Goal: Task Accomplishment & Management: Use online tool/utility

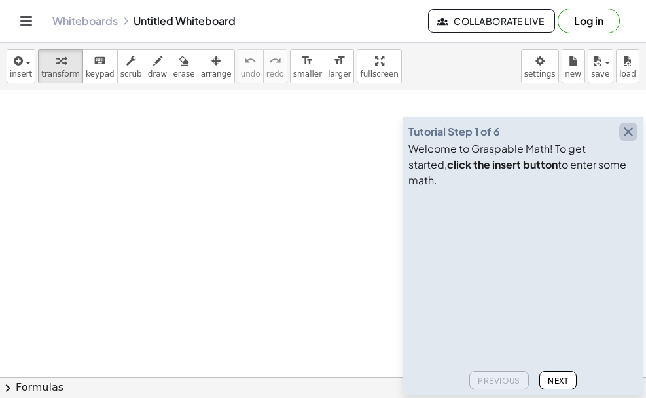
click at [625, 139] on icon "button" at bounding box center [629, 132] width 16 height 16
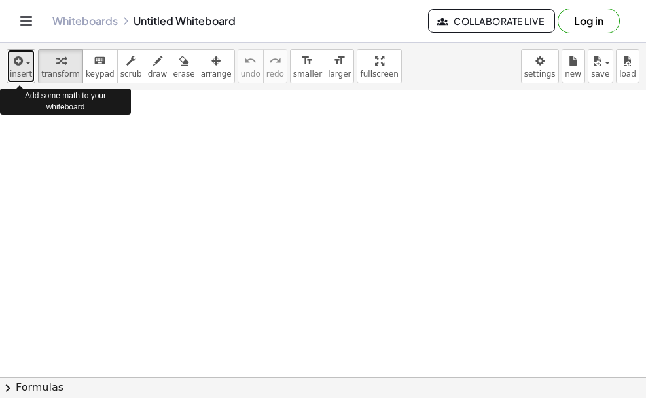
click at [23, 73] on span "insert" at bounding box center [21, 73] width 22 height 9
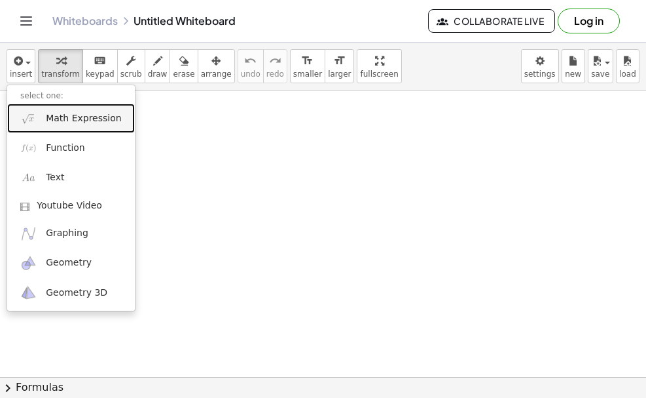
click at [77, 121] on span "Math Expression" at bounding box center [83, 118] width 75 height 13
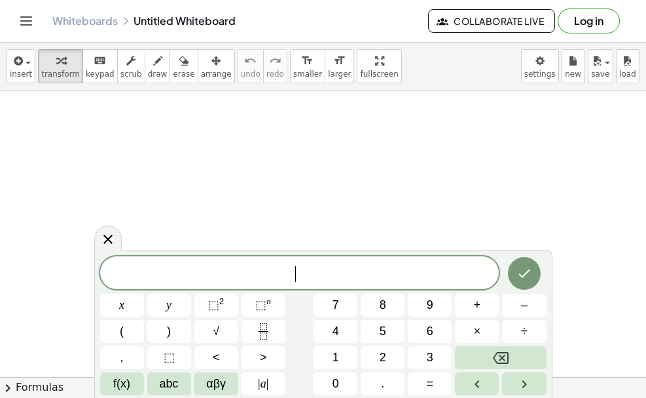
scroll to position [289, 0]
click at [118, 337] on button "(" at bounding box center [122, 331] width 44 height 23
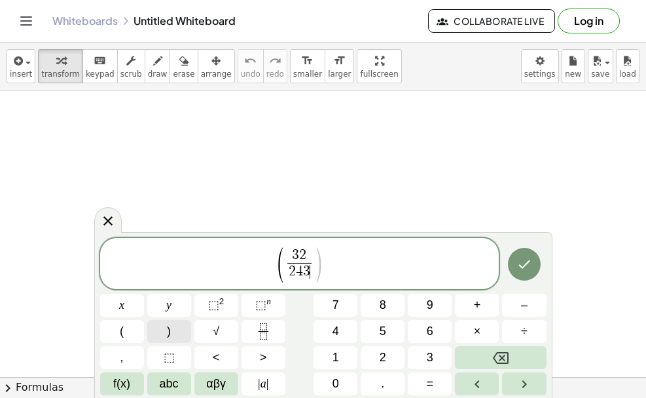
click at [166, 332] on button ")" at bounding box center [169, 331] width 44 height 23
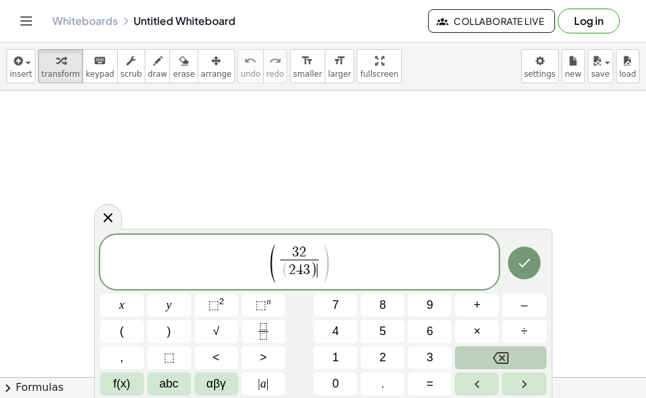
click at [489, 363] on button "Backspace" at bounding box center [500, 357] width 91 height 23
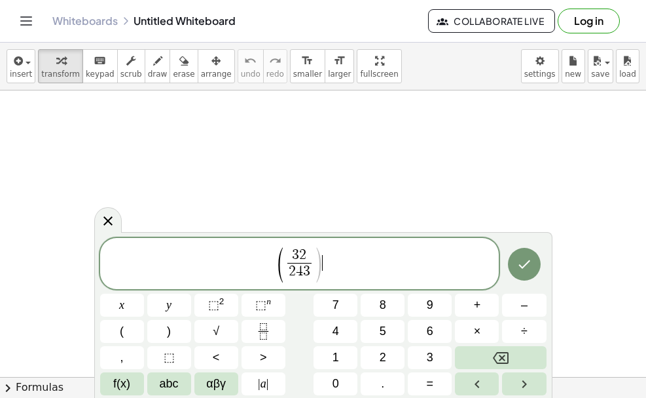
click at [322, 269] on span "( 3 2 2 4 3 ​ ) ​" at bounding box center [300, 264] width 400 height 37
click at [228, 303] on button "⬚ 2" at bounding box center [217, 304] width 44 height 23
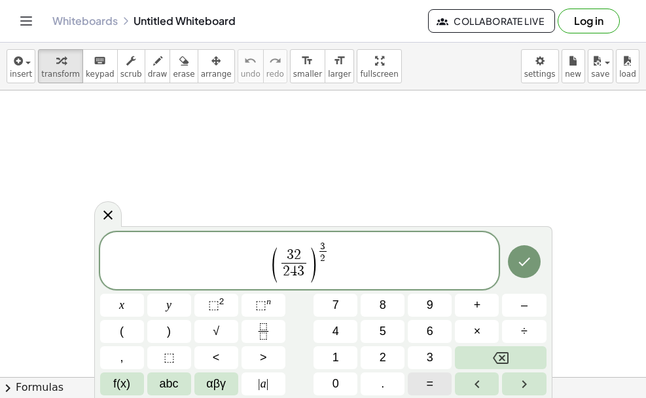
click at [441, 386] on button "=" at bounding box center [430, 383] width 44 height 23
click at [347, 270] on span "( 3 2 2 4 3 ​ ) 3 2 ​ ​" at bounding box center [300, 261] width 400 height 43
click at [430, 383] on span "=" at bounding box center [430, 384] width 7 height 18
click at [360, 261] on span "( 3 2 2 4 3 ​ ) 3 2 ​ = ​" at bounding box center [300, 261] width 400 height 43
click at [316, 257] on span "2 ​" at bounding box center [313, 257] width 7 height 12
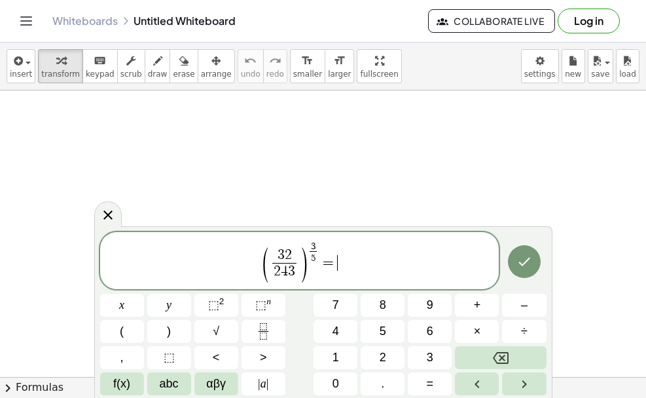
click at [385, 268] on span "( 3 2 2 4 3 ​ ) 3 5 ​ = ​" at bounding box center [300, 261] width 400 height 43
click at [380, 363] on span "2" at bounding box center [383, 357] width 7 height 18
click at [215, 304] on span "⬚" at bounding box center [213, 304] width 11 height 13
click at [388, 332] on button "5" at bounding box center [383, 331] width 44 height 23
click at [211, 307] on span "⬚" at bounding box center [213, 304] width 11 height 13
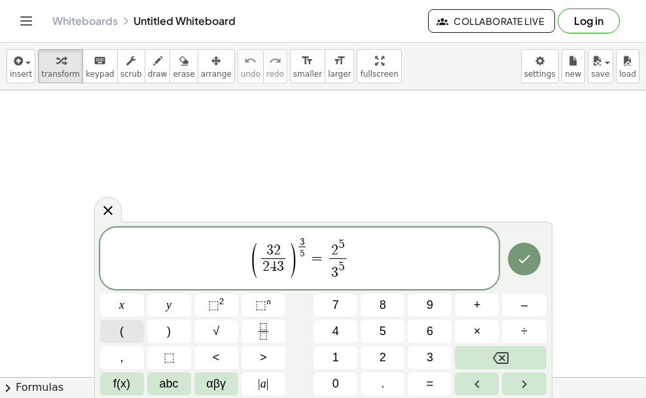
click at [114, 333] on button "(" at bounding box center [122, 331] width 44 height 23
click at [327, 255] on span "2 5 3 5 ​" at bounding box center [338, 260] width 22 height 44
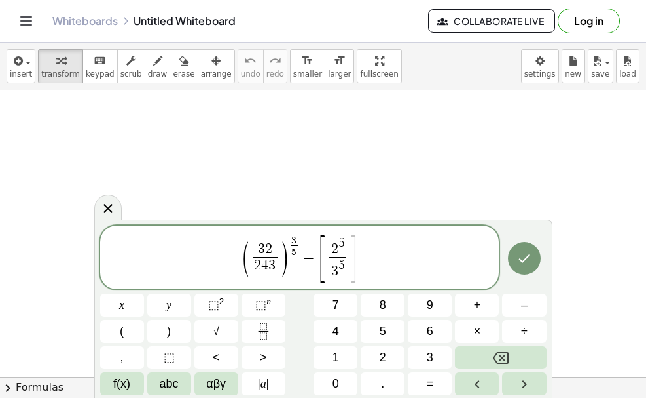
click at [354, 245] on span "]" at bounding box center [353, 258] width 10 height 52
click at [221, 308] on span "⬚ 2" at bounding box center [216, 305] width 16 height 18
click at [407, 269] on span "( 3 2 2 4 3 ​ ) 3 5 ​ = [ 2 5 3 5 ​ ] 3 5 ​ ​" at bounding box center [300, 258] width 400 height 50
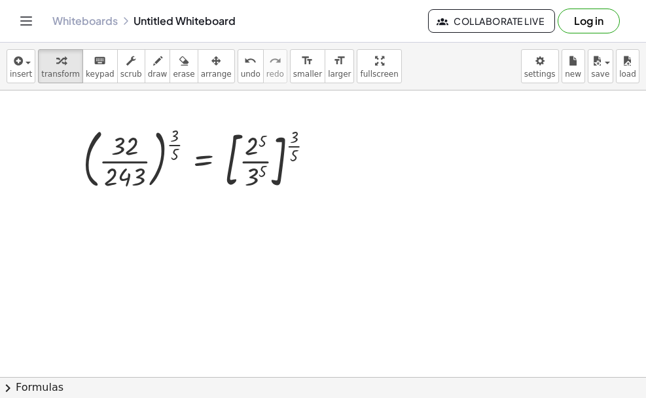
click at [92, 237] on div at bounding box center [323, 202] width 646 height 859
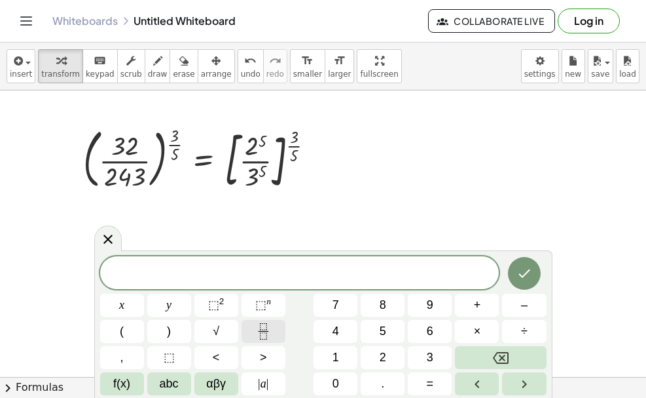
click at [257, 327] on icon "Fraction" at bounding box center [263, 331] width 16 height 16
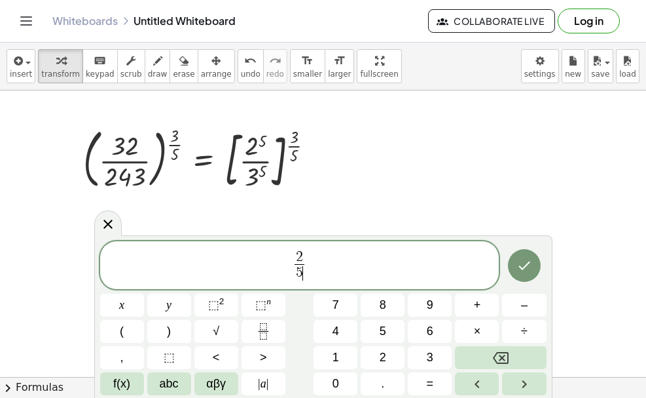
click at [291, 265] on span "2 5 ​ ​" at bounding box center [300, 266] width 400 height 35
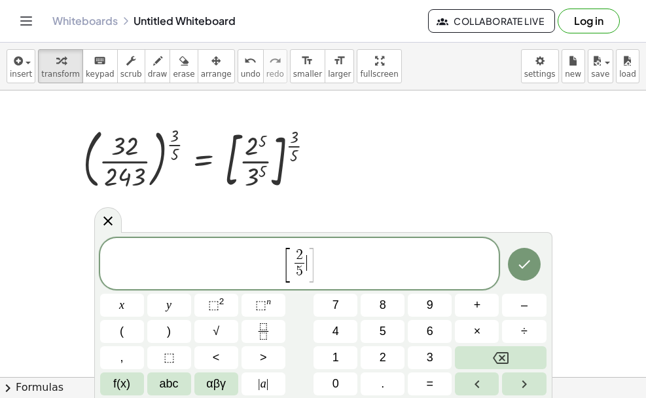
click at [308, 259] on span "]" at bounding box center [312, 265] width 10 height 39
click at [311, 259] on span "]" at bounding box center [312, 265] width 10 height 39
click at [327, 244] on div "[ 2 5 ​ ] ​" at bounding box center [300, 263] width 400 height 51
click at [210, 308] on span "⬚" at bounding box center [213, 304] width 11 height 13
click at [601, 305] on div at bounding box center [323, 202] width 646 height 859
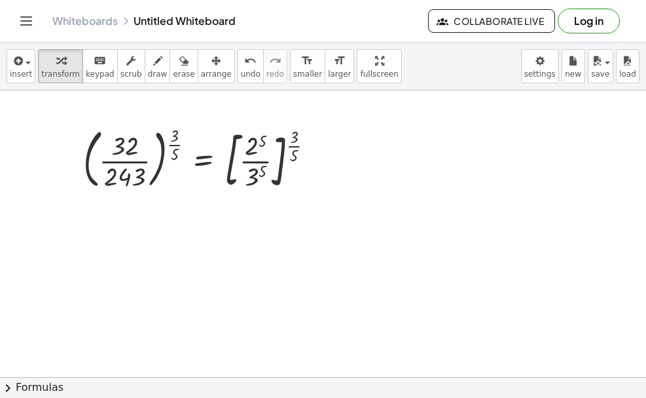
click at [172, 264] on div at bounding box center [323, 202] width 646 height 859
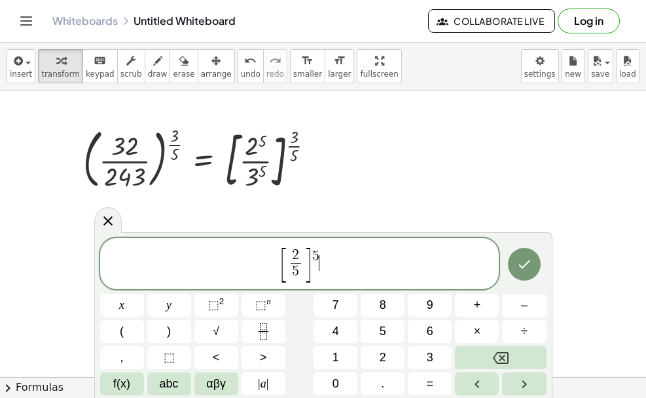
click at [325, 259] on span "[ 2 5 ​ ] 5 ​" at bounding box center [300, 264] width 400 height 37
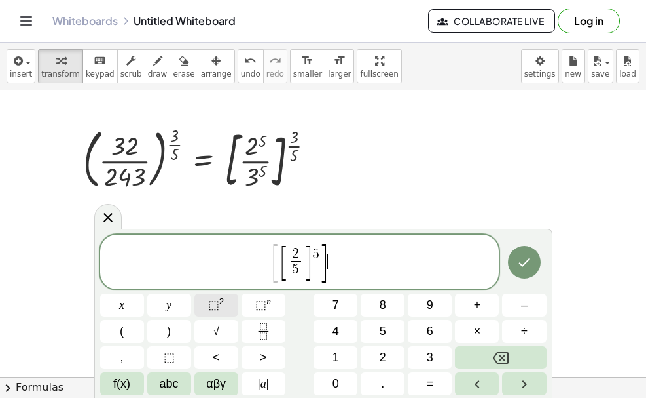
click at [217, 298] on span "⬚" at bounding box center [213, 304] width 11 height 13
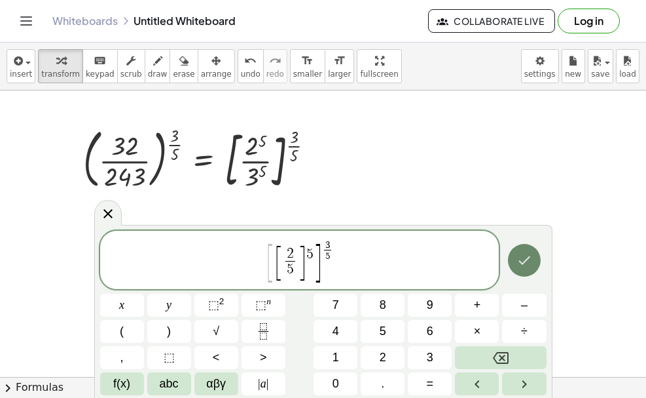
click at [529, 269] on button "Done" at bounding box center [524, 260] width 33 height 33
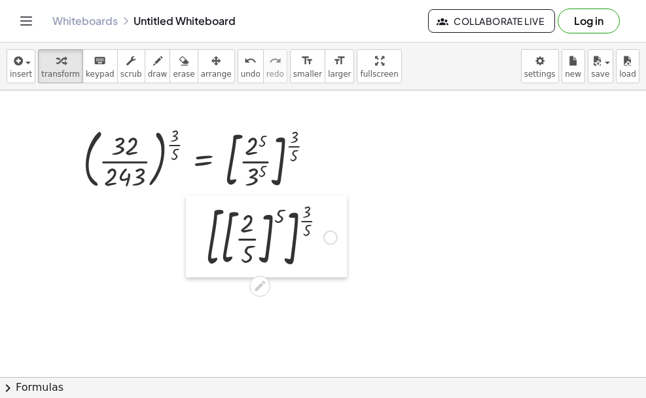
drag, startPoint x: 187, startPoint y: 306, endPoint x: 201, endPoint y: 237, distance: 70.1
click at [201, 237] on div at bounding box center [196, 236] width 20 height 82
click at [245, 319] on div at bounding box center [323, 202] width 646 height 859
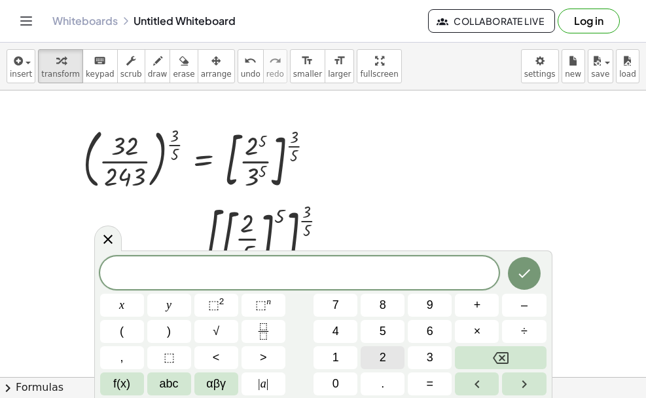
click at [381, 352] on span "2" at bounding box center [383, 357] width 7 height 18
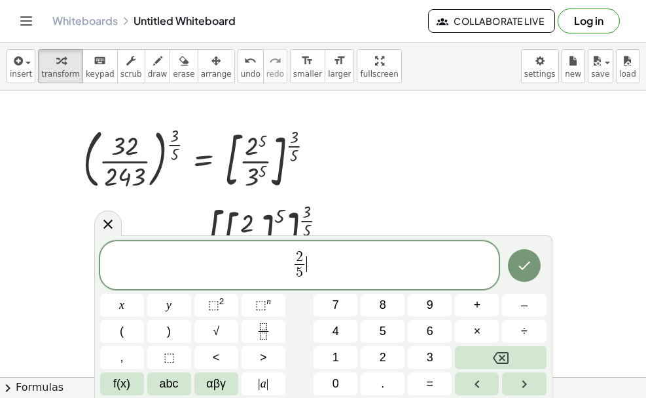
click at [328, 265] on span "2 5 ​ ​" at bounding box center [300, 266] width 400 height 35
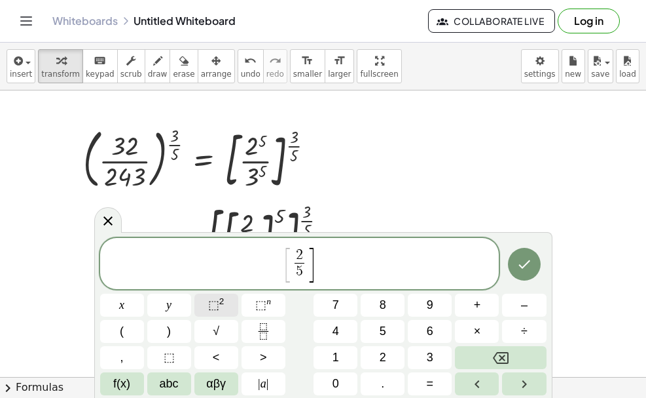
click at [219, 303] on sup "2" at bounding box center [221, 301] width 5 height 10
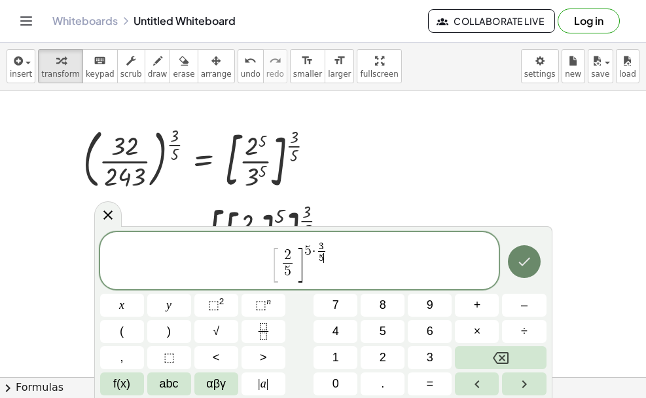
click at [528, 267] on icon "Done" at bounding box center [525, 261] width 16 height 16
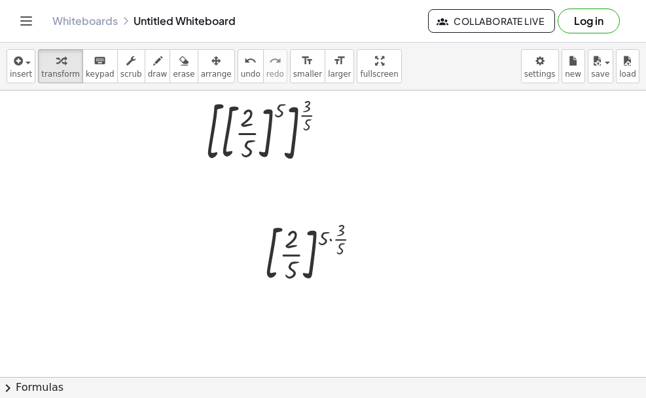
scroll to position [429, 0]
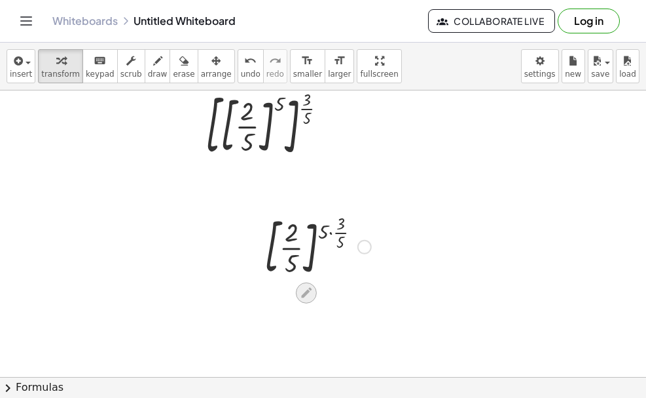
click at [306, 295] on icon at bounding box center [306, 293] width 10 height 10
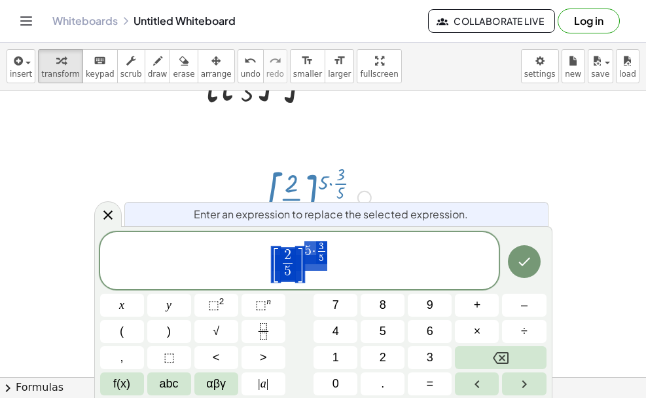
scroll to position [496, 0]
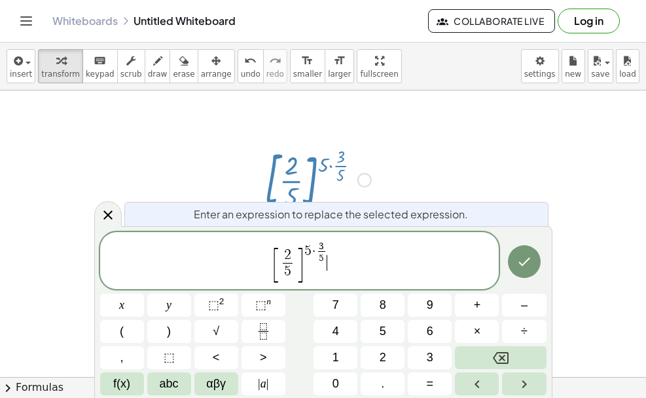
click at [356, 255] on span "[ 2 5 ​ ] 5 · 3 5 ​ ​" at bounding box center [300, 261] width 400 height 43
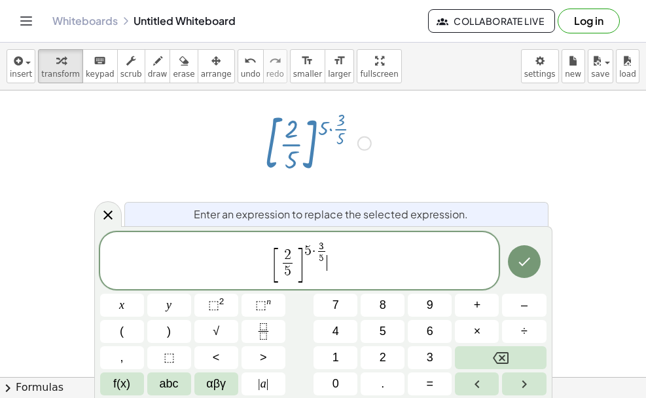
scroll to position [527, 0]
click at [256, 387] on button "| a |" at bounding box center [264, 383] width 44 height 23
click at [7, 392] on span "chevron_right" at bounding box center [8, 388] width 16 height 16
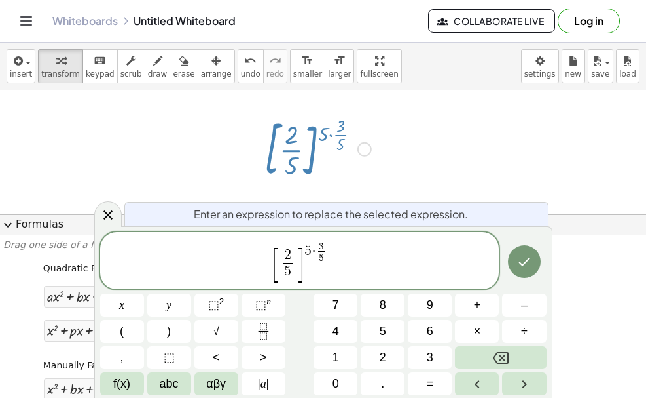
click at [8, 221] on span "expand_more" at bounding box center [8, 225] width 16 height 16
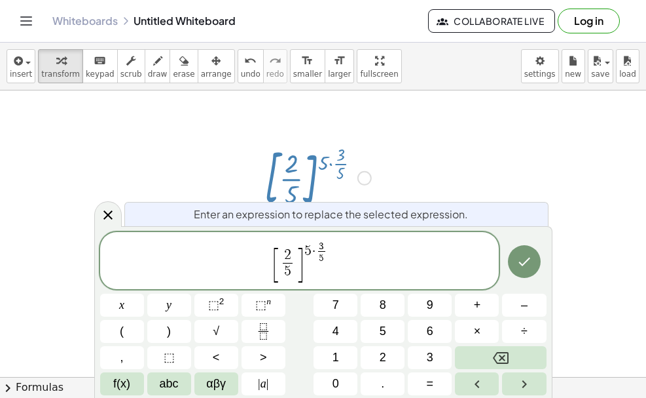
scroll to position [502, 0]
click at [324, 257] on span "5 ​" at bounding box center [321, 257] width 7 height 12
click at [455, 102] on div at bounding box center [323, 18] width 646 height 859
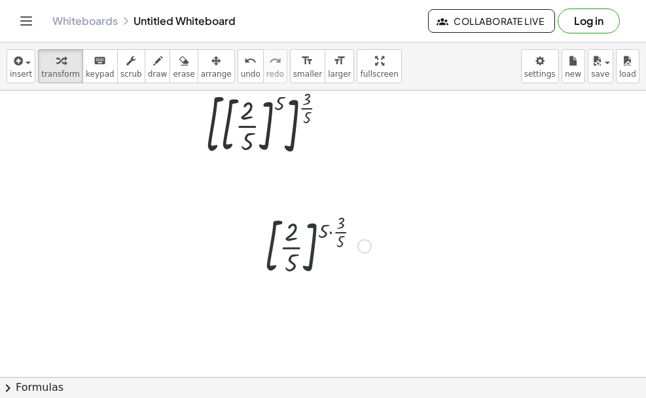
scroll to position [429, 0]
click at [308, 237] on div at bounding box center [318, 245] width 120 height 71
click at [286, 250] on div at bounding box center [318, 245] width 120 height 71
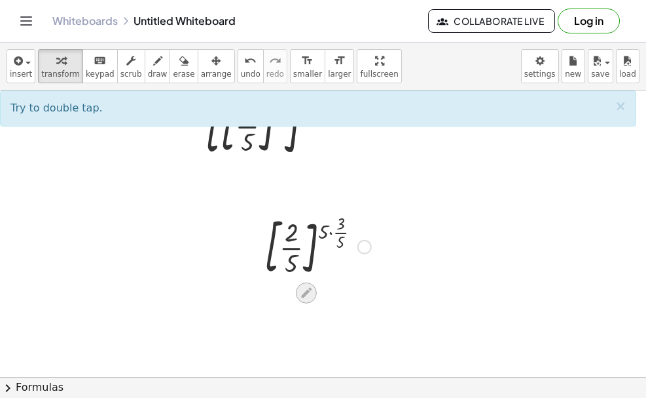
click at [302, 293] on icon at bounding box center [306, 293] width 14 height 14
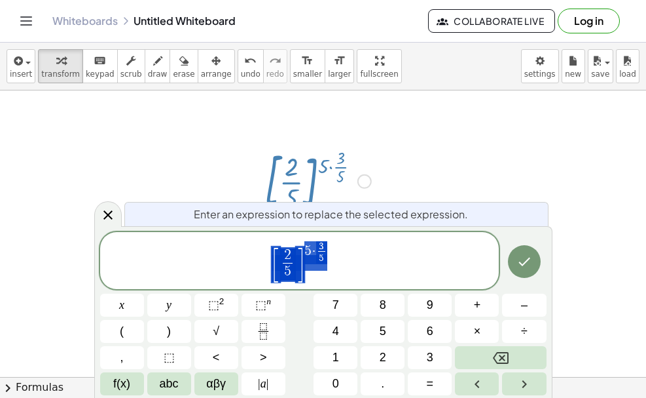
scroll to position [496, 0]
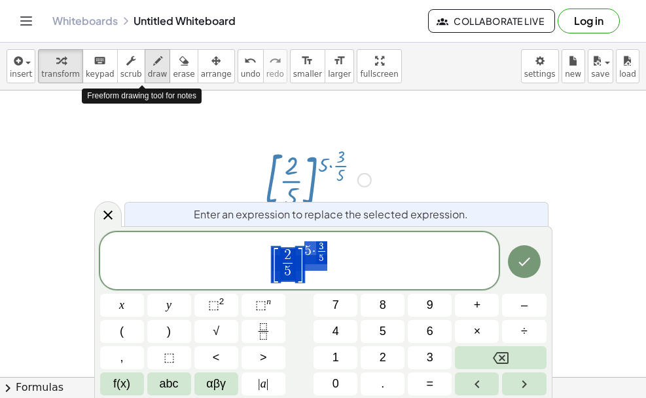
click at [148, 71] on span "draw" at bounding box center [158, 73] width 20 height 9
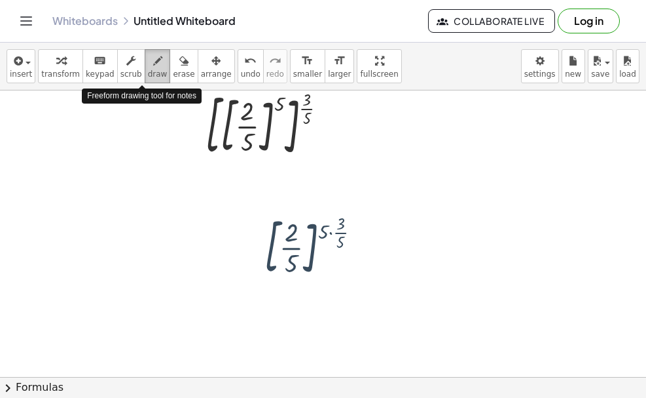
scroll to position [429, 0]
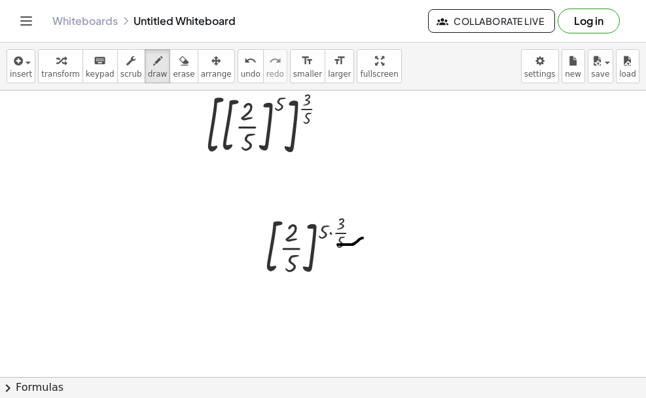
drag, startPoint x: 363, startPoint y: 238, endPoint x: 338, endPoint y: 244, distance: 25.7
click at [338, 244] on div at bounding box center [323, 90] width 646 height 859
drag, startPoint x: 326, startPoint y: 222, endPoint x: 318, endPoint y: 236, distance: 15.8
click at [318, 236] on div at bounding box center [323, 90] width 646 height 859
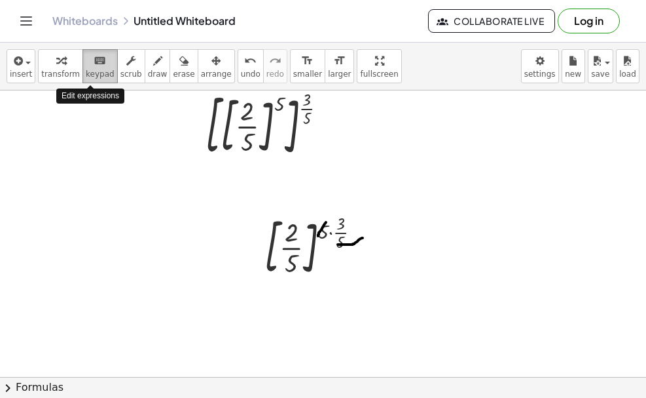
click at [92, 73] on span "keypad" at bounding box center [100, 73] width 29 height 9
click at [96, 71] on span "keypad" at bounding box center [100, 73] width 29 height 9
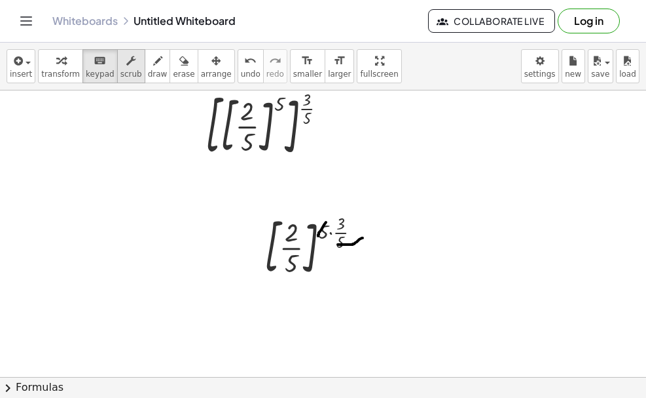
click at [121, 71] on span "scrub" at bounding box center [132, 73] width 22 height 9
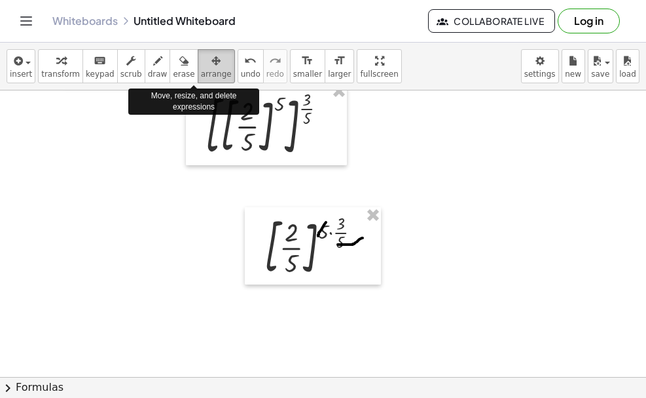
click at [201, 71] on span "arrange" at bounding box center [216, 73] width 31 height 9
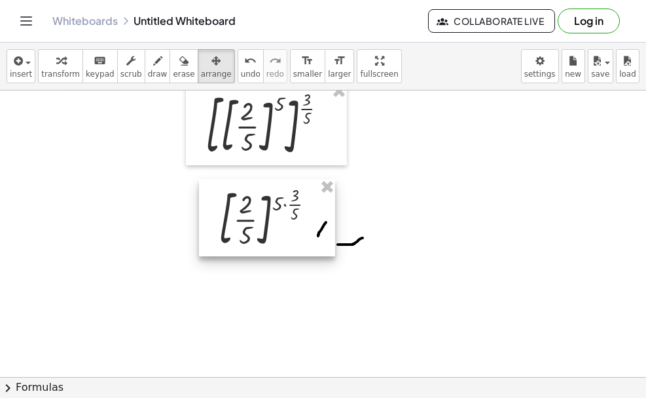
drag, startPoint x: 314, startPoint y: 231, endPoint x: 268, endPoint y: 203, distance: 53.8
click at [268, 203] on div at bounding box center [267, 217] width 136 height 77
click at [382, 213] on div at bounding box center [323, 90] width 646 height 859
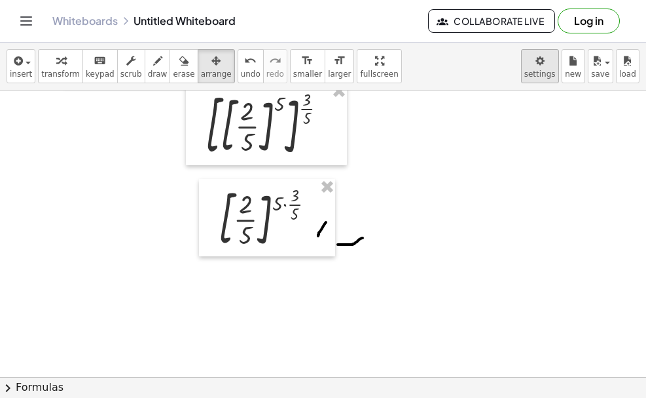
click at [537, 69] on body "Graspable Math Activities Get Started Activity Bank Assigned Work Classes White…" at bounding box center [323, 199] width 646 height 398
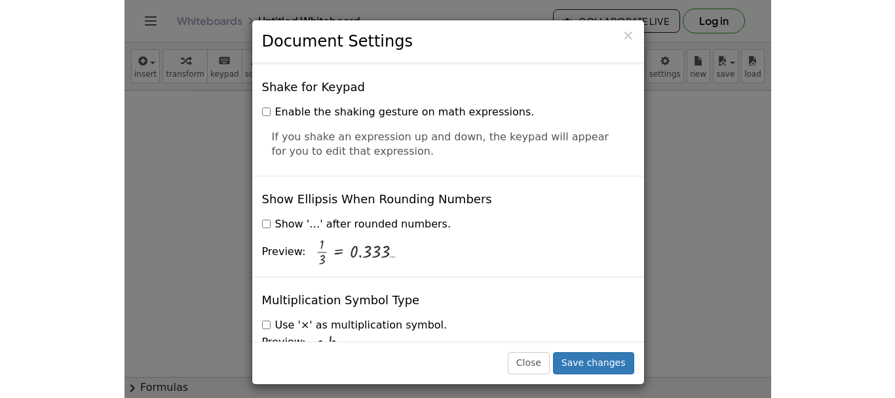
scroll to position [3220, 0]
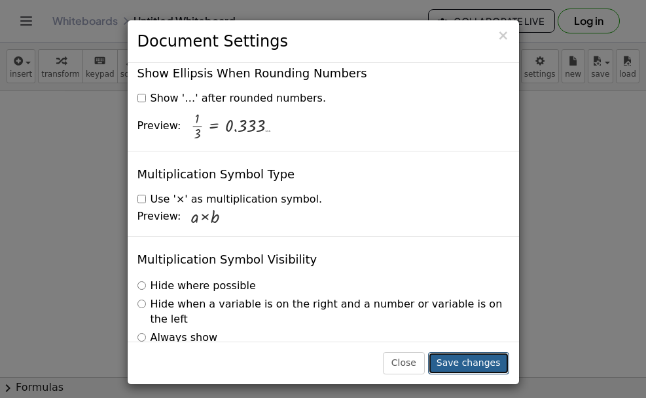
click at [463, 363] on button "Save changes" at bounding box center [468, 363] width 81 height 22
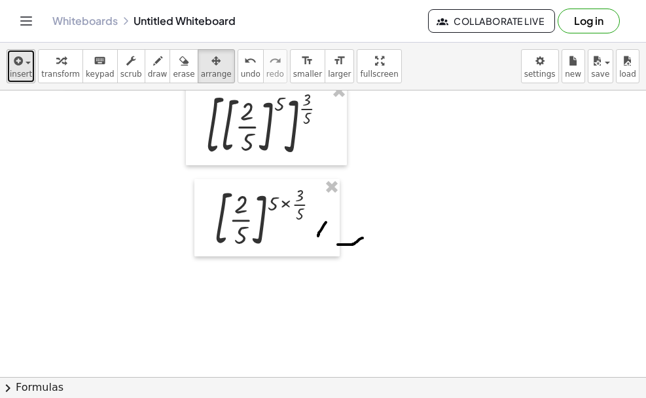
click at [14, 81] on button "insert" at bounding box center [21, 66] width 29 height 34
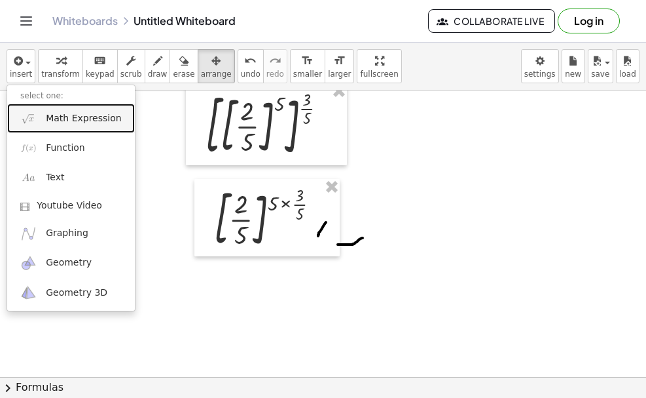
click at [64, 125] on link "Math Expression" at bounding box center [71, 117] width 128 height 29
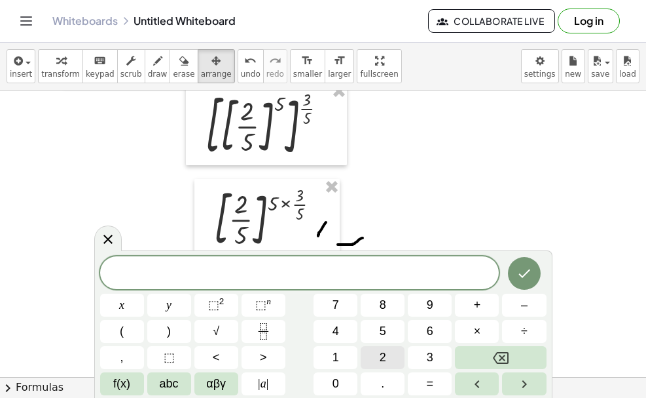
click at [376, 362] on button "2" at bounding box center [383, 357] width 44 height 23
click at [521, 335] on span "÷" at bounding box center [524, 331] width 7 height 18
click at [382, 336] on span "5" at bounding box center [383, 331] width 7 height 18
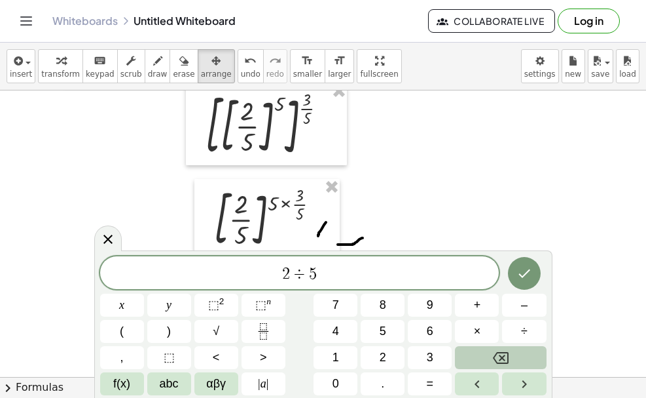
click at [504, 359] on icon "Backspace" at bounding box center [501, 358] width 16 height 12
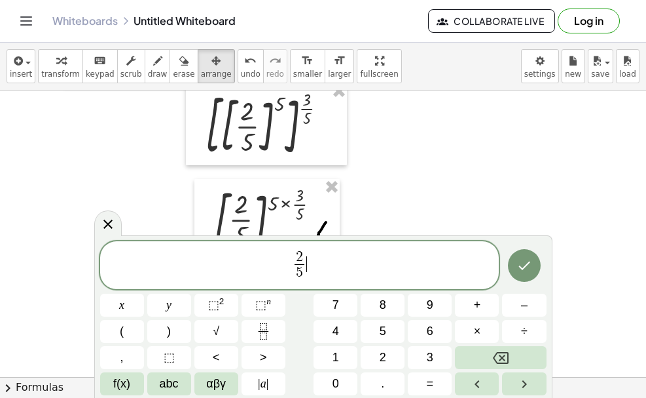
click at [327, 263] on span "2 5 ​ ​" at bounding box center [300, 266] width 400 height 35
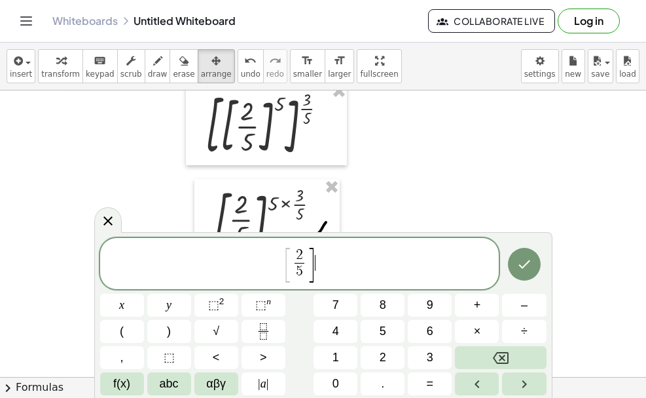
click at [324, 251] on span "[ 2 5 ​ ] ​" at bounding box center [300, 264] width 400 height 37
click at [213, 301] on span "⬚" at bounding box center [213, 304] width 11 height 13
click at [517, 260] on icon "Done" at bounding box center [525, 264] width 16 height 16
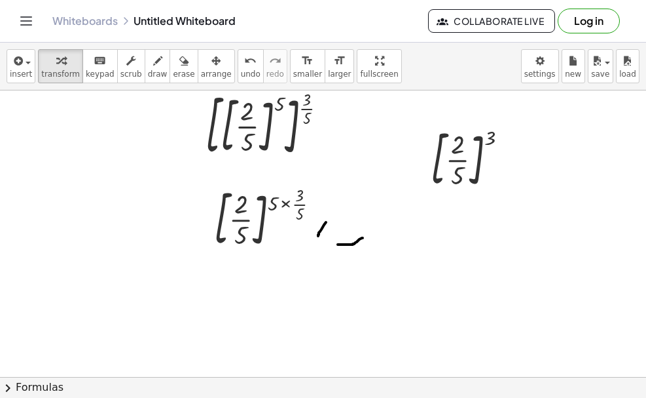
click at [516, 260] on div at bounding box center [323, 90] width 646 height 859
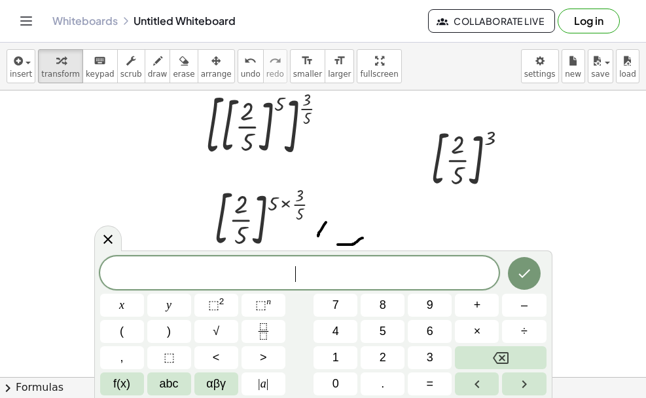
click at [516, 260] on button "Done" at bounding box center [524, 273] width 33 height 33
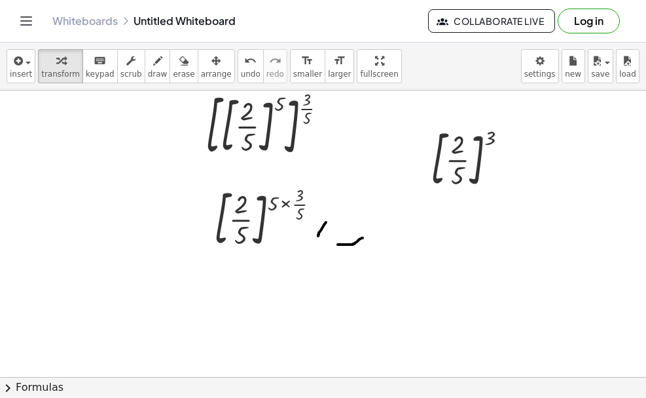
click at [389, 295] on div at bounding box center [323, 90] width 646 height 859
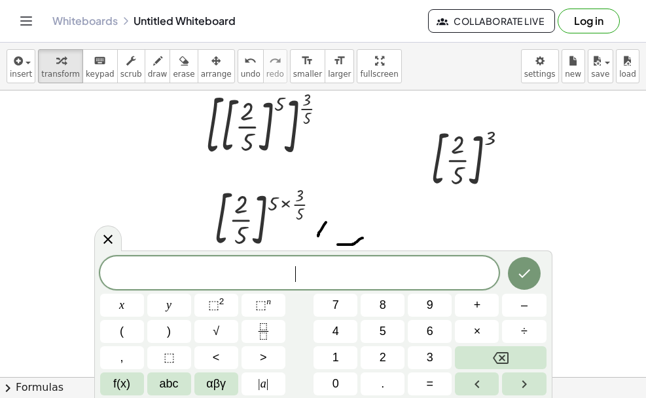
click at [595, 214] on div at bounding box center [323, 90] width 646 height 859
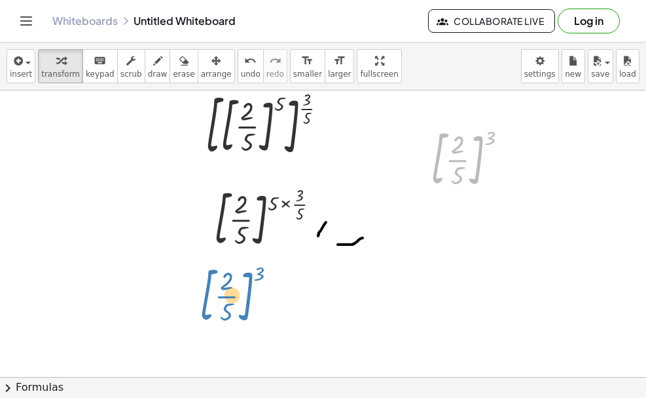
drag, startPoint x: 456, startPoint y: 153, endPoint x: 225, endPoint y: 289, distance: 268.3
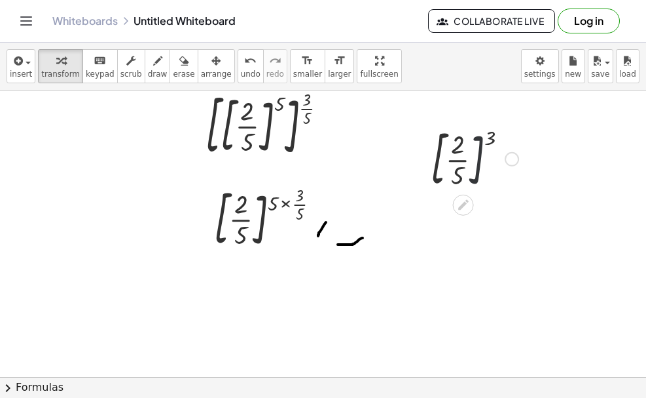
click at [471, 155] on div at bounding box center [474, 157] width 101 height 71
click at [487, 167] on div at bounding box center [474, 157] width 101 height 71
drag, startPoint x: 453, startPoint y: 144, endPoint x: 198, endPoint y: 277, distance: 287.4
click at [198, 277] on div "( × 32 × 243 ) ( × 3 × 5 ) = [ × 2 5 × 3 5 ] ( × 3 × 5 ) [ [ × 2 × 5 ] 5 ] ( × …" at bounding box center [323, 90] width 646 height 859
click at [495, 160] on div at bounding box center [474, 157] width 101 height 71
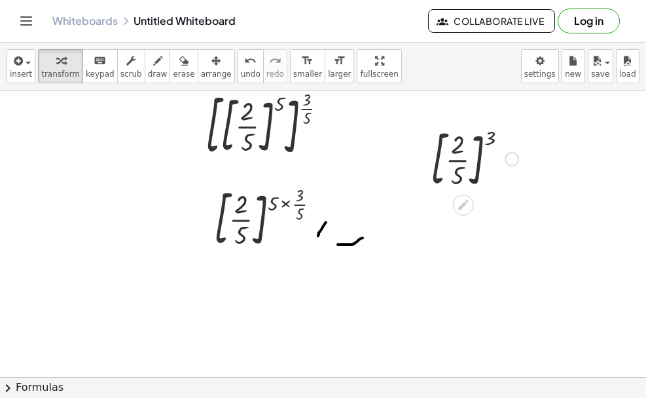
click at [510, 160] on div at bounding box center [512, 159] width 14 height 14
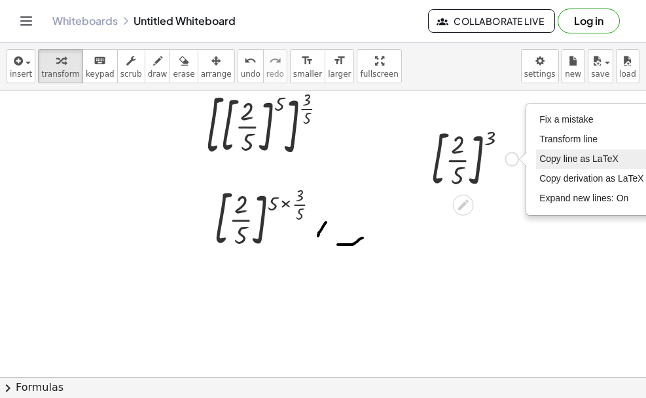
click at [564, 158] on span "Copy line as LaTeX" at bounding box center [579, 158] width 79 height 10
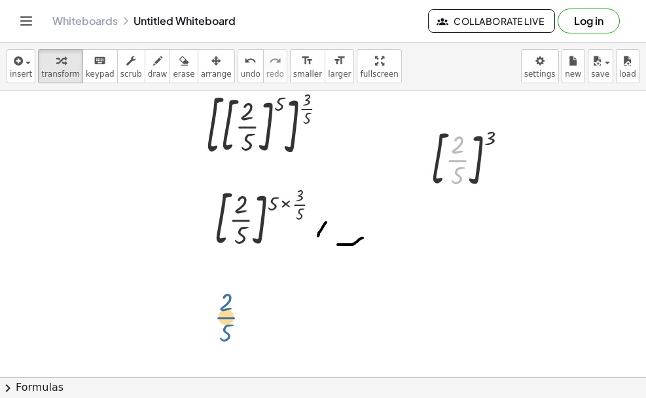
drag, startPoint x: 458, startPoint y: 172, endPoint x: 181, endPoint y: 319, distance: 313.2
click at [181, 319] on div "( × 32 × 243 ) ( × 3 × 5 ) = [ × 2 5 × 3 5 ] ( × 3 × 5 ) [ [ × 2 × 5 ] 5 ] ( × …" at bounding box center [323, 90] width 646 height 859
click at [221, 307] on div at bounding box center [323, 90] width 646 height 859
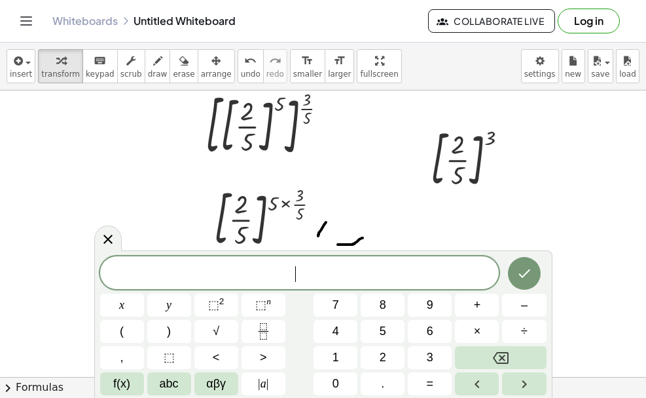
click at [221, 307] on span "⬚ 2" at bounding box center [216, 305] width 16 height 18
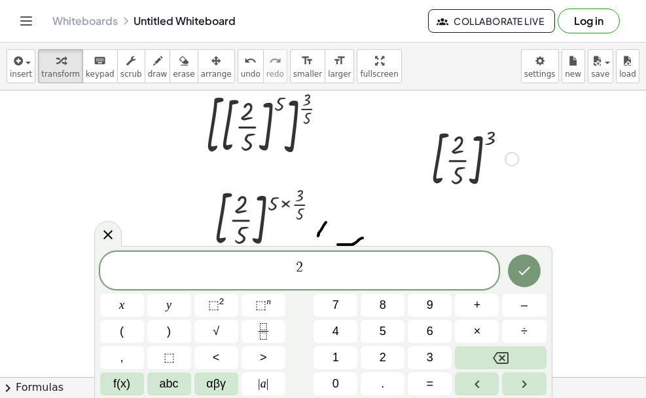
click at [459, 168] on div at bounding box center [474, 157] width 101 height 71
click at [556, 197] on div at bounding box center [323, 90] width 646 height 859
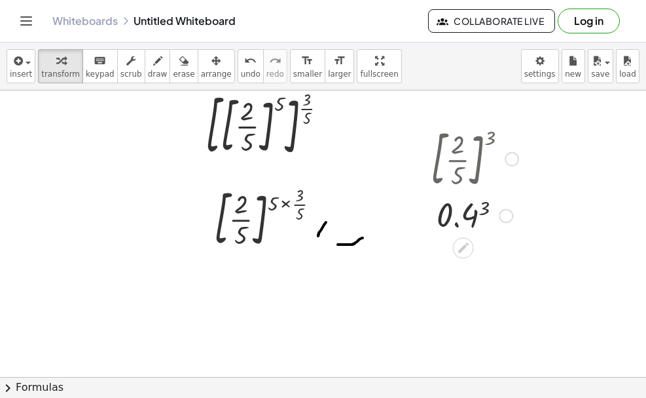
click at [482, 209] on div at bounding box center [474, 214] width 101 height 43
click at [507, 218] on div at bounding box center [506, 215] width 14 height 14
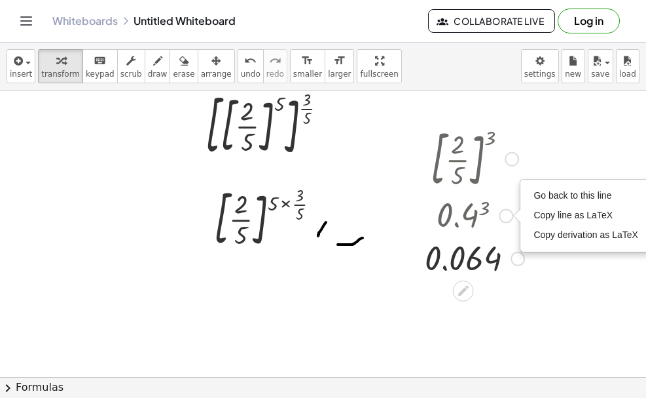
click at [507, 218] on div "Go back to this line Copy line as LaTeX Copy derivation as LaTeX" at bounding box center [506, 215] width 14 height 14
click at [549, 215] on span "Copy line as LaTeX" at bounding box center [573, 215] width 79 height 10
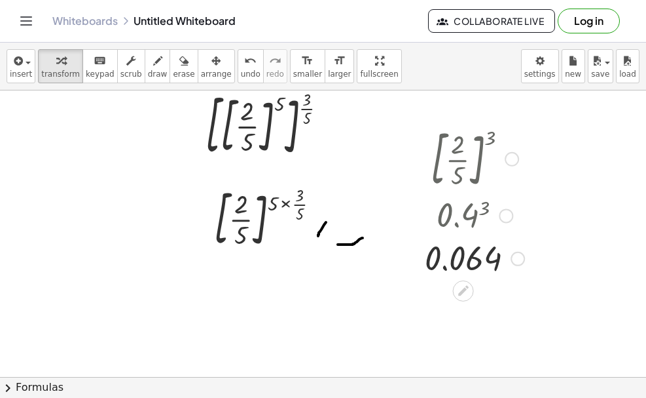
click at [462, 215] on div at bounding box center [474, 214] width 113 height 43
click at [443, 263] on div at bounding box center [474, 257] width 113 height 43
click at [499, 265] on div at bounding box center [474, 257] width 113 height 43
click at [179, 67] on icon "button" at bounding box center [183, 61] width 9 height 16
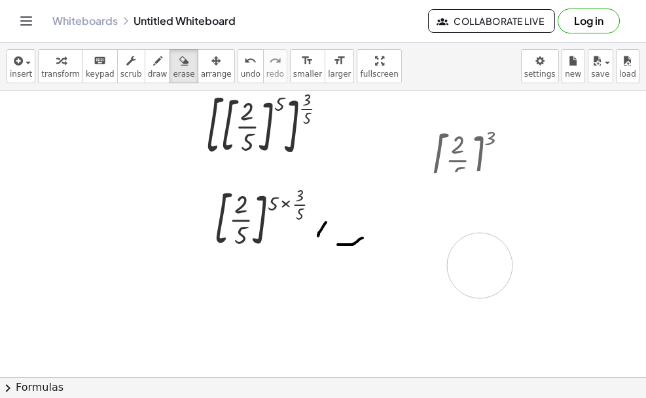
drag, startPoint x: 442, startPoint y: 205, endPoint x: 484, endPoint y: 262, distance: 70.7
click at [484, 262] on div at bounding box center [323, 90] width 646 height 859
drag, startPoint x: 441, startPoint y: 215, endPoint x: 437, endPoint y: 270, distance: 55.2
click at [437, 270] on div at bounding box center [323, 90] width 646 height 859
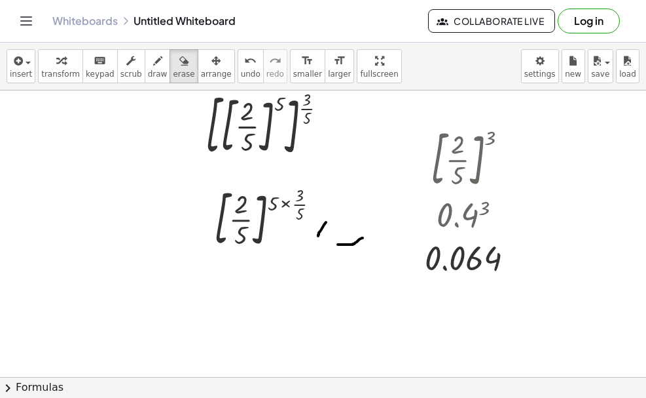
click at [437, 270] on div at bounding box center [323, 90] width 646 height 859
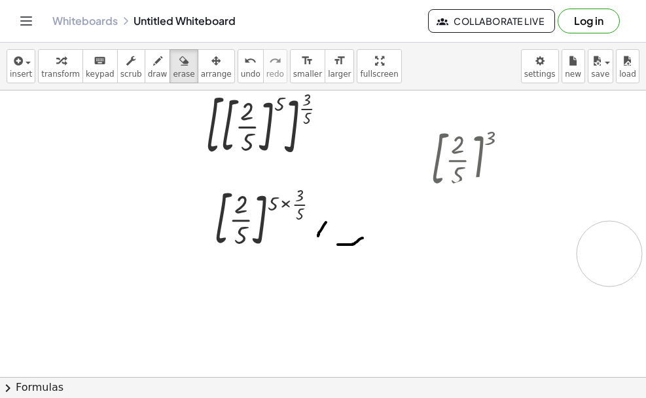
drag, startPoint x: 438, startPoint y: 256, endPoint x: 610, endPoint y: 253, distance: 171.6
click at [610, 253] on div at bounding box center [323, 90] width 646 height 859
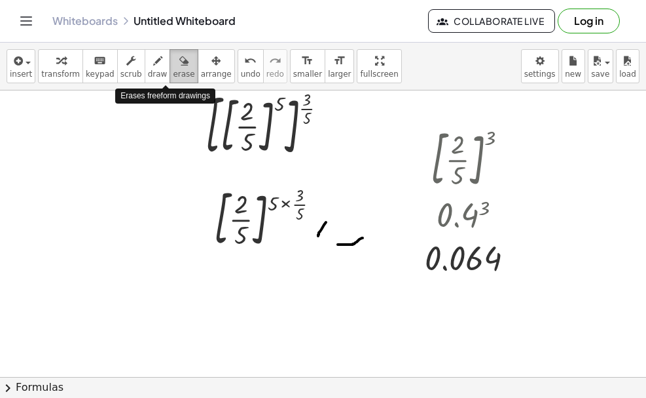
click at [173, 77] on span "erase" at bounding box center [184, 73] width 22 height 9
drag, startPoint x: 166, startPoint y: 77, endPoint x: 58, endPoint y: 252, distance: 205.6
click at [58, 252] on div at bounding box center [323, 90] width 646 height 859
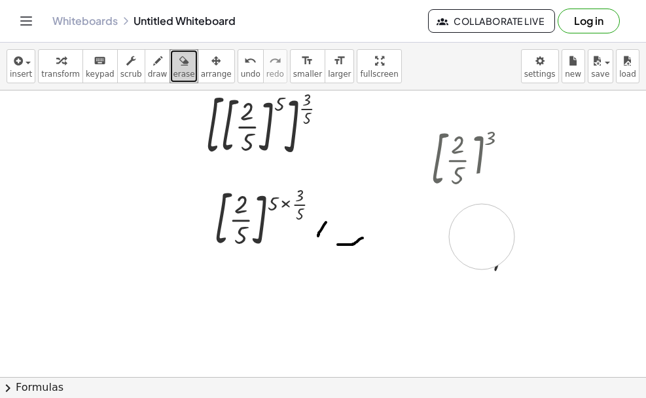
drag, startPoint x: 483, startPoint y: 206, endPoint x: 494, endPoint y: 250, distance: 45.9
click at [494, 250] on div at bounding box center [323, 90] width 646 height 859
click at [471, 228] on div at bounding box center [323, 90] width 646 height 859
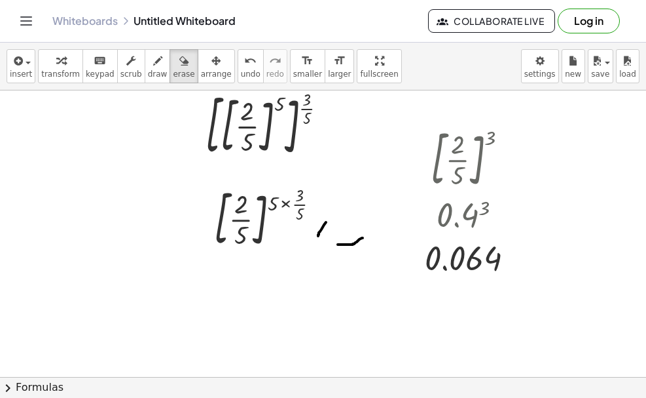
click at [30, 16] on icon "Toggle navigation" at bounding box center [26, 21] width 16 height 16
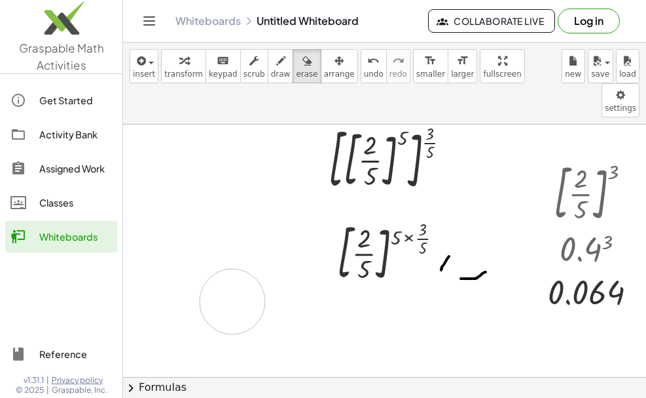
click at [232, 267] on div at bounding box center [384, 124] width 523 height 859
drag, startPoint x: 626, startPoint y: 218, endPoint x: 556, endPoint y: 225, distance: 70.4
click at [556, 225] on div at bounding box center [384, 124] width 523 height 859
click at [242, 213] on div at bounding box center [384, 124] width 523 height 859
click at [548, 214] on div at bounding box center [384, 124] width 523 height 859
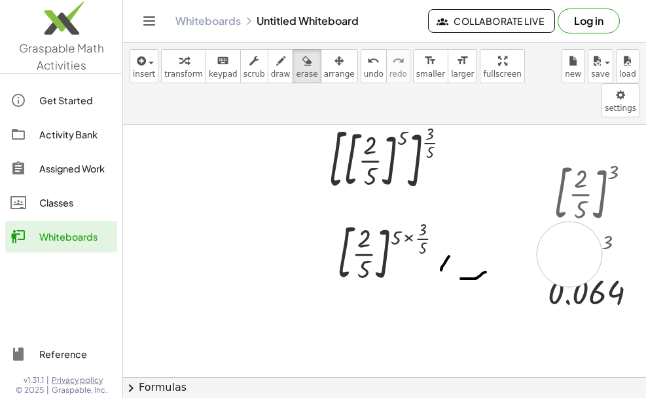
click at [570, 220] on div at bounding box center [384, 124] width 523 height 859
drag, startPoint x: 585, startPoint y: 217, endPoint x: 591, endPoint y: 226, distance: 10.4
click at [591, 226] on div at bounding box center [384, 124] width 523 height 859
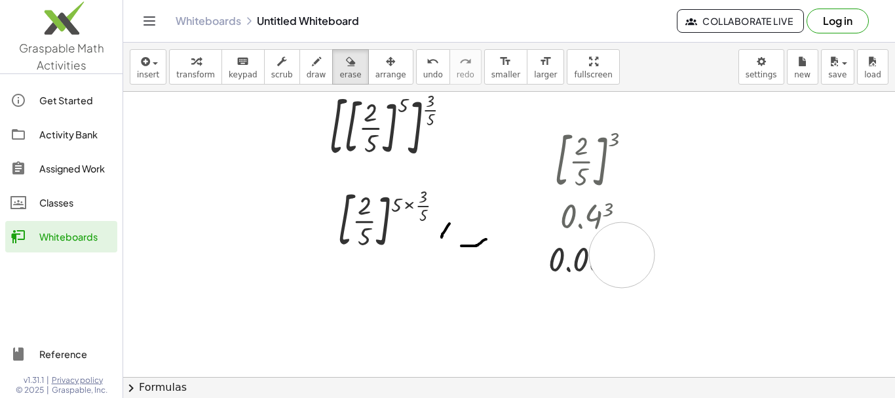
click at [622, 255] on div at bounding box center [509, 92] width 772 height 859
click at [143, 19] on icon "Toggle navigation" at bounding box center [149, 21] width 16 height 16
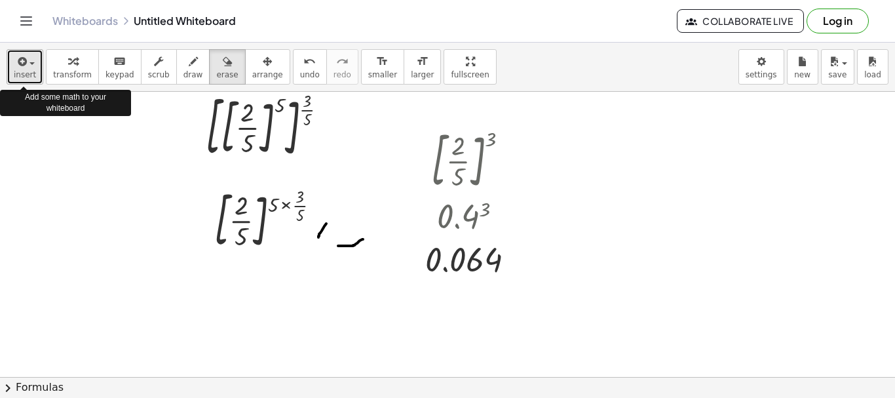
click at [36, 81] on button "insert" at bounding box center [25, 66] width 37 height 35
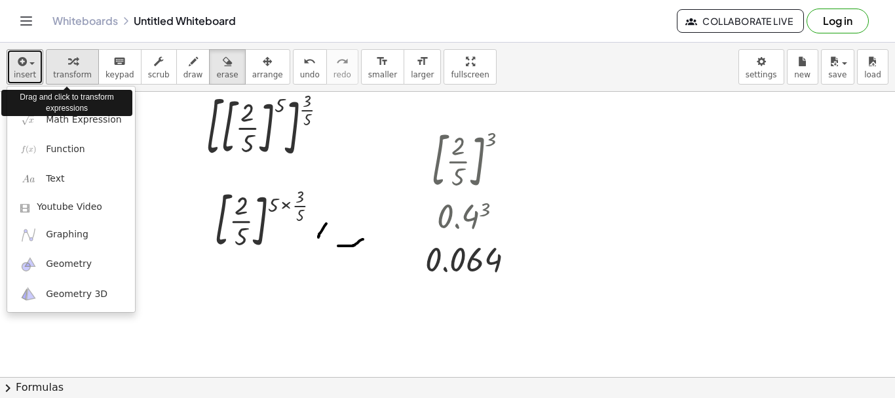
click at [77, 75] on span "transform" at bounding box center [72, 74] width 39 height 9
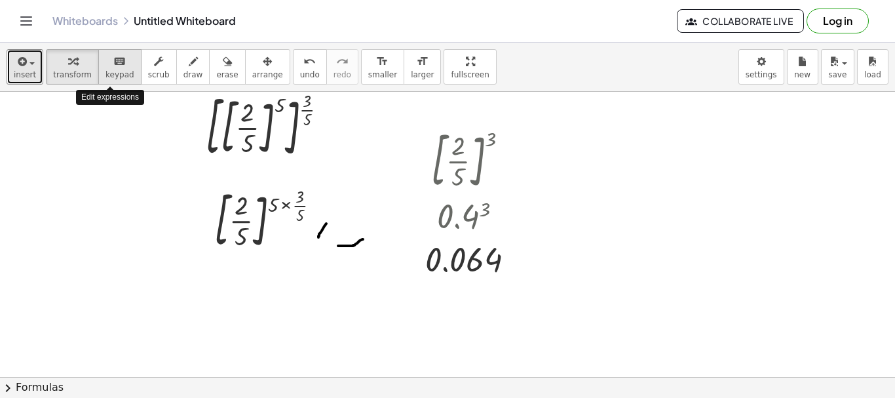
click at [105, 76] on span "keypad" at bounding box center [119, 74] width 29 height 9
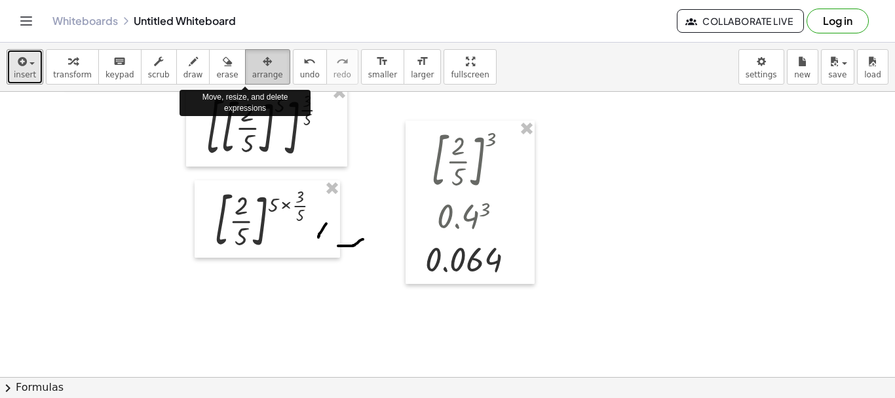
click at [252, 73] on span "arrange" at bounding box center [267, 74] width 31 height 9
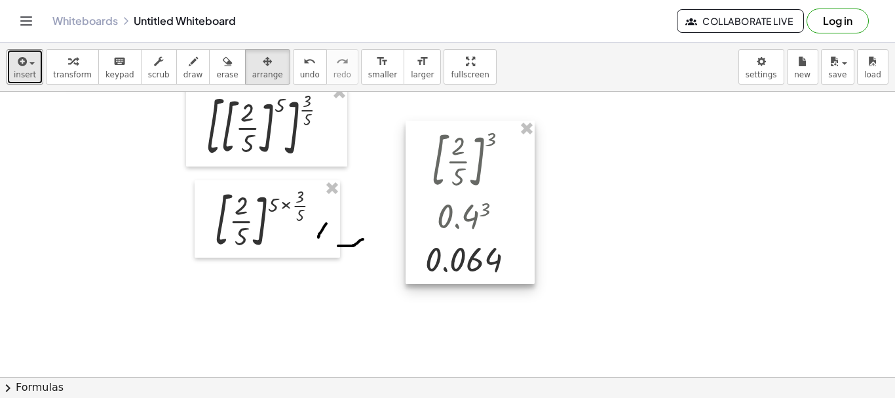
click at [480, 227] on div at bounding box center [469, 202] width 129 height 163
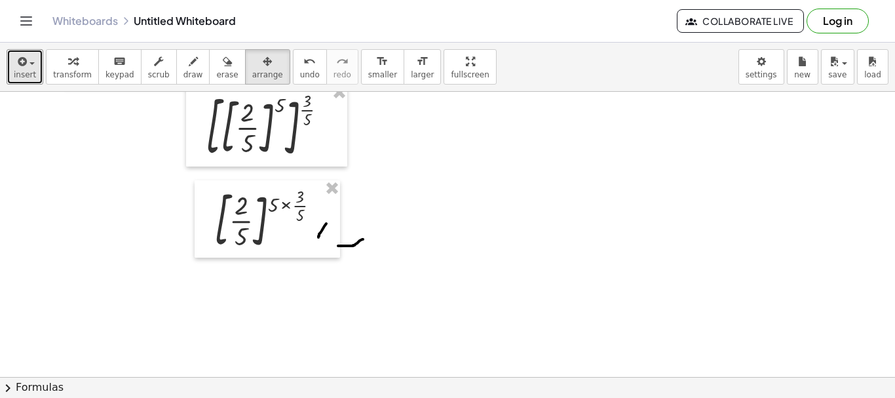
click at [263, 306] on div at bounding box center [447, 92] width 895 height 859
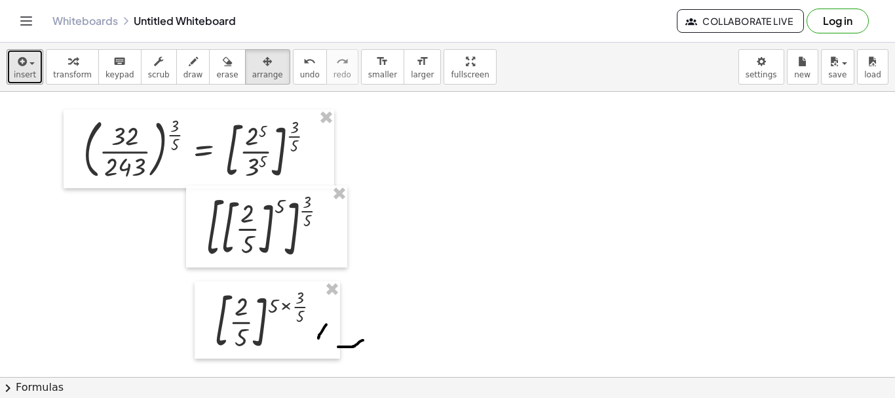
scroll to position [305, 0]
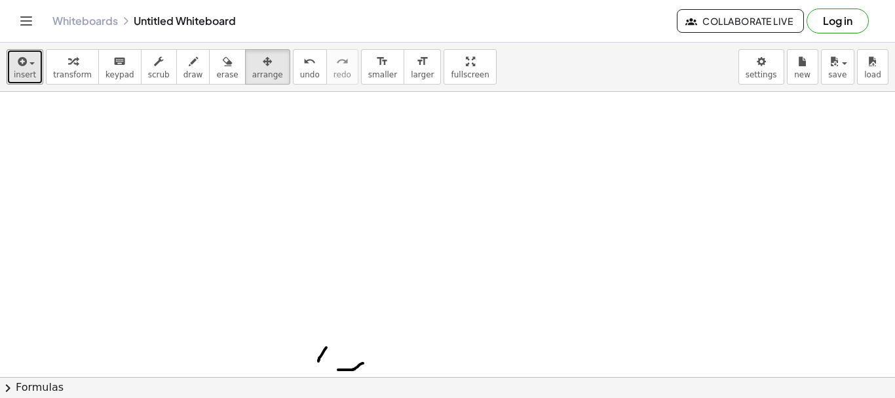
click at [340, 369] on div at bounding box center [447, 356] width 895 height 1140
click at [216, 73] on span "erase" at bounding box center [227, 74] width 22 height 9
drag, startPoint x: 288, startPoint y: 342, endPoint x: 398, endPoint y: 261, distance: 136.4
click at [398, 261] on div at bounding box center [447, 356] width 895 height 1140
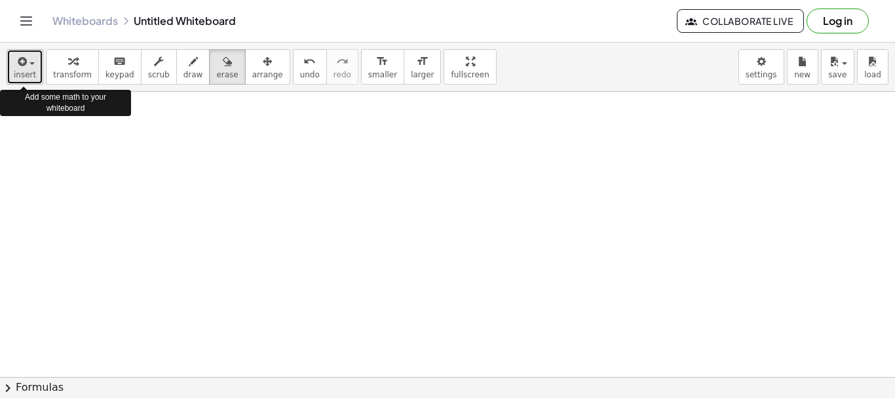
click at [13, 63] on button "insert" at bounding box center [25, 66] width 37 height 35
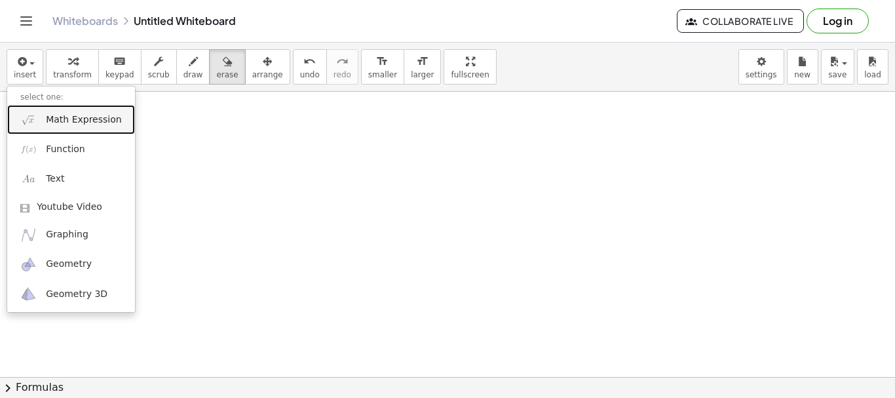
click at [56, 116] on span "Math Expression" at bounding box center [83, 119] width 75 height 13
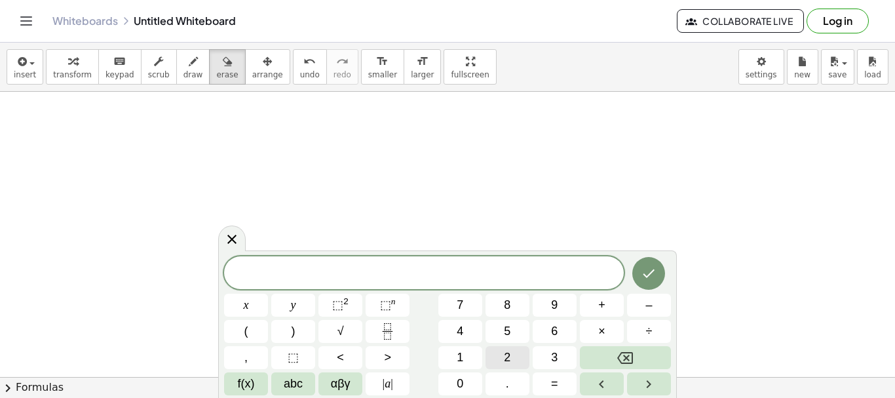
click at [508, 357] on span "2" at bounding box center [507, 357] width 7 height 18
click at [351, 298] on button "⬚ 2" at bounding box center [340, 304] width 44 height 23
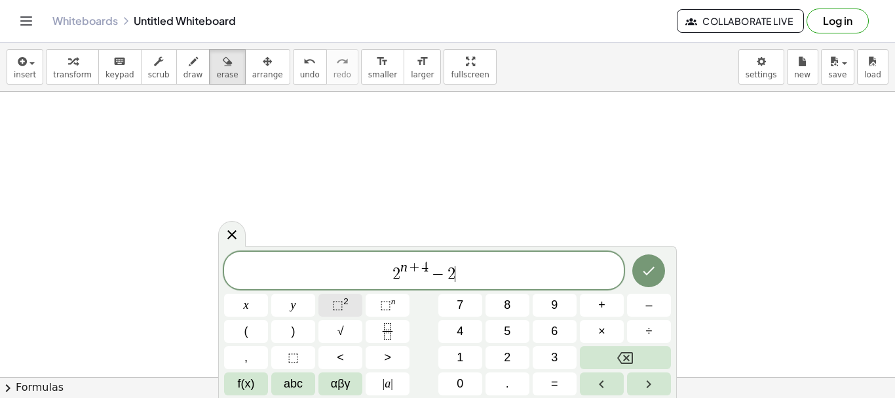
click at [341, 308] on span "⬚" at bounding box center [337, 304] width 11 height 13
click at [646, 274] on icon "Done" at bounding box center [649, 271] width 16 height 16
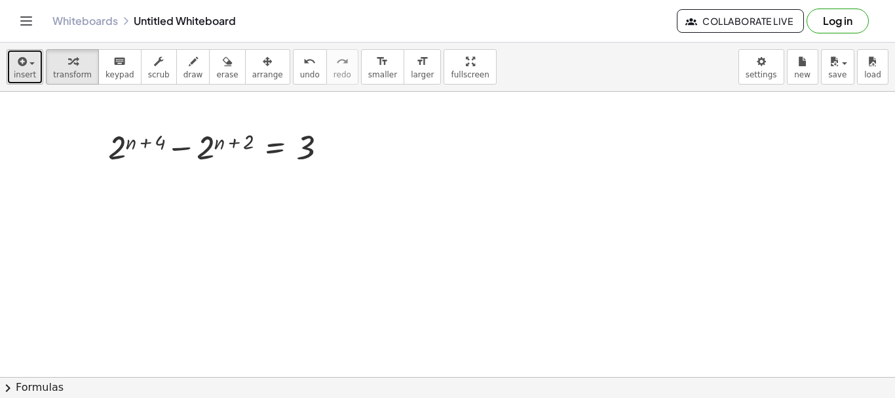
click at [17, 73] on span "insert" at bounding box center [25, 74] width 22 height 9
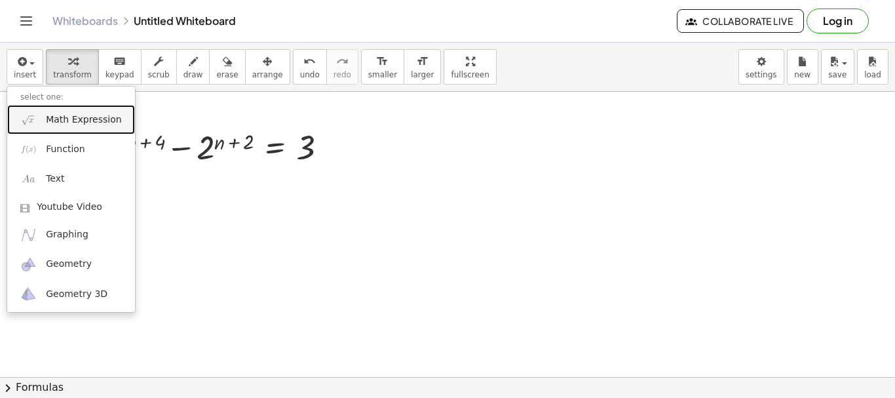
click at [54, 124] on span "Math Expression" at bounding box center [83, 119] width 75 height 13
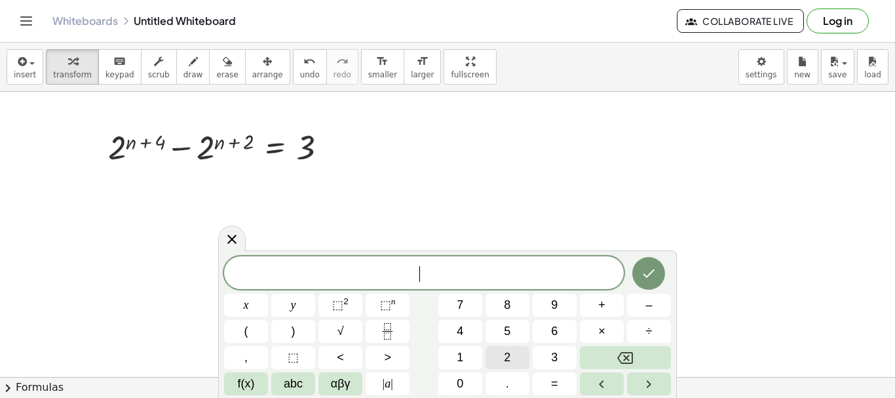
click at [510, 351] on span "2" at bounding box center [507, 357] width 7 height 18
click at [344, 303] on sup "2" at bounding box center [345, 301] width 5 height 10
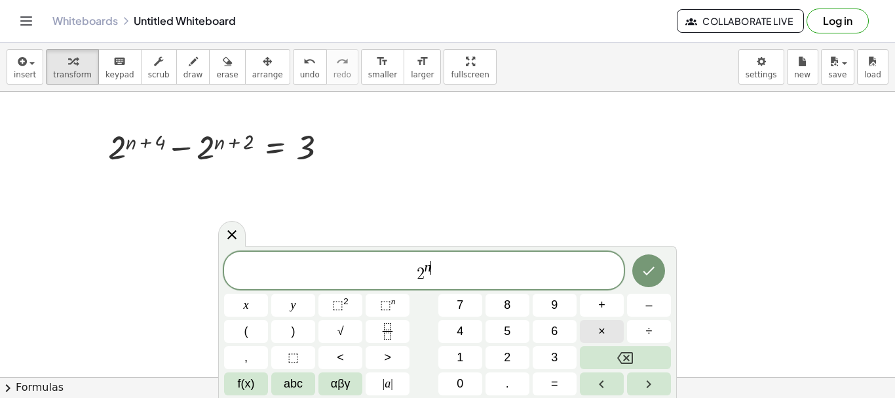
click at [598, 331] on span "×" at bounding box center [601, 331] width 7 height 18
click at [600, 333] on span "×" at bounding box center [601, 331] width 7 height 18
click at [505, 355] on span "2" at bounding box center [507, 357] width 7 height 18
click at [335, 305] on span "⬚" at bounding box center [337, 304] width 11 height 13
click at [293, 332] on span ")" at bounding box center [293, 331] width 4 height 18
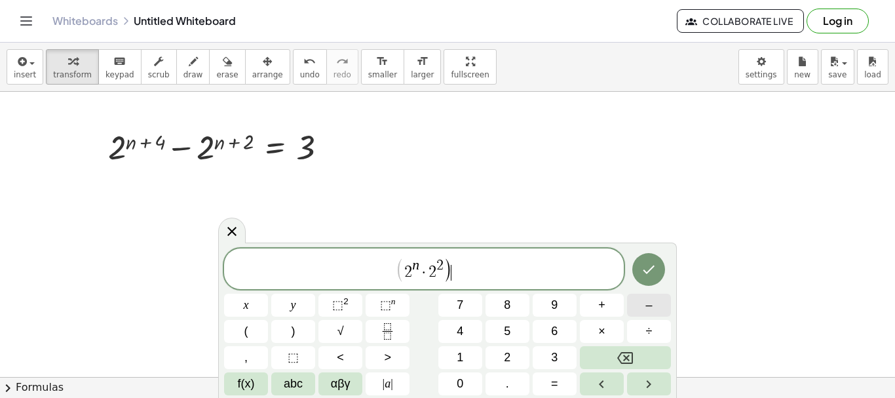
click at [646, 306] on span "–" at bounding box center [648, 305] width 7 height 18
click at [509, 354] on span "2" at bounding box center [507, 357] width 7 height 18
click at [340, 300] on span "⬚" at bounding box center [337, 304] width 11 height 13
click at [603, 330] on span "×" at bounding box center [601, 331] width 7 height 18
click at [341, 304] on span "⬚" at bounding box center [337, 304] width 11 height 13
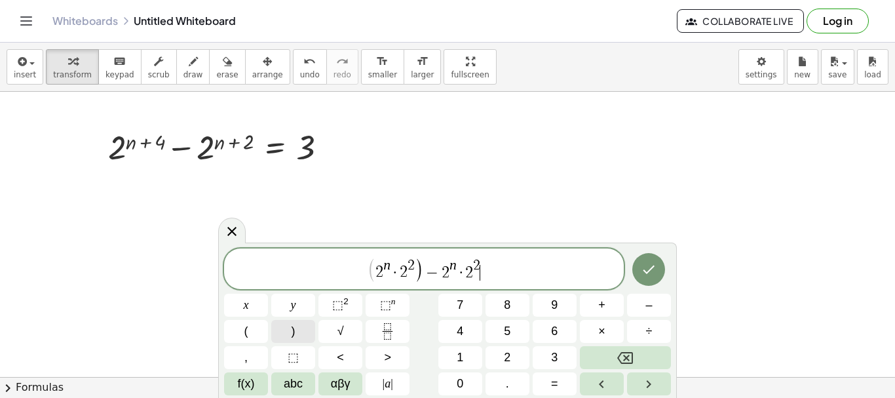
click at [301, 332] on button ")" at bounding box center [293, 331] width 44 height 23
click at [441, 273] on span "2" at bounding box center [445, 273] width 8 height 16
click at [239, 337] on button "(" at bounding box center [246, 331] width 44 height 23
click at [534, 276] on span "( 2 n · 2 2 ) − ( 2 n · 2 2 ) ​" at bounding box center [424, 269] width 400 height 27
click at [639, 267] on button "Done" at bounding box center [648, 269] width 33 height 33
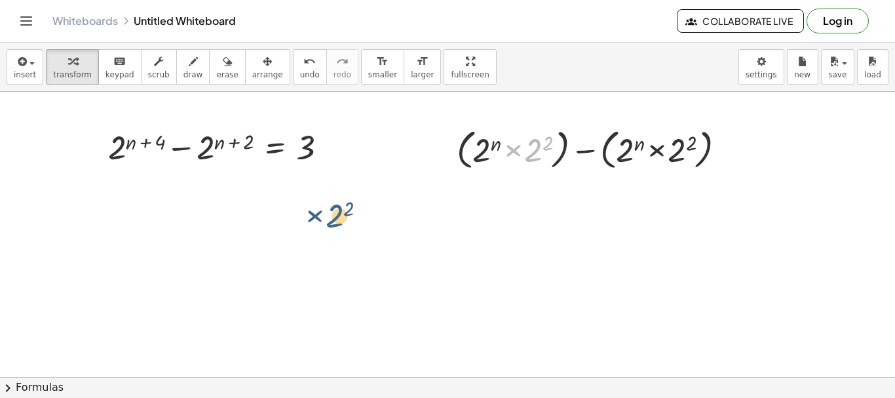
drag, startPoint x: 529, startPoint y: 151, endPoint x: 394, endPoint y: 195, distance: 141.2
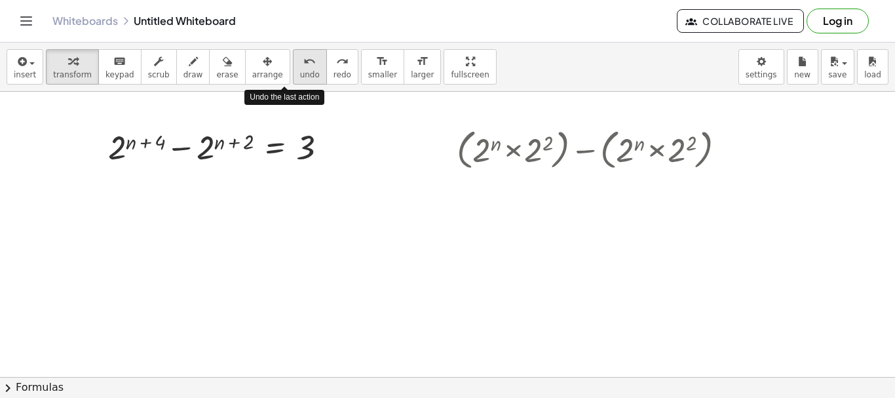
click at [300, 59] on div "undo" at bounding box center [310, 61] width 20 height 16
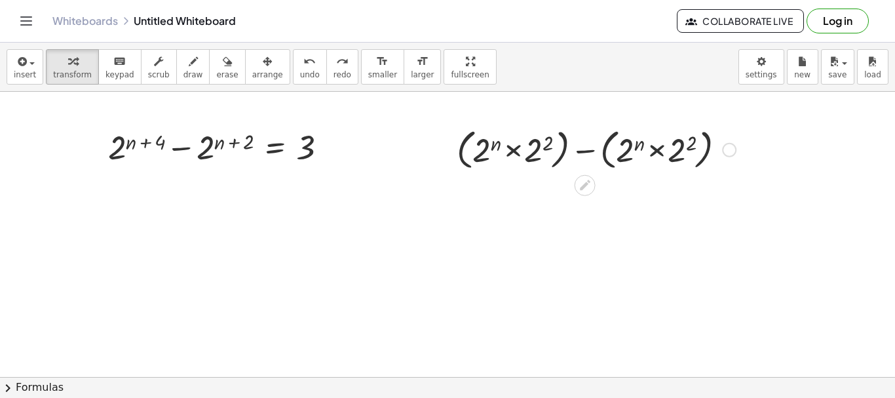
click at [646, 162] on div at bounding box center [596, 149] width 292 height 50
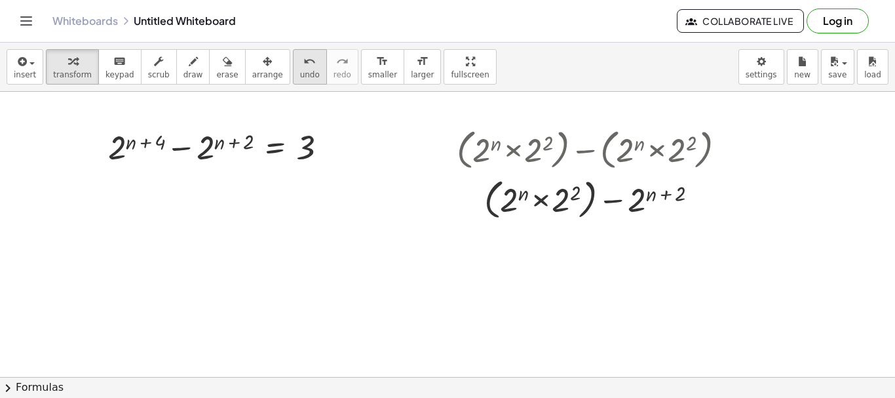
click at [303, 64] on icon "undo" at bounding box center [309, 62] width 12 height 16
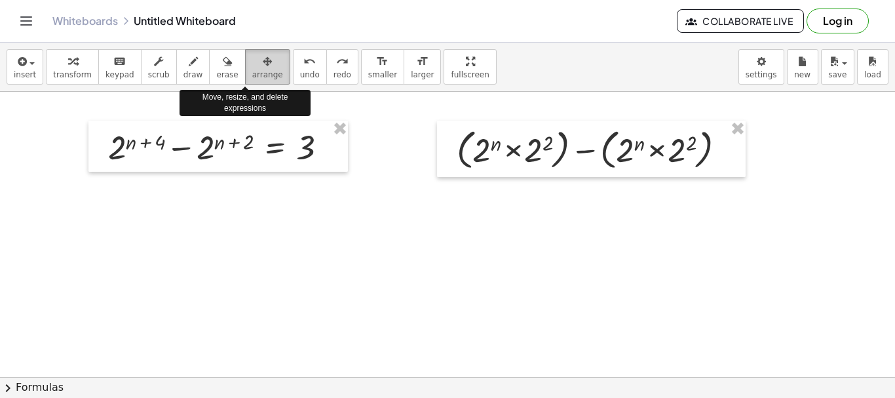
click at [263, 64] on icon "button" at bounding box center [267, 62] width 9 height 16
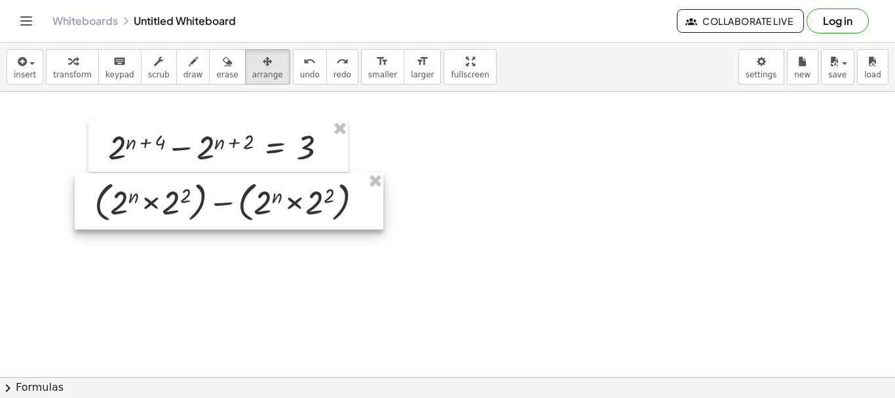
drag, startPoint x: 480, startPoint y: 132, endPoint x: 119, endPoint y: 185, distance: 365.4
click at [119, 185] on div at bounding box center [229, 201] width 308 height 56
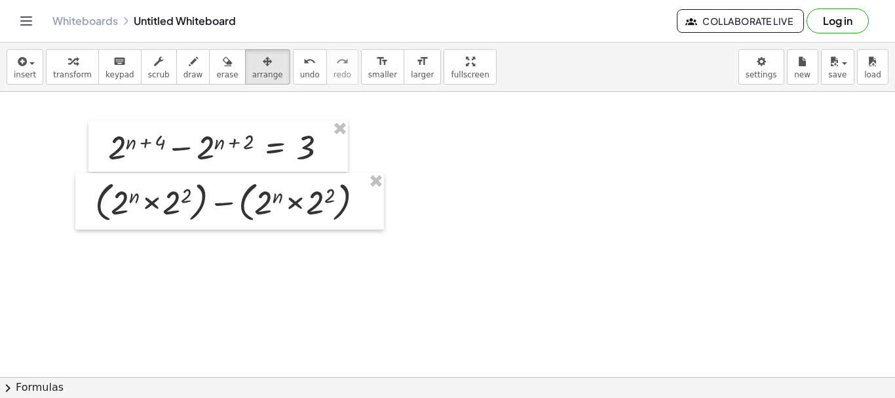
click at [454, 171] on div at bounding box center [447, 377] width 895 height 570
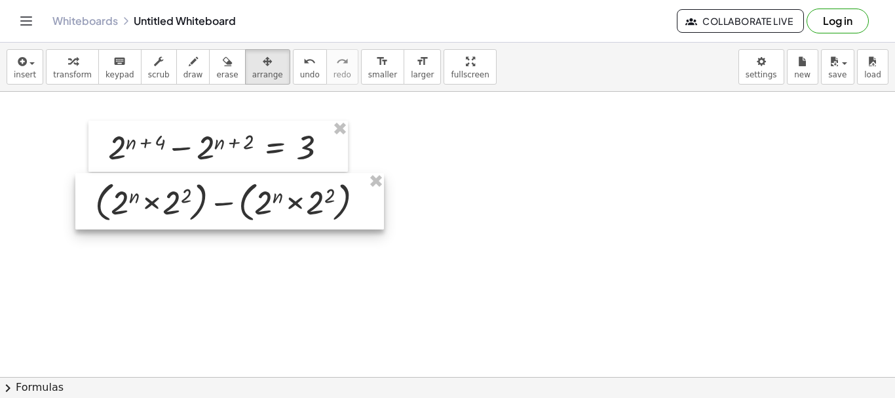
click at [188, 201] on div at bounding box center [229, 201] width 308 height 56
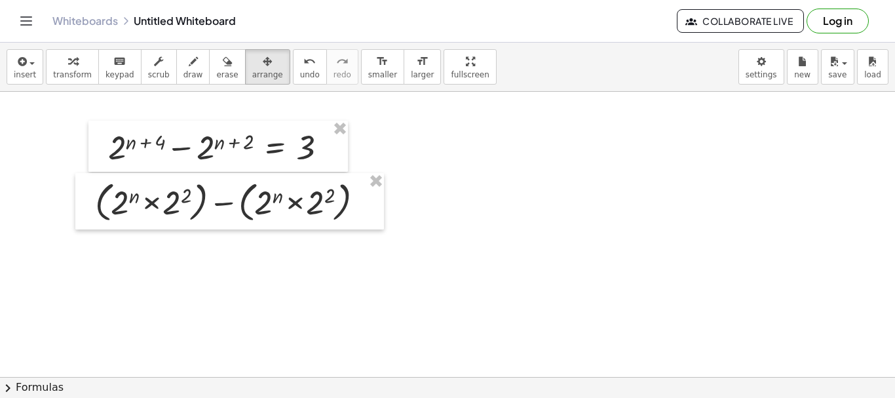
drag, startPoint x: 195, startPoint y: 198, endPoint x: 610, endPoint y: 169, distance: 416.3
click at [610, 169] on div at bounding box center [447, 377] width 895 height 570
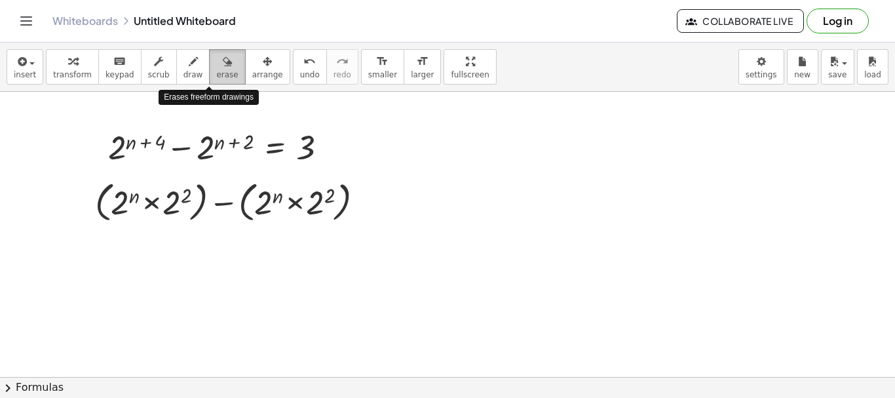
click at [216, 75] on span "erase" at bounding box center [227, 74] width 22 height 9
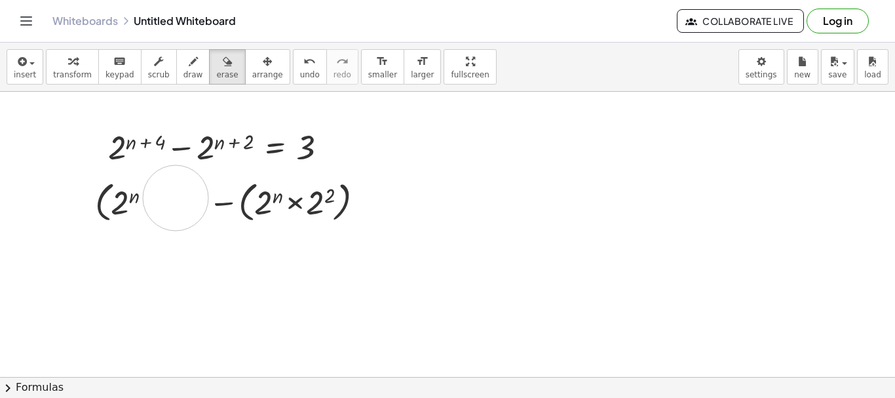
click at [176, 198] on div at bounding box center [447, 377] width 895 height 570
click at [356, 262] on div at bounding box center [447, 377] width 895 height 570
click at [314, 199] on div at bounding box center [447, 377] width 895 height 570
click at [196, 195] on div at bounding box center [447, 377] width 895 height 570
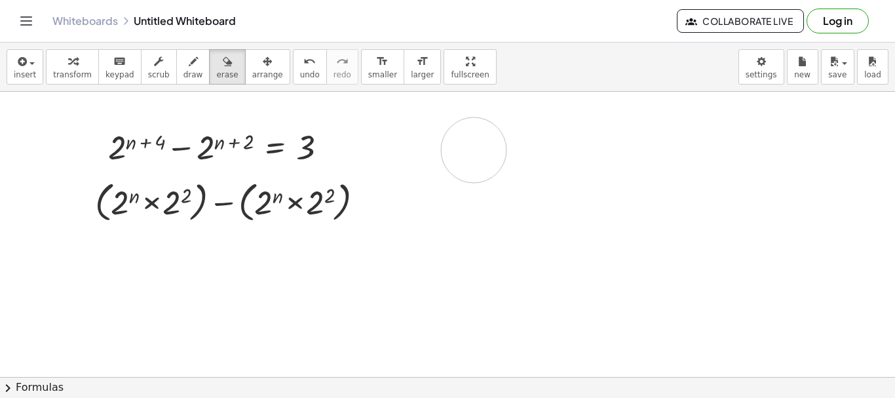
click at [474, 150] on div at bounding box center [447, 377] width 895 height 570
click at [229, 210] on div at bounding box center [447, 377] width 895 height 570
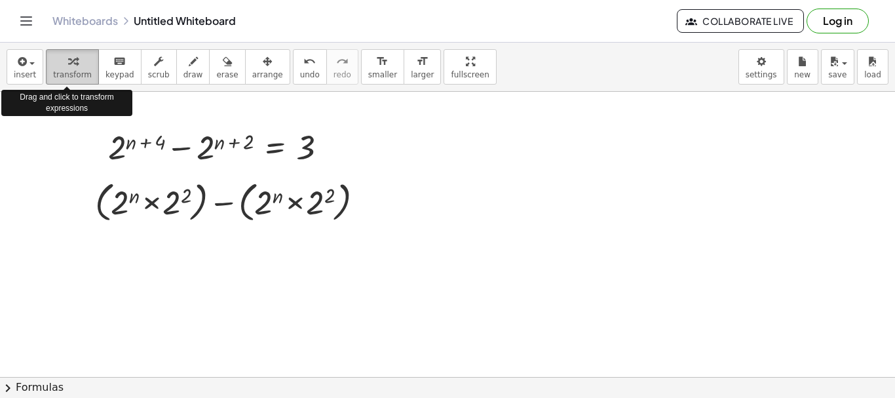
click at [55, 74] on span "transform" at bounding box center [72, 74] width 39 height 9
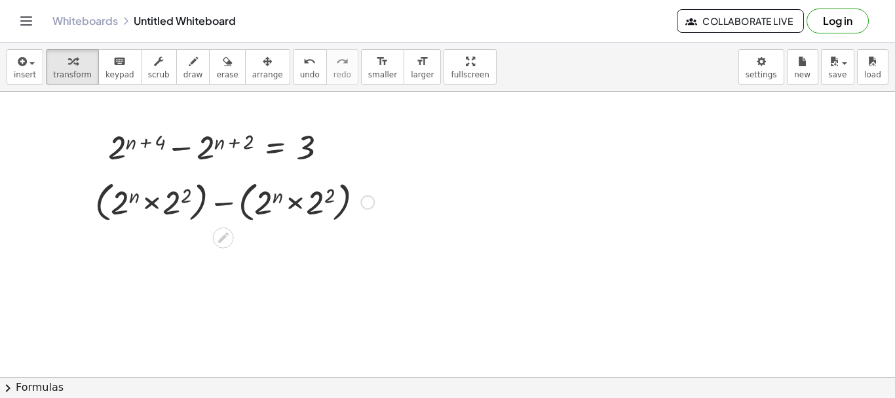
click at [172, 208] on div at bounding box center [234, 201] width 292 height 50
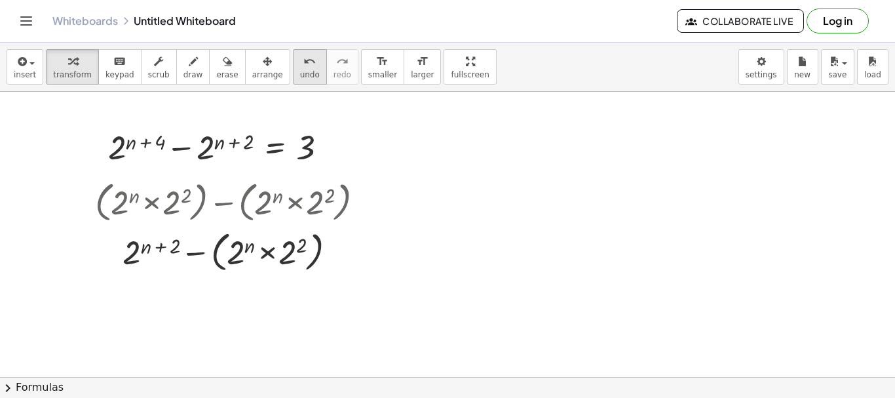
click at [300, 79] on span "undo" at bounding box center [310, 74] width 20 height 9
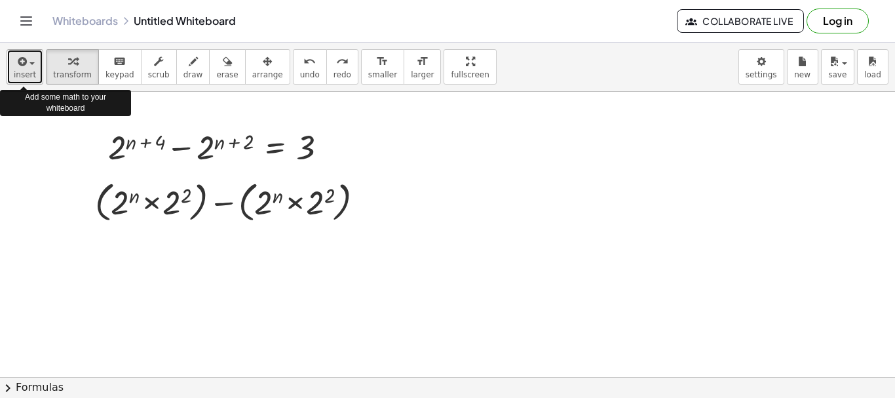
click at [15, 72] on span "insert" at bounding box center [25, 74] width 22 height 9
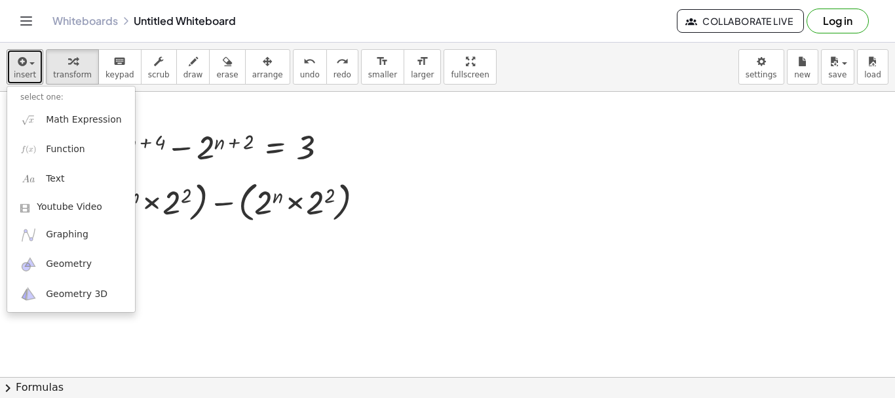
click at [149, 229] on div at bounding box center [447, 377] width 895 height 570
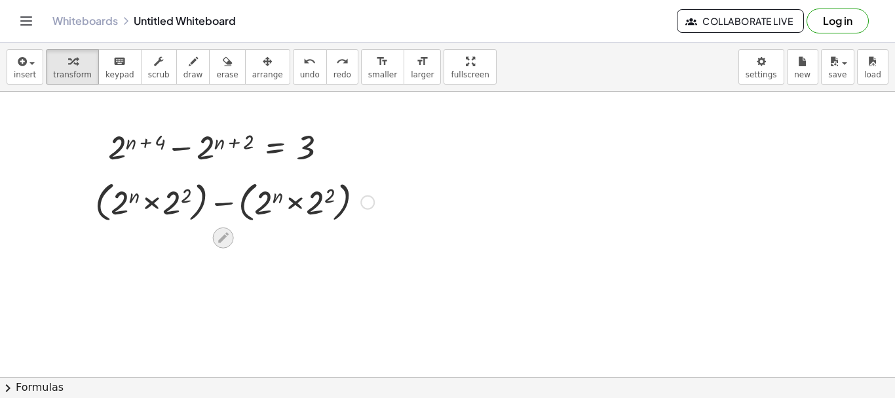
click at [223, 238] on icon at bounding box center [223, 237] width 10 height 10
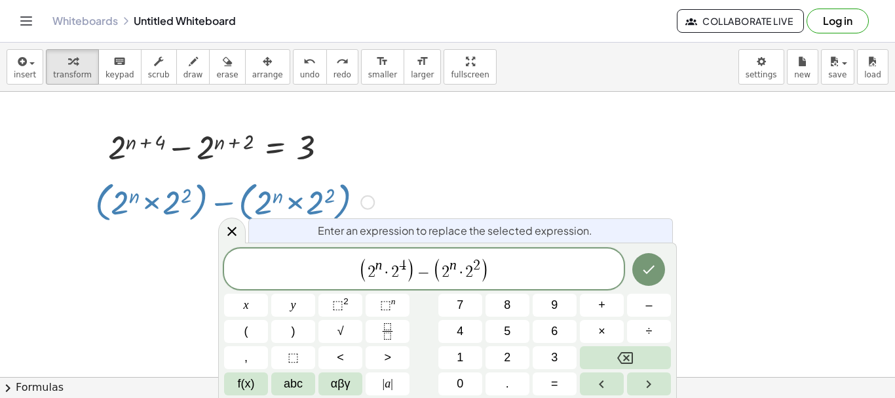
click at [527, 181] on div at bounding box center [447, 377] width 895 height 570
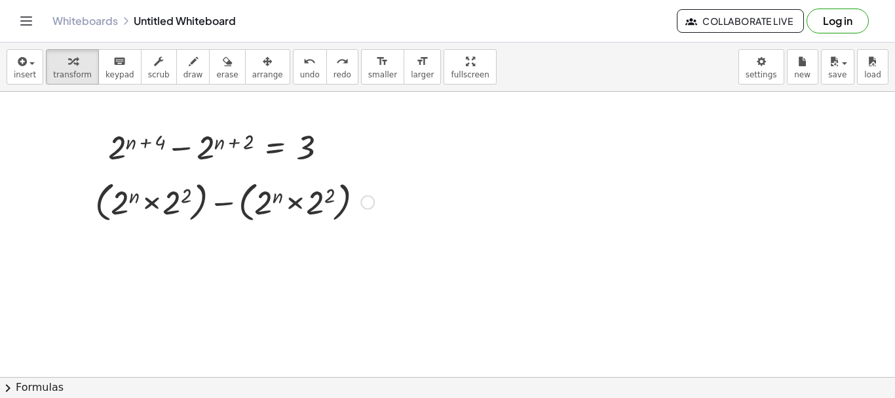
click at [197, 200] on div at bounding box center [234, 201] width 292 height 50
click at [197, 200] on div at bounding box center [235, 201] width 260 height 50
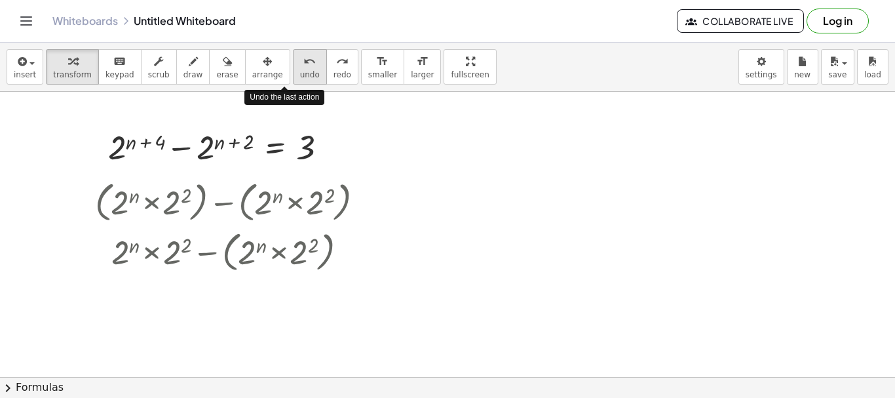
click at [300, 76] on span "undo" at bounding box center [310, 74] width 20 height 9
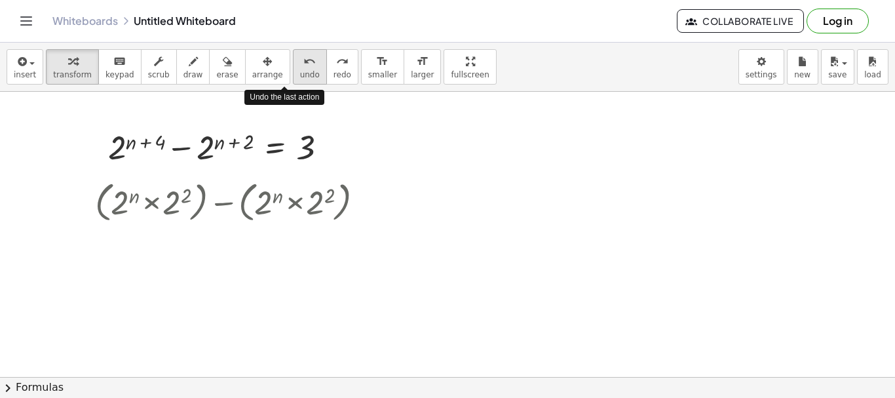
click at [300, 76] on span "undo" at bounding box center [310, 74] width 20 height 9
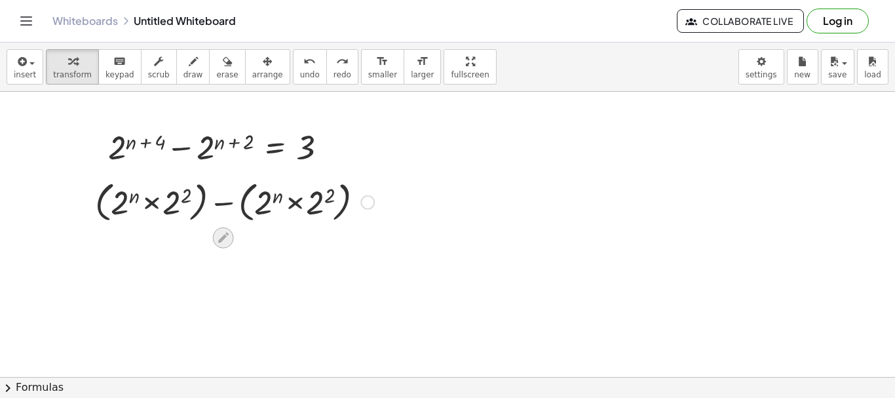
click at [221, 236] on icon at bounding box center [223, 238] width 14 height 14
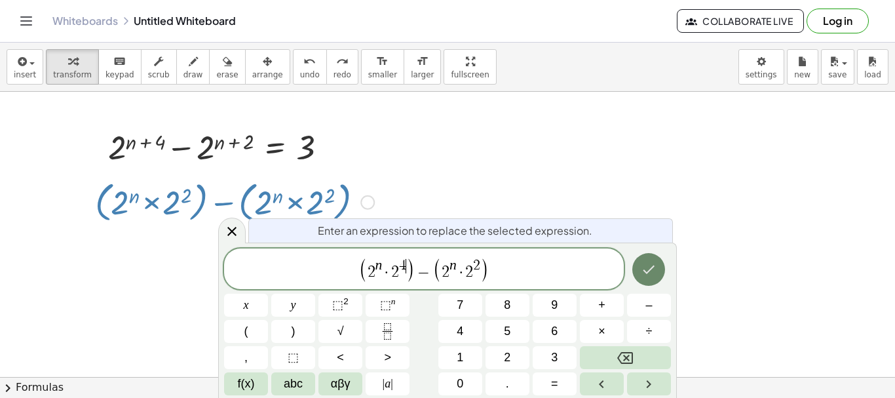
click at [646, 265] on icon "Done" at bounding box center [649, 269] width 16 height 16
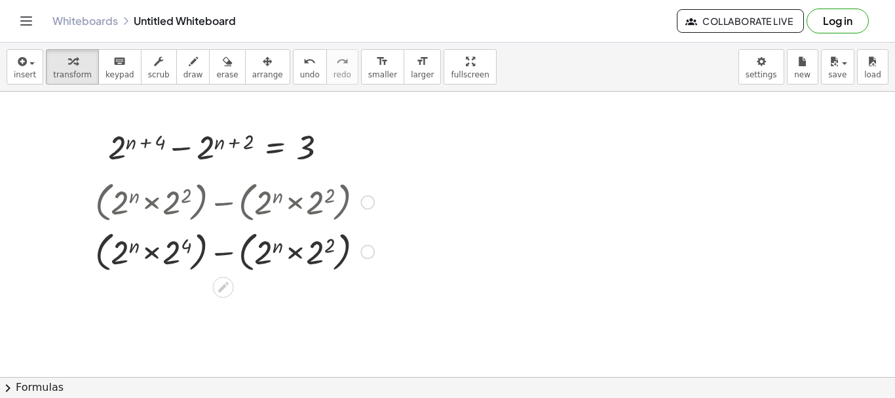
click at [575, 245] on div at bounding box center [447, 377] width 895 height 570
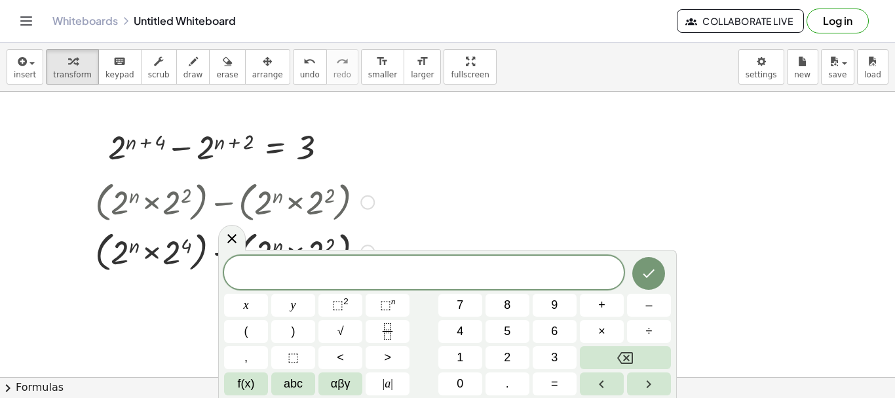
click at [297, 187] on div at bounding box center [234, 201] width 292 height 50
click at [646, 223] on div at bounding box center [447, 377] width 895 height 570
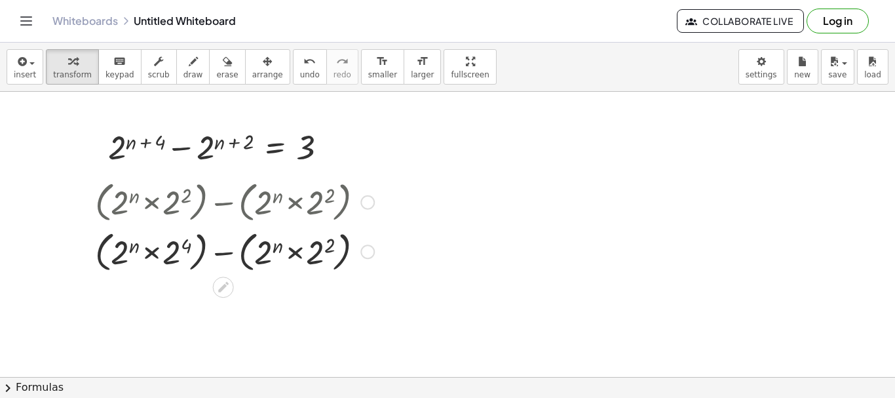
click at [370, 200] on div at bounding box center [367, 202] width 14 height 14
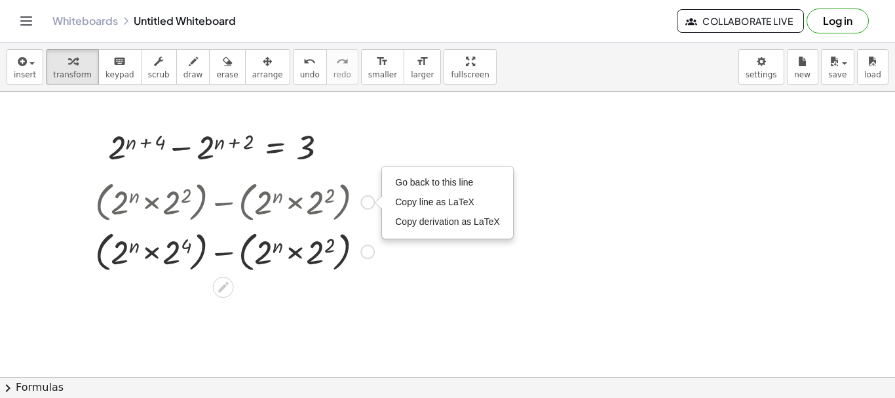
click at [174, 198] on div at bounding box center [234, 201] width 292 height 50
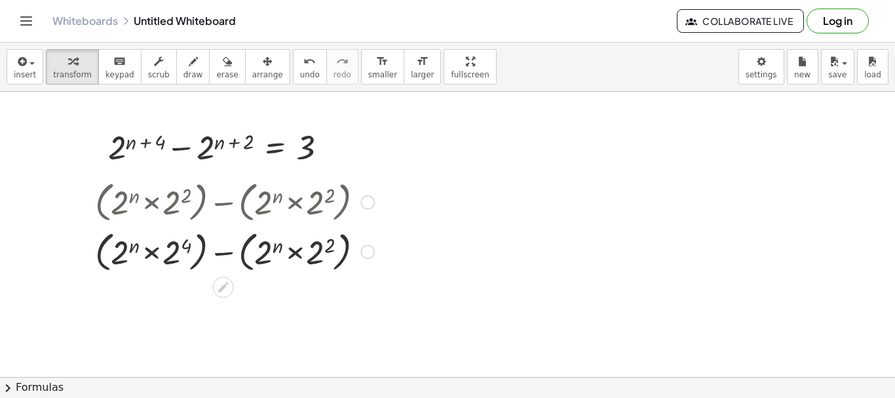
click at [174, 198] on div at bounding box center [234, 201] width 292 height 50
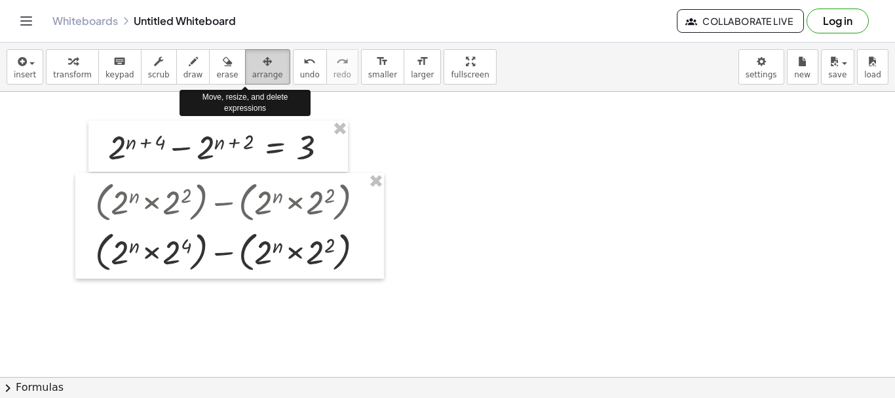
click at [252, 76] on span "arrange" at bounding box center [267, 74] width 31 height 9
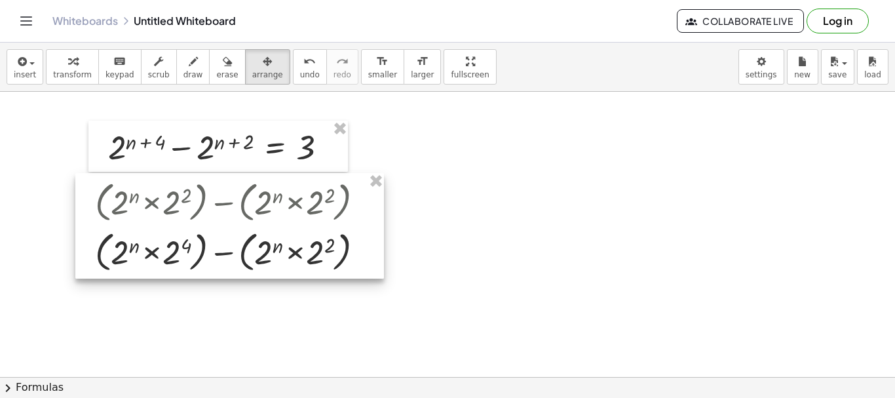
click at [209, 197] on div at bounding box center [229, 225] width 308 height 105
click at [339, 210] on div at bounding box center [229, 225] width 308 height 105
click at [101, 249] on div at bounding box center [229, 225] width 308 height 105
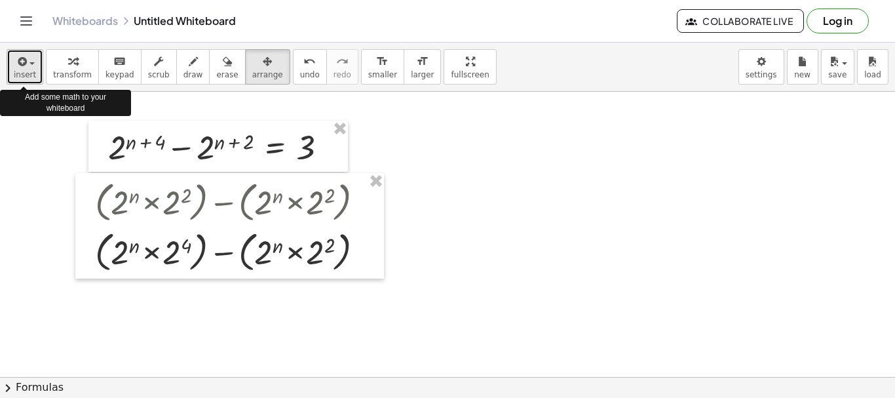
click at [29, 74] on span "insert" at bounding box center [25, 74] width 22 height 9
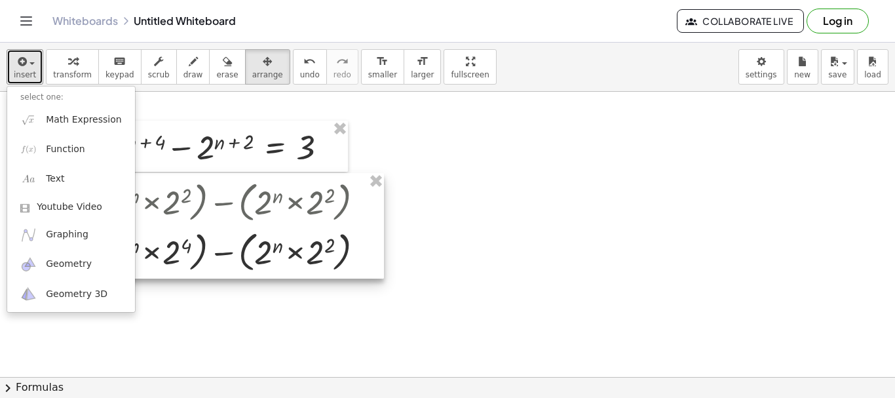
click at [247, 222] on div at bounding box center [229, 225] width 308 height 105
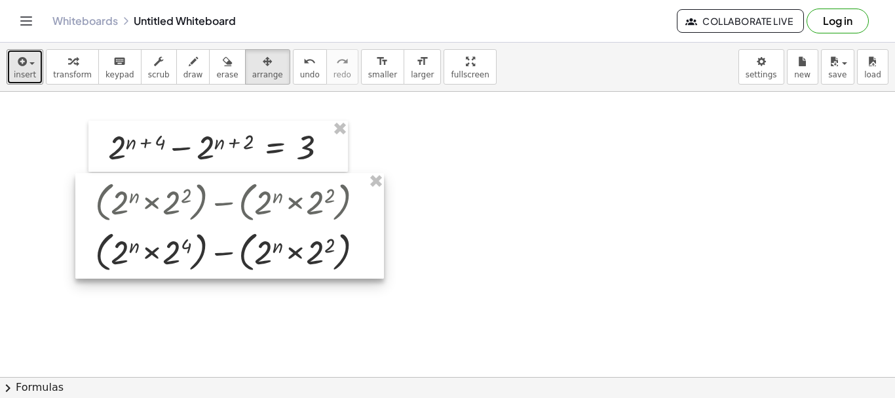
click at [293, 217] on div at bounding box center [229, 225] width 308 height 105
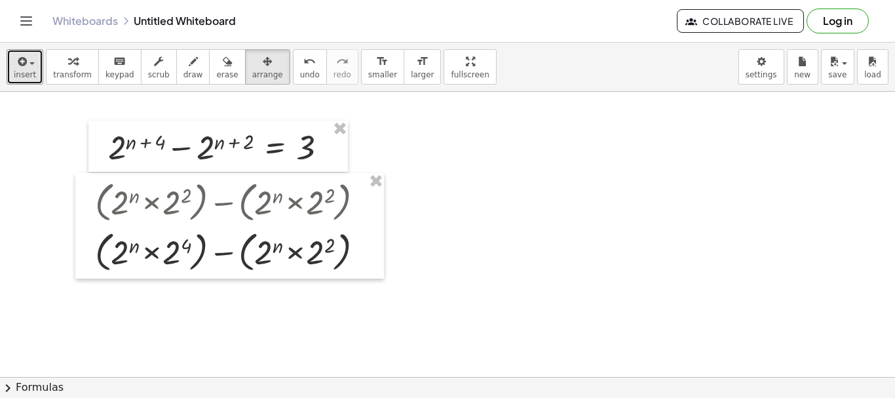
click at [496, 270] on div at bounding box center [447, 377] width 895 height 570
click at [219, 289] on div at bounding box center [447, 377] width 895 height 570
drag, startPoint x: 219, startPoint y: 289, endPoint x: 428, endPoint y: 124, distance: 266.2
click at [428, 124] on div at bounding box center [447, 377] width 895 height 570
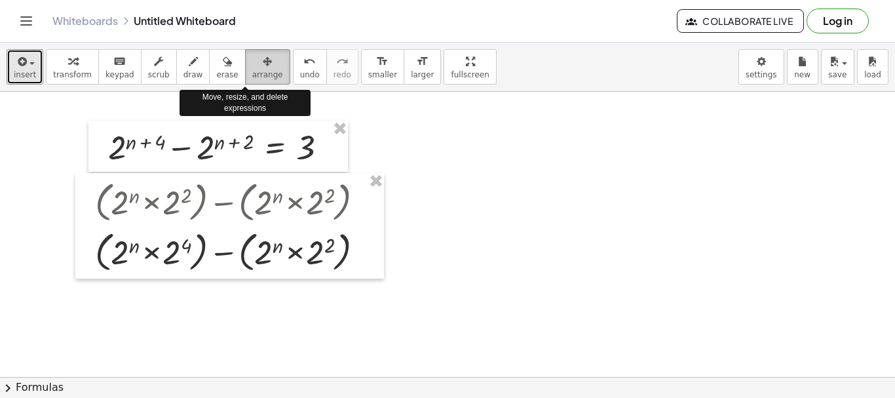
click at [263, 60] on icon "button" at bounding box center [267, 62] width 9 height 16
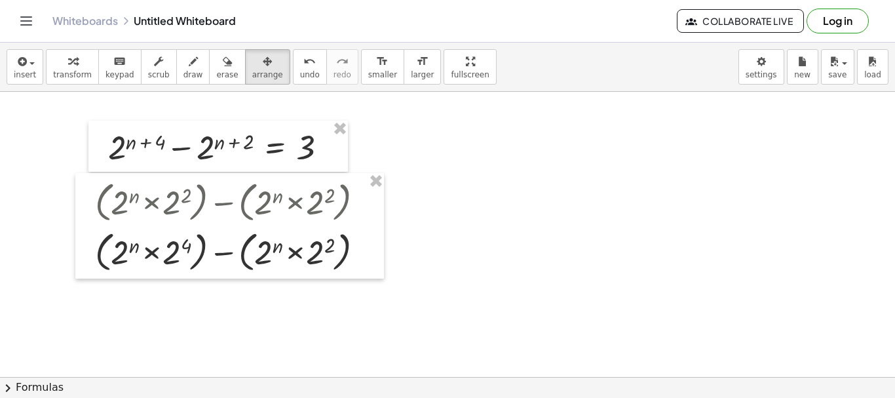
drag, startPoint x: 317, startPoint y: 203, endPoint x: 735, endPoint y: 217, distance: 418.1
click at [646, 217] on div at bounding box center [447, 377] width 895 height 570
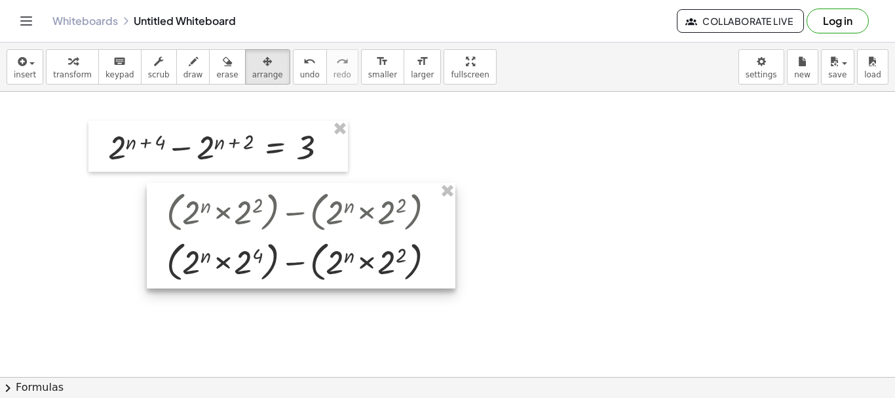
drag, startPoint x: 278, startPoint y: 231, endPoint x: 349, endPoint y: 241, distance: 72.1
click at [349, 241] on div at bounding box center [301, 235] width 308 height 105
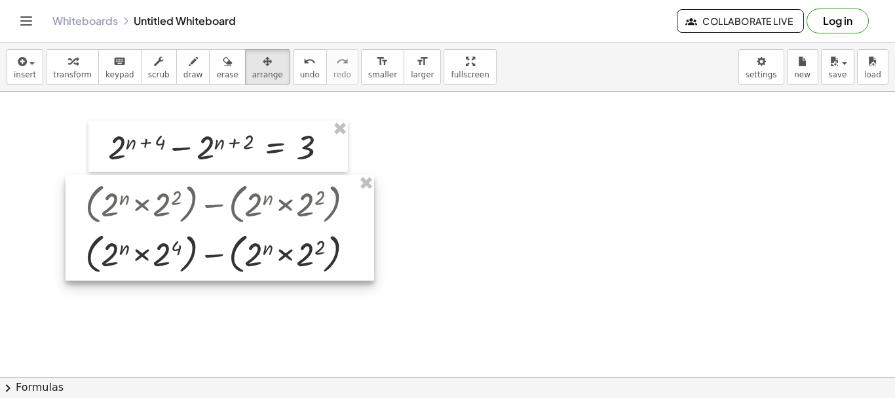
drag, startPoint x: 349, startPoint y: 241, endPoint x: 268, endPoint y: 233, distance: 81.6
click at [268, 233] on div at bounding box center [219, 227] width 308 height 105
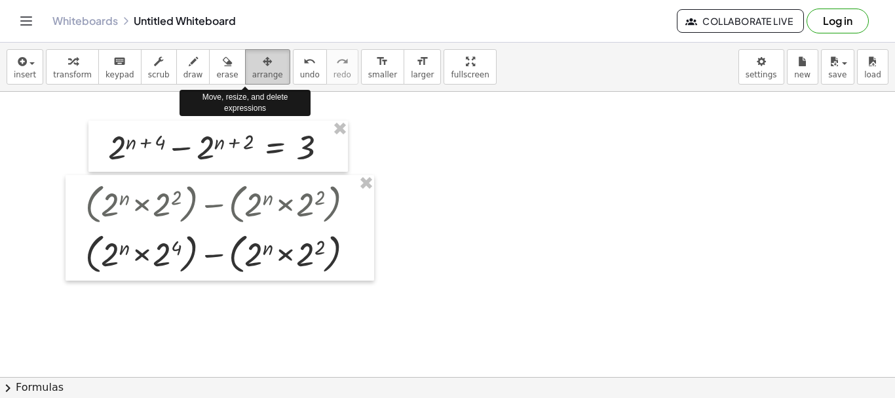
click at [263, 65] on icon "button" at bounding box center [267, 62] width 9 height 16
click at [255, 51] on button "arrange" at bounding box center [267, 66] width 45 height 35
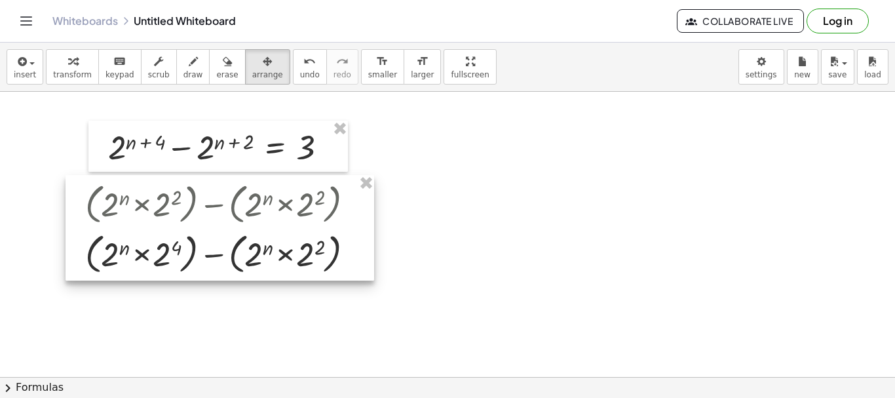
click at [145, 208] on div at bounding box center [219, 227] width 308 height 105
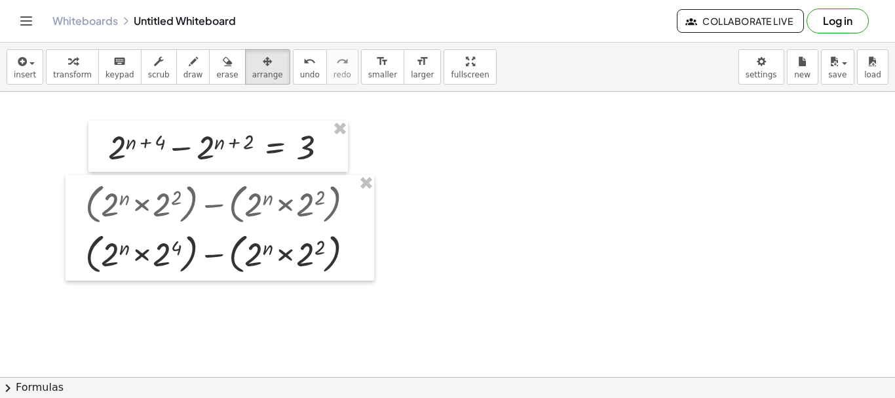
click at [379, 272] on div at bounding box center [447, 377] width 895 height 570
click at [451, 205] on div at bounding box center [447, 377] width 895 height 570
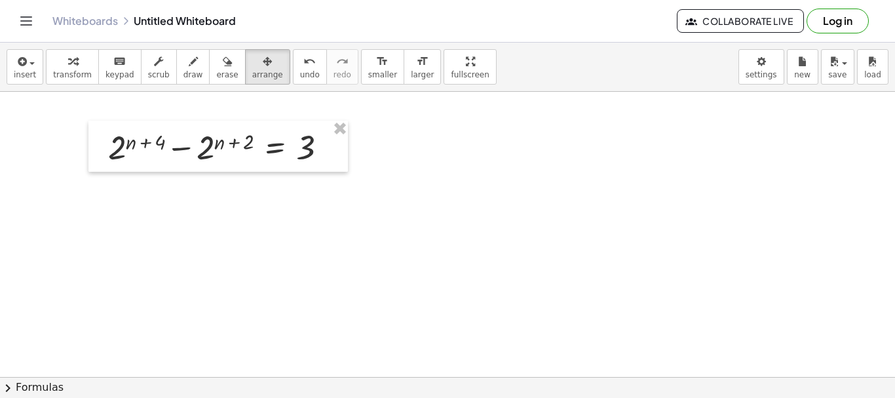
click at [441, 149] on div at bounding box center [447, 377] width 895 height 570
click at [475, 128] on div at bounding box center [447, 377] width 895 height 570
click at [303, 58] on icon "undo" at bounding box center [309, 62] width 12 height 16
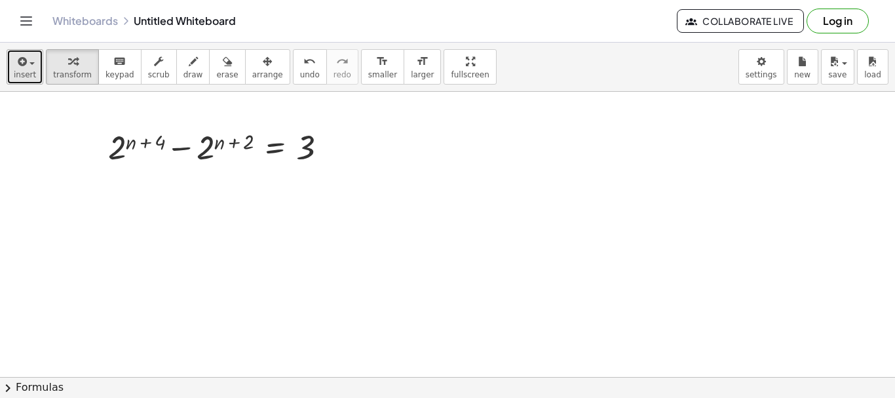
click at [11, 81] on button "insert" at bounding box center [25, 66] width 37 height 35
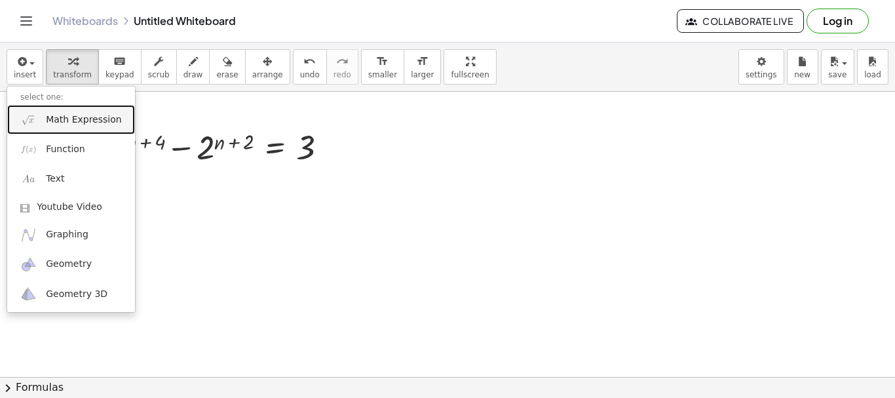
click at [58, 115] on span "Math Expression" at bounding box center [83, 119] width 75 height 13
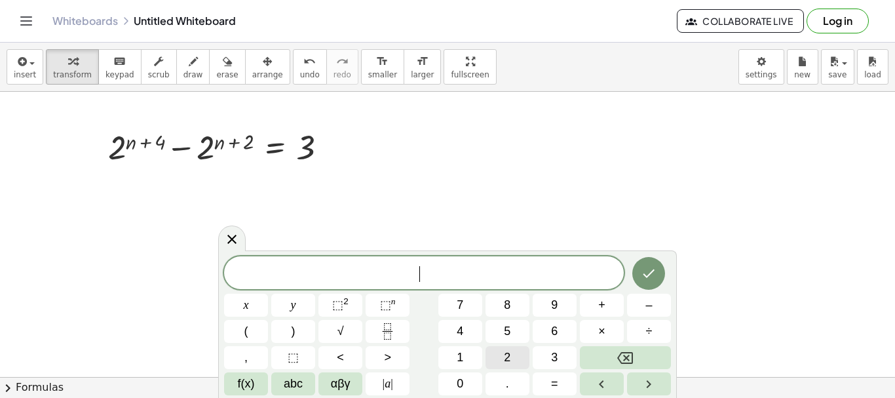
click at [500, 363] on button "2" at bounding box center [507, 357] width 44 height 23
click at [339, 303] on span "⬚" at bounding box center [337, 304] width 11 height 13
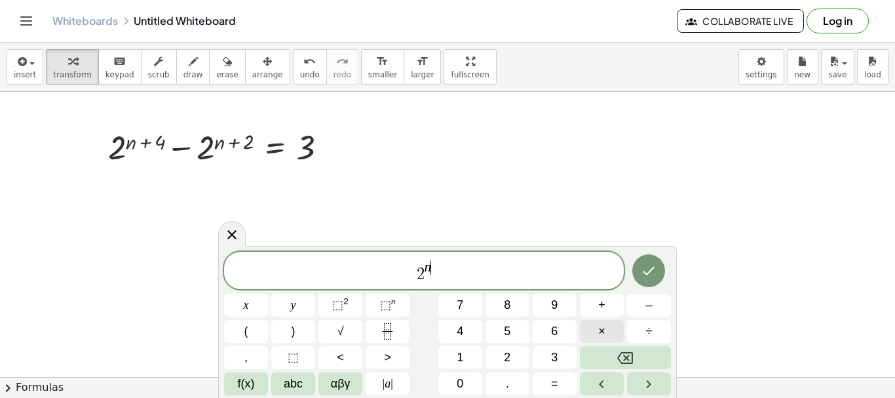
click at [597, 325] on button "×" at bounding box center [602, 331] width 44 height 23
click at [512, 358] on button "2" at bounding box center [507, 357] width 44 height 23
click at [341, 301] on span "⬚" at bounding box center [337, 304] width 11 height 13
click at [342, 301] on span "⬚" at bounding box center [337, 304] width 11 height 13
click at [604, 323] on span "×" at bounding box center [601, 331] width 7 height 18
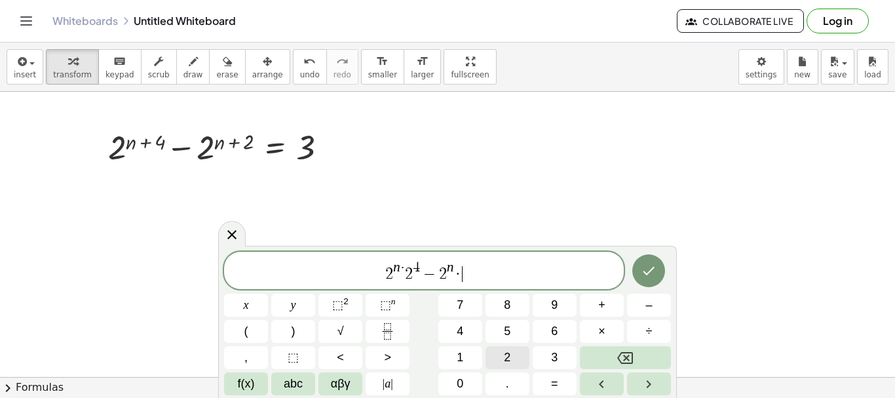
click at [506, 353] on span "2" at bounding box center [507, 357] width 7 height 18
click at [339, 301] on span "⬚" at bounding box center [337, 304] width 11 height 13
click at [551, 384] on span "=" at bounding box center [554, 384] width 7 height 18
click at [555, 357] on span "3" at bounding box center [554, 357] width 7 height 18
click at [646, 267] on icon "Done" at bounding box center [649, 271] width 16 height 16
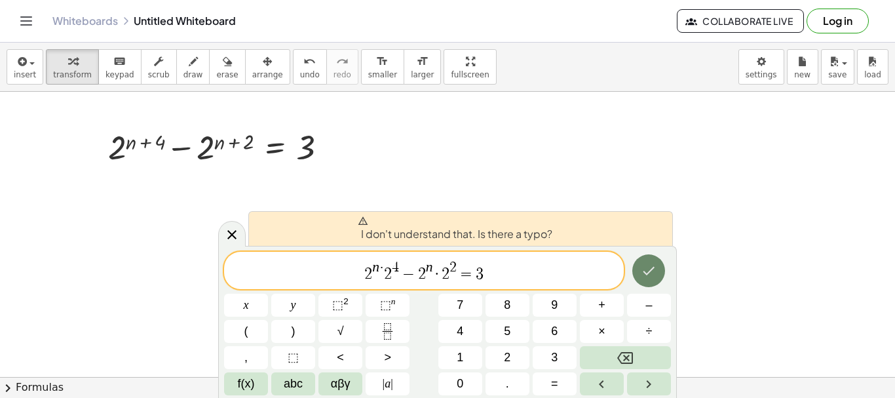
click at [646, 267] on icon "Done" at bounding box center [649, 271] width 16 height 16
click at [384, 267] on span "2 n · 2 4 − 2 n · 2 2 = 3 ​" at bounding box center [424, 271] width 400 height 24
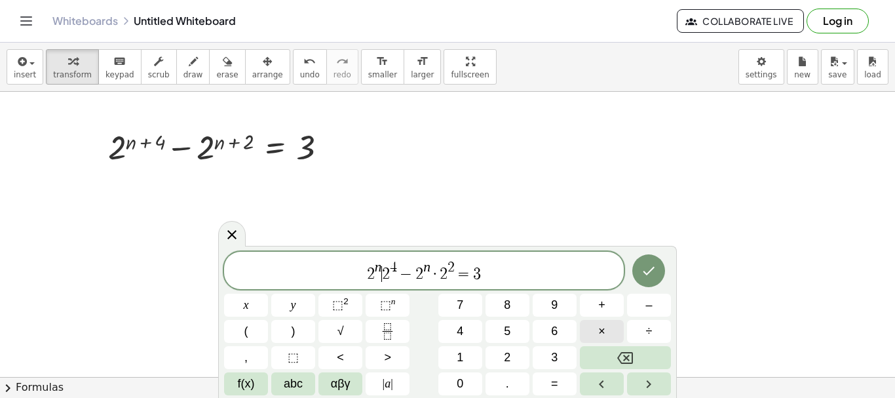
click at [595, 333] on button "×" at bounding box center [602, 331] width 44 height 23
click at [641, 270] on icon "Done" at bounding box center [649, 271] width 16 height 16
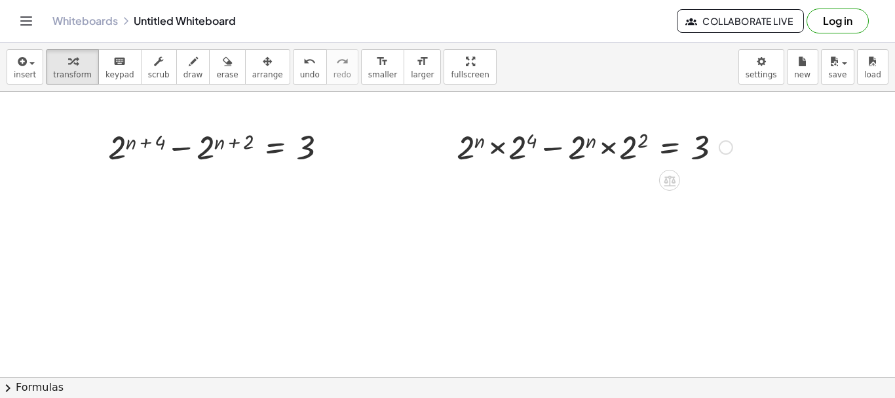
click at [646, 145] on div at bounding box center [594, 146] width 289 height 45
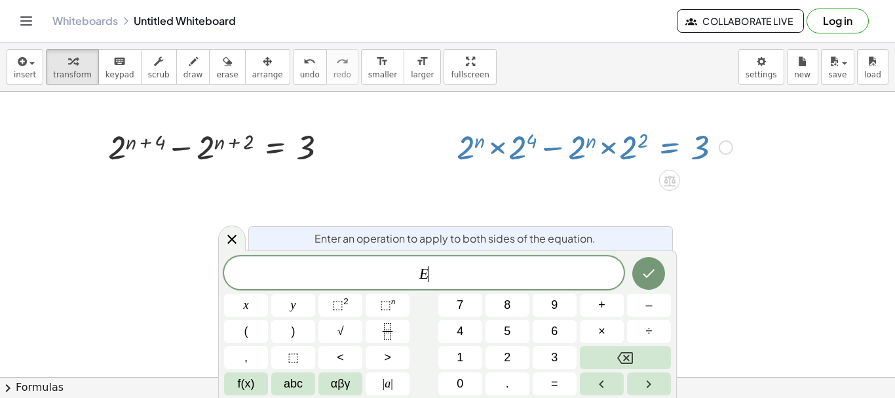
click at [646, 198] on div at bounding box center [447, 377] width 895 height 570
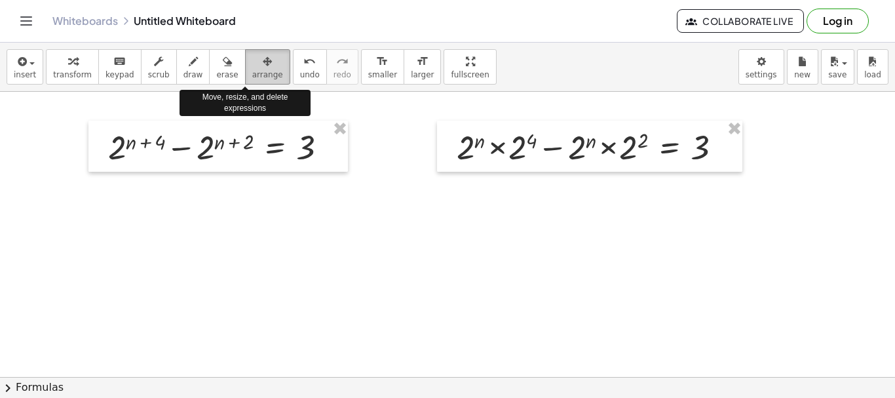
click at [263, 60] on icon "button" at bounding box center [267, 62] width 9 height 16
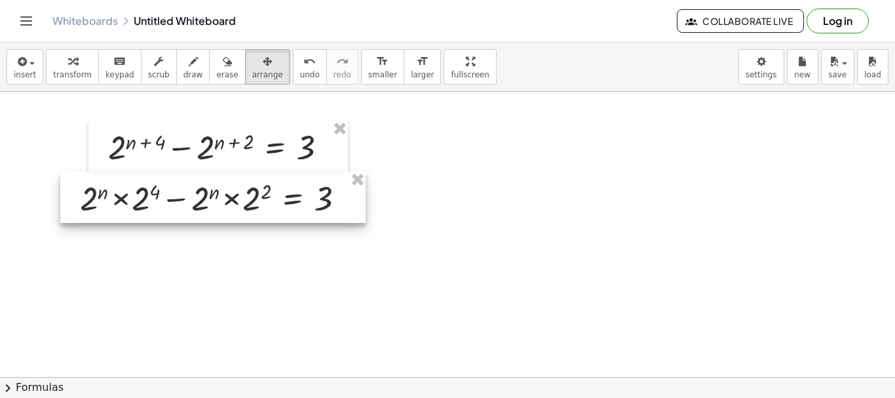
drag, startPoint x: 601, startPoint y: 126, endPoint x: 224, endPoint y: 177, distance: 380.0
click at [224, 177] on div at bounding box center [212, 197] width 305 height 51
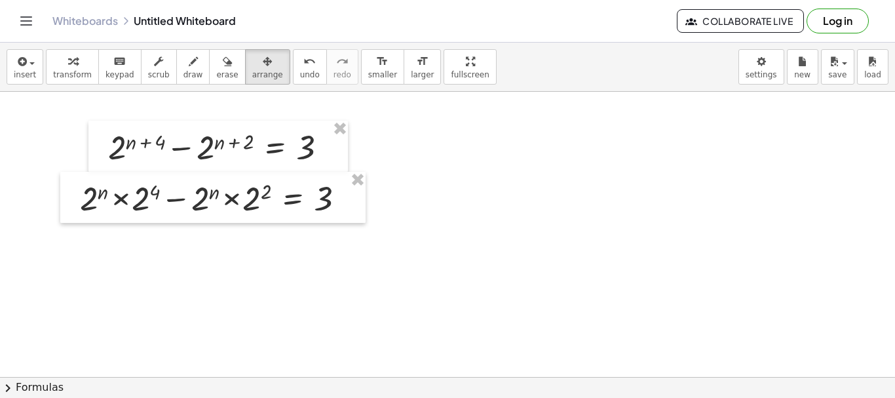
click at [191, 274] on div at bounding box center [447, 377] width 895 height 570
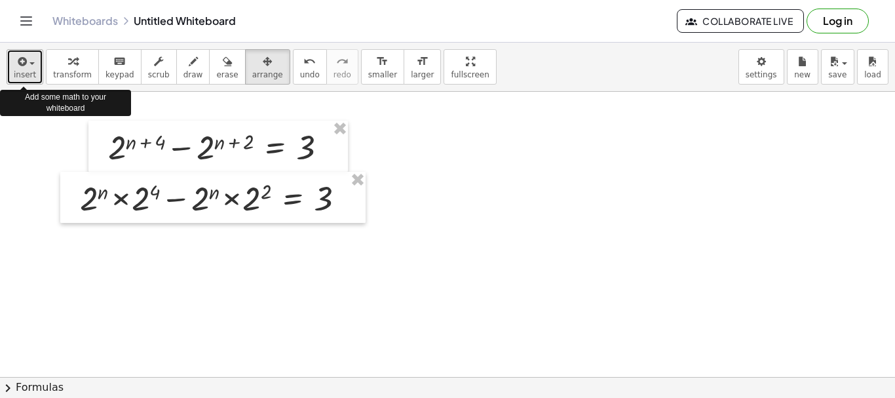
click at [9, 73] on button "insert" at bounding box center [25, 66] width 37 height 35
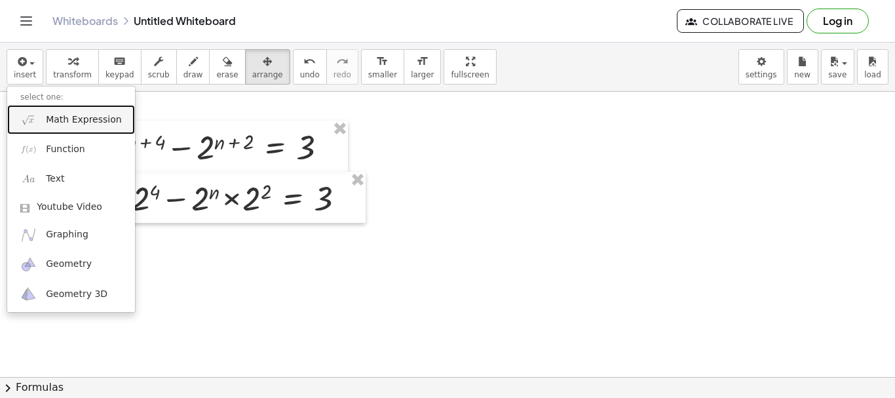
click at [33, 121] on img at bounding box center [28, 119] width 16 height 16
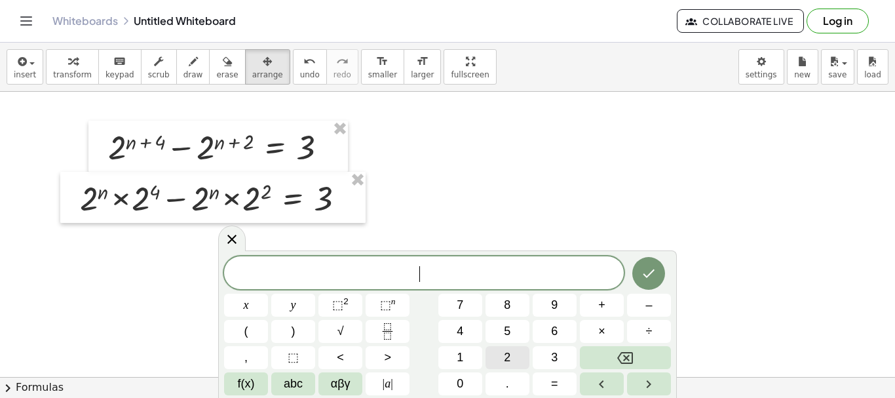
click at [500, 362] on button "2" at bounding box center [507, 357] width 44 height 23
click at [355, 306] on button "⬚ 2" at bounding box center [340, 304] width 44 height 23
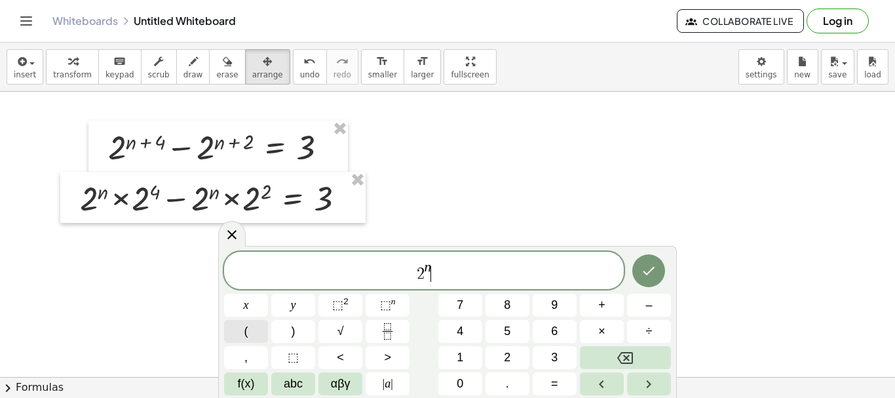
click at [255, 332] on button "(" at bounding box center [246, 331] width 44 height 23
click at [335, 307] on span "⬚" at bounding box center [337, 304] width 11 height 13
click at [338, 308] on span "⬚" at bounding box center [337, 304] width 11 height 13
click at [490, 271] on span "2 n ( 2 4 − 2 2 ) ​" at bounding box center [424, 269] width 400 height 27
click at [552, 382] on span "=" at bounding box center [554, 384] width 7 height 18
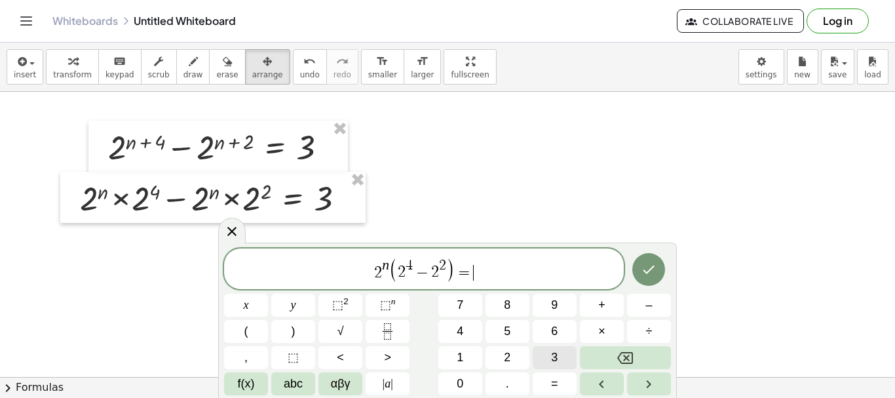
click at [554, 362] on span "3" at bounding box center [554, 357] width 7 height 18
click at [646, 272] on button "Done" at bounding box center [648, 269] width 33 height 33
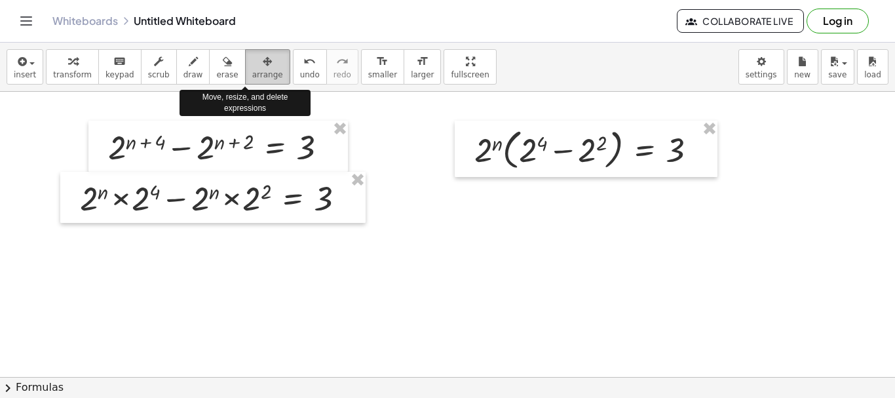
click at [252, 70] on span "arrange" at bounding box center [267, 74] width 31 height 9
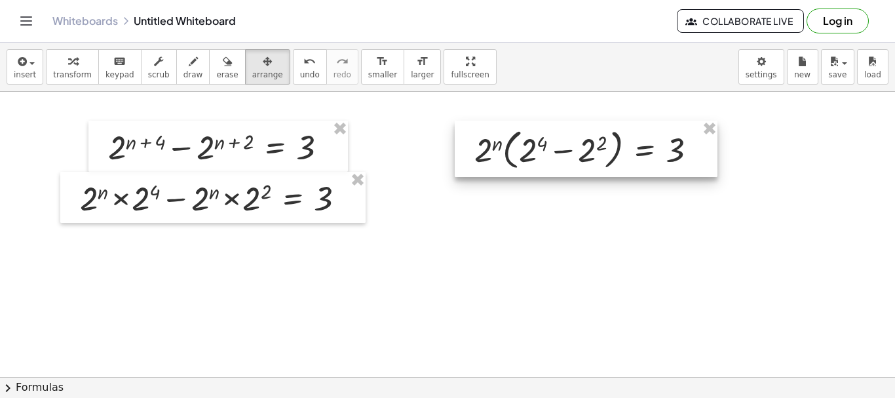
click at [479, 145] on div at bounding box center [586, 149] width 263 height 56
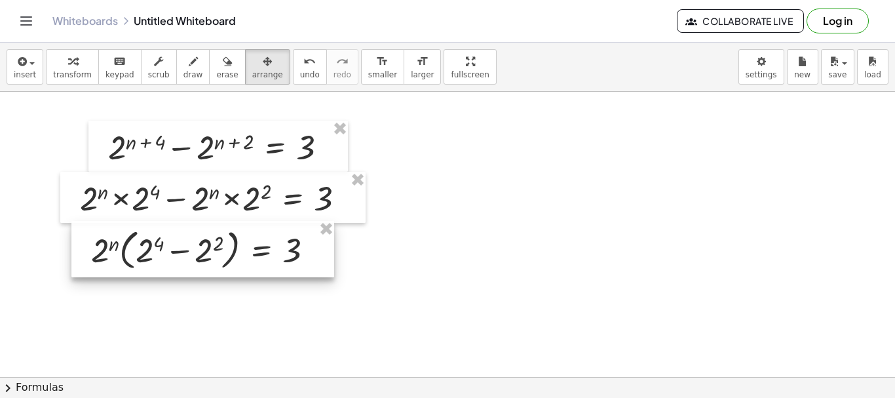
drag, startPoint x: 485, startPoint y: 136, endPoint x: 102, endPoint y: 230, distance: 394.4
click at [102, 230] on div at bounding box center [202, 249] width 263 height 56
click at [385, 289] on div at bounding box center [447, 377] width 895 height 570
click at [20, 76] on span "insert" at bounding box center [25, 74] width 22 height 9
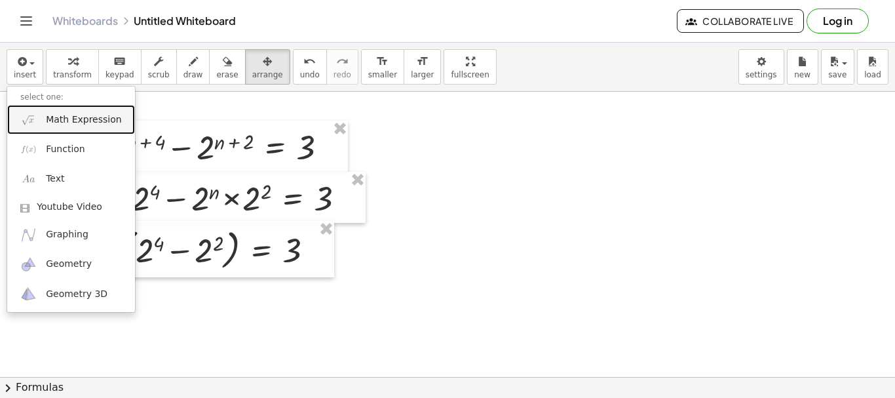
click at [54, 115] on span "Math Expression" at bounding box center [83, 119] width 75 height 13
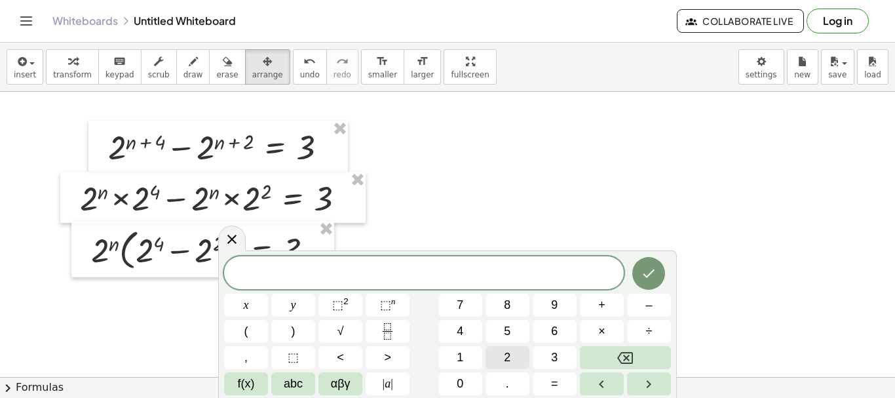
click at [509, 356] on span "2" at bounding box center [507, 357] width 7 height 18
click at [344, 297] on sup "2" at bounding box center [345, 301] width 5 height 10
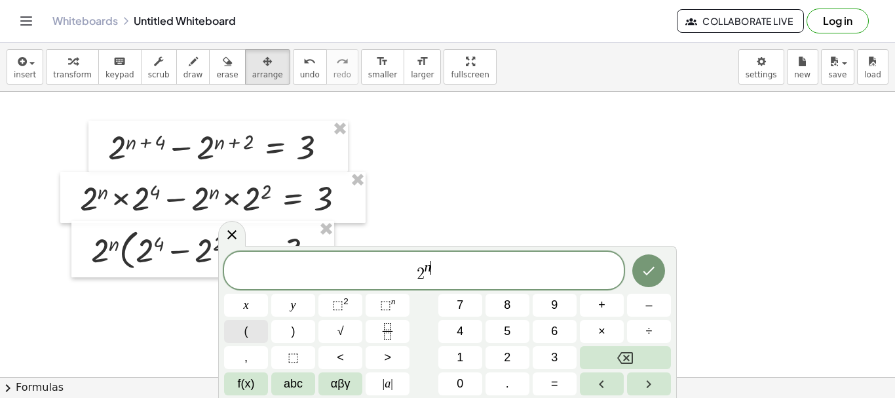
click at [250, 331] on button "(" at bounding box center [246, 331] width 44 height 23
click at [254, 335] on button "(" at bounding box center [246, 331] width 44 height 23
click at [465, 352] on button "1" at bounding box center [460, 357] width 44 height 23
click at [554, 329] on span "6" at bounding box center [554, 331] width 7 height 18
click at [646, 313] on span "–" at bounding box center [648, 305] width 7 height 18
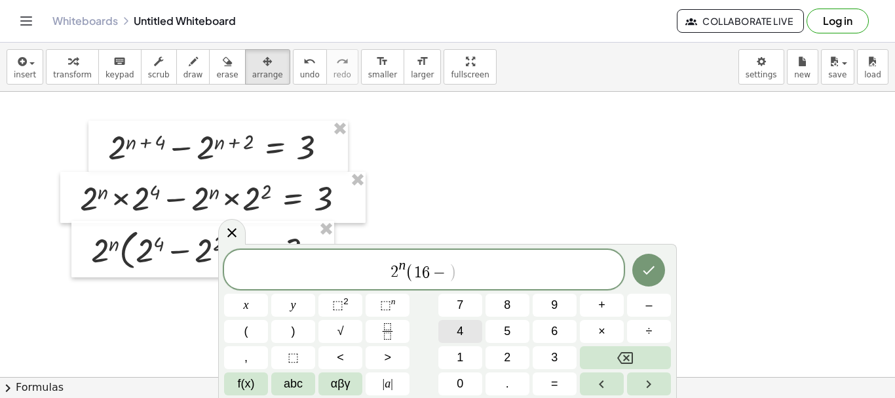
click at [461, 328] on span "4" at bounding box center [459, 331] width 7 height 18
click at [485, 275] on span "2 n ( 1 6 − 4 ​ )" at bounding box center [424, 270] width 400 height 26
click at [555, 388] on span "=" at bounding box center [554, 384] width 7 height 18
click at [554, 349] on span "3" at bounding box center [554, 357] width 7 height 18
click at [644, 272] on icon "Done" at bounding box center [649, 270] width 16 height 16
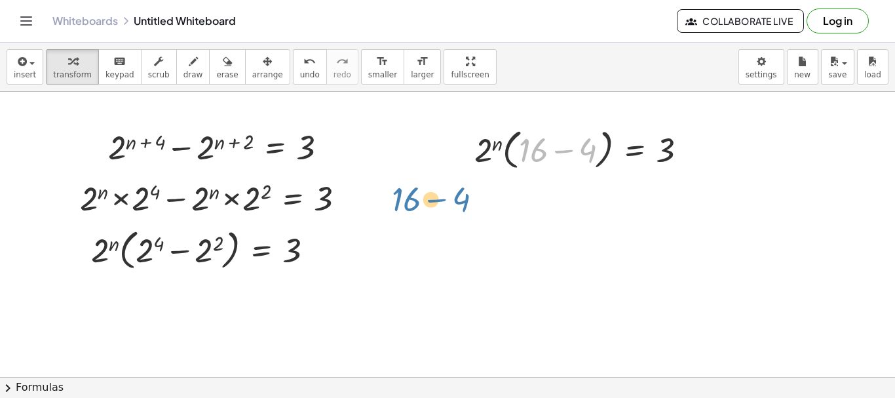
drag, startPoint x: 591, startPoint y: 151, endPoint x: 521, endPoint y: 179, distance: 76.1
click at [521, 179] on div "+ 2 ( + n + 4 ) − 2 ( + n + 2 ) = 3 + × 2 n × 2 4 − × 2 n × 2 2 = 3 × 2 n × ( +…" at bounding box center [447, 377] width 895 height 570
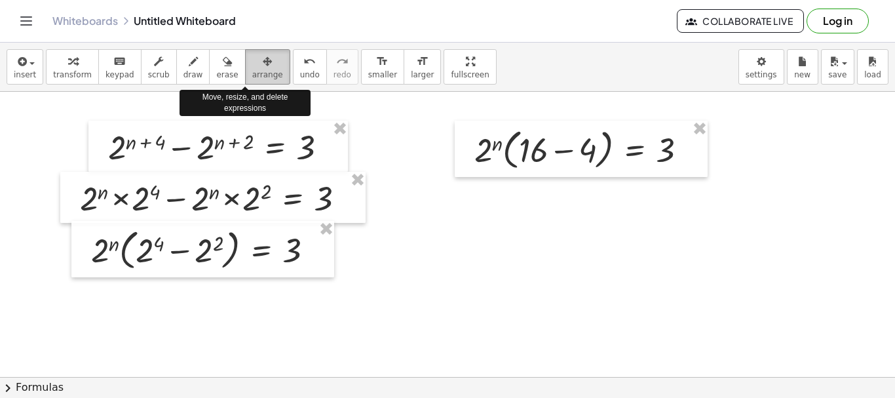
click at [252, 64] on div "button" at bounding box center [267, 61] width 31 height 16
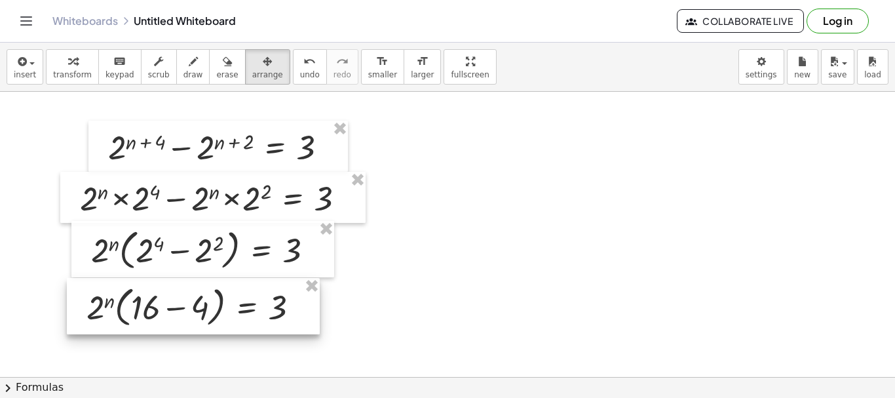
drag, startPoint x: 566, startPoint y: 130, endPoint x: 179, endPoint y: 287, distance: 417.2
click at [179, 287] on div at bounding box center [193, 306] width 253 height 56
click at [365, 293] on div at bounding box center [447, 377] width 895 height 570
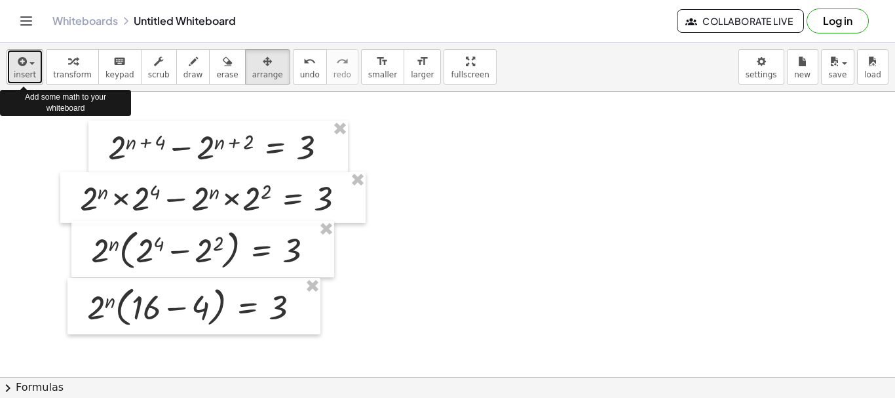
click at [20, 75] on span "insert" at bounding box center [25, 74] width 22 height 9
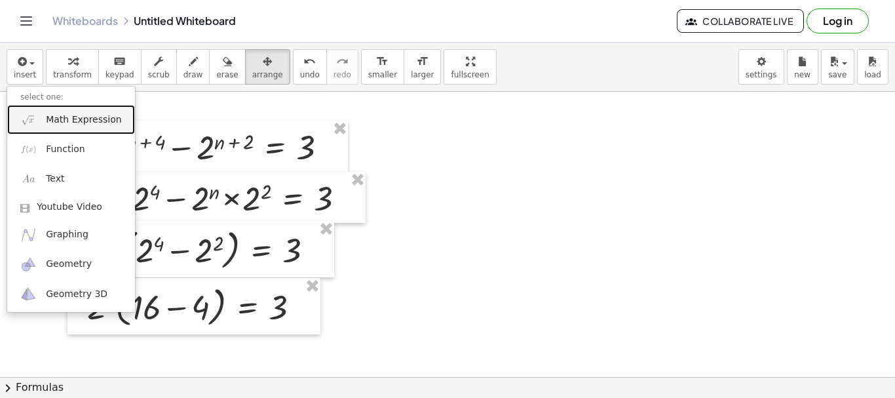
click at [54, 124] on span "Math Expression" at bounding box center [83, 119] width 75 height 13
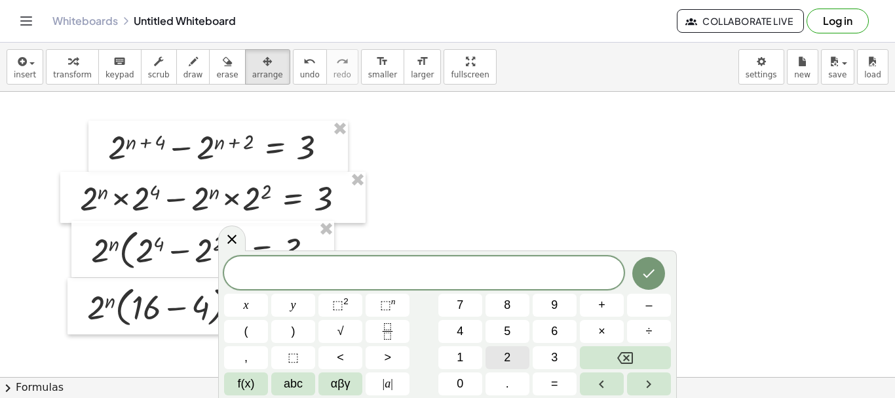
click at [506, 358] on span "2" at bounding box center [507, 357] width 7 height 18
click at [344, 307] on span "⬚ 2" at bounding box center [340, 305] width 16 height 18
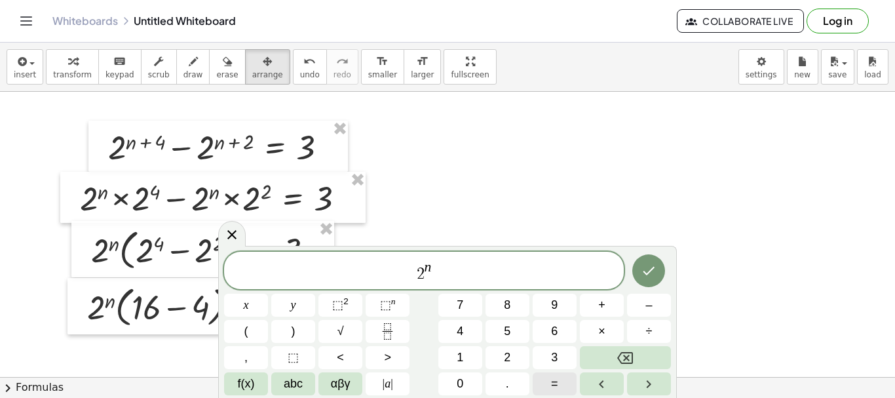
click at [551, 381] on span "=" at bounding box center [554, 384] width 7 height 18
click at [546, 357] on button "3" at bounding box center [554, 357] width 44 height 23
drag, startPoint x: 449, startPoint y: 371, endPoint x: 436, endPoint y: 278, distance: 93.3
click at [436, 278] on span "2 n ​" at bounding box center [424, 271] width 400 height 24
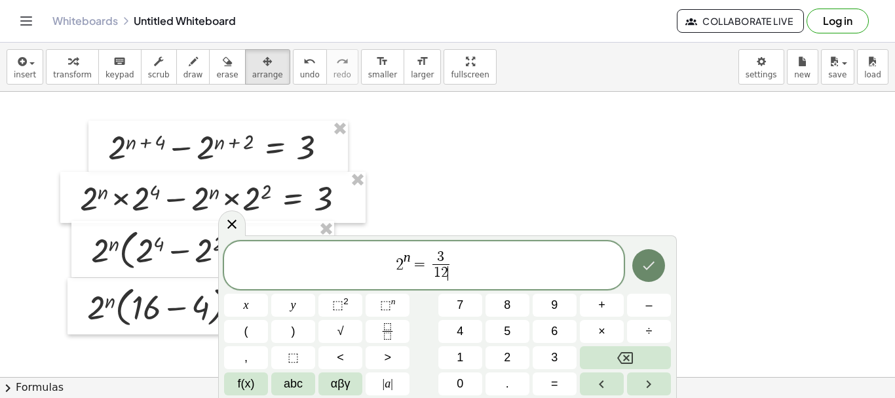
click at [646, 274] on button "Done" at bounding box center [648, 265] width 33 height 33
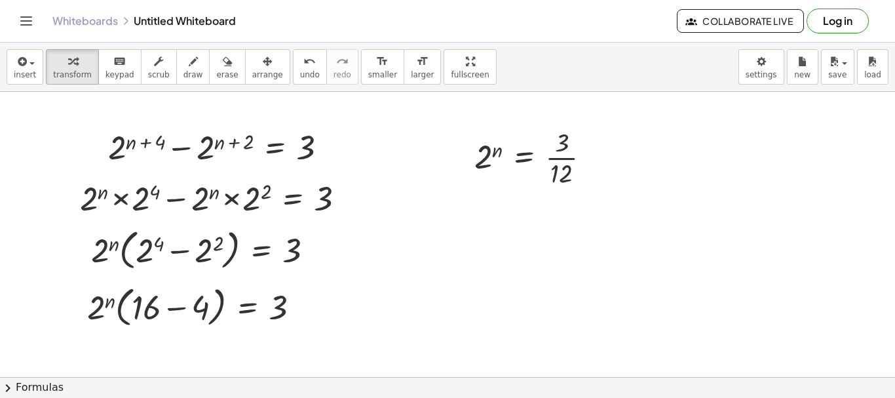
click at [481, 204] on div at bounding box center [447, 377] width 895 height 570
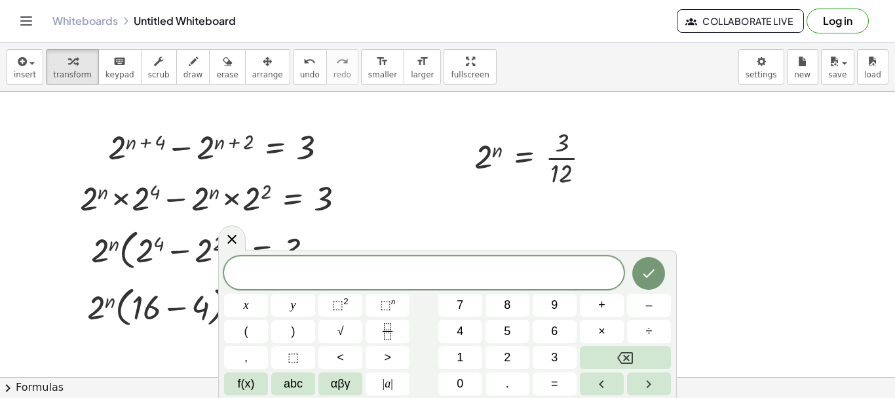
click at [621, 188] on div at bounding box center [447, 377] width 895 height 570
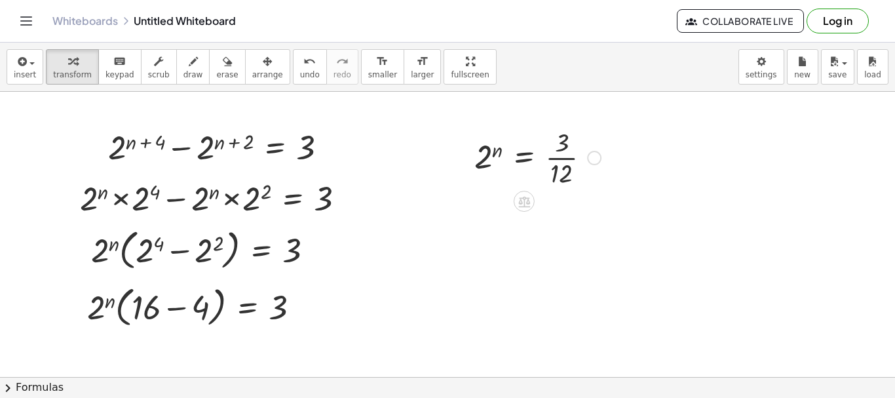
click at [551, 152] on div at bounding box center [537, 156] width 139 height 65
click at [646, 195] on div at bounding box center [447, 377] width 895 height 570
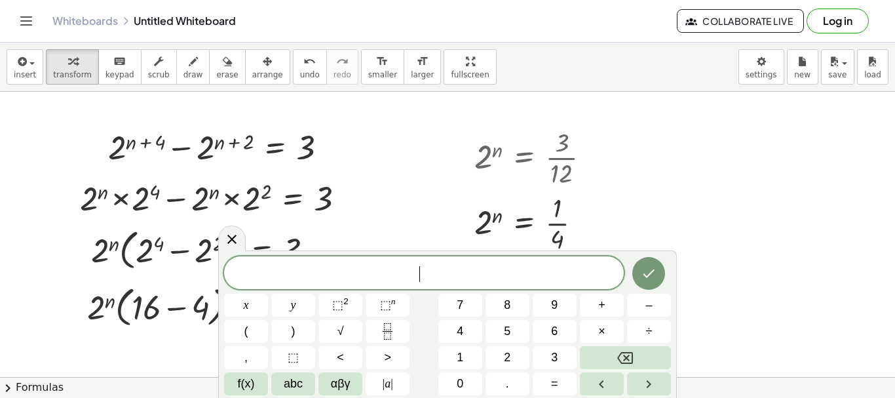
click at [646, 198] on div at bounding box center [447, 377] width 895 height 570
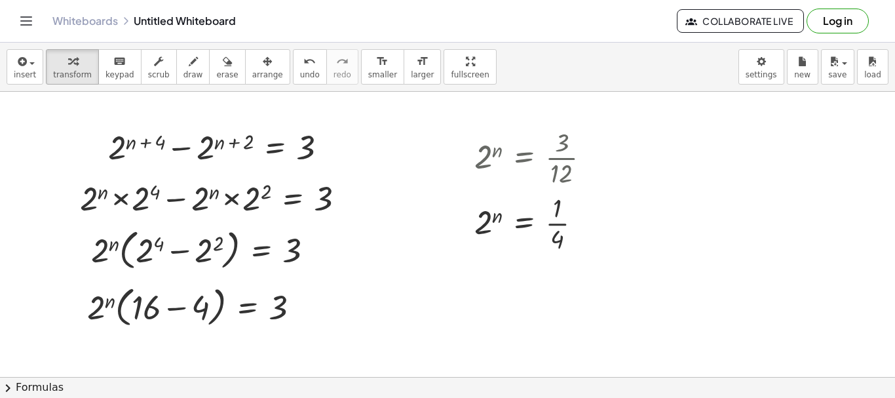
click at [508, 276] on div at bounding box center [447, 377] width 895 height 570
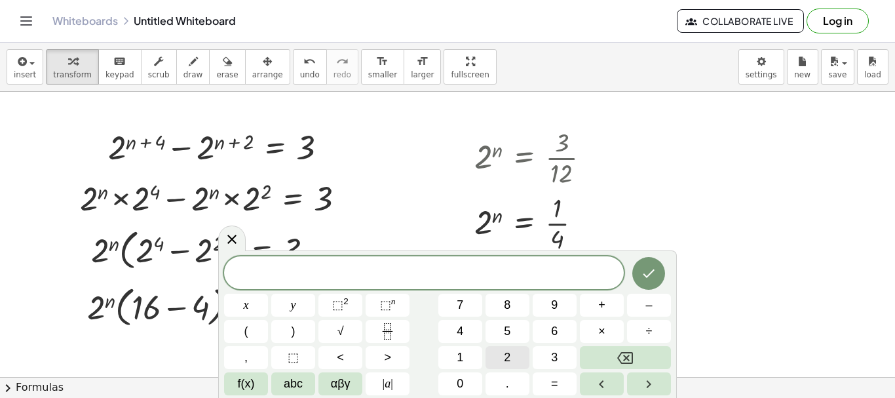
click at [496, 362] on button "2" at bounding box center [507, 357] width 44 height 23
click at [341, 303] on span "⬚" at bounding box center [337, 304] width 11 height 13
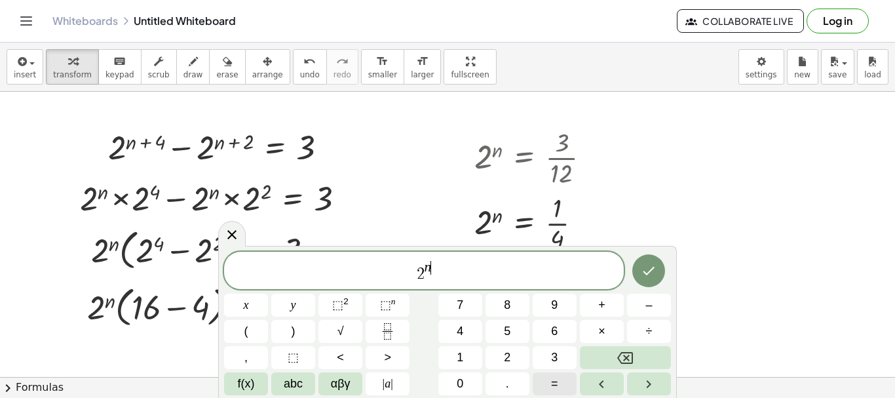
click at [555, 384] on span "=" at bounding box center [554, 384] width 7 height 18
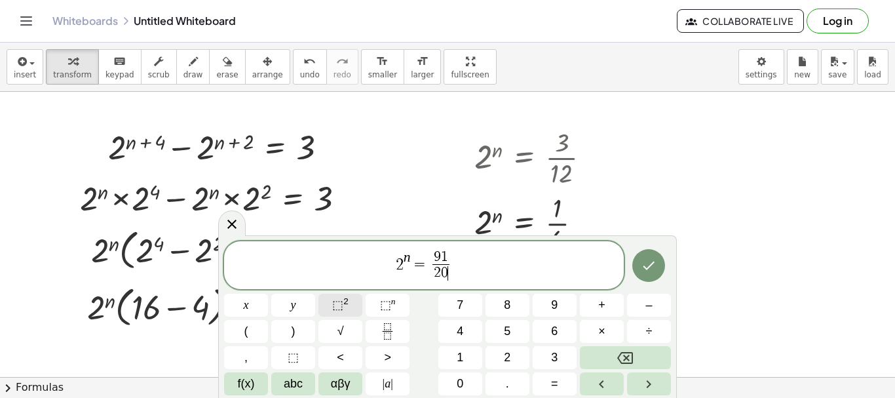
click at [357, 299] on button "⬚ 2" at bounding box center [340, 304] width 44 height 23
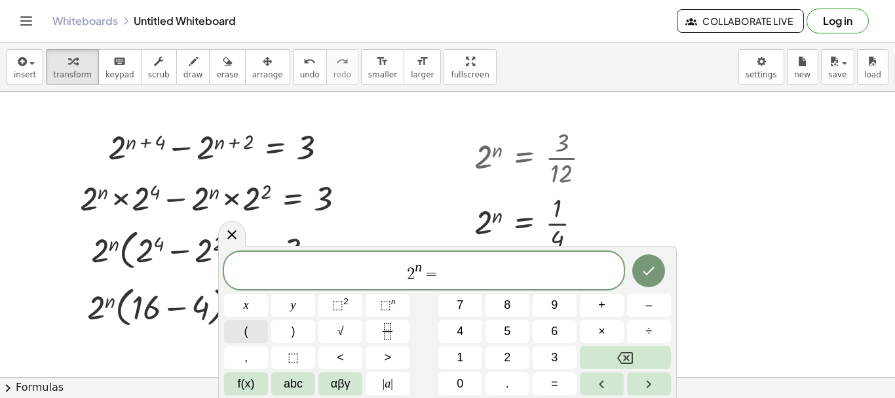
click at [246, 331] on span "(" at bounding box center [246, 331] width 4 height 18
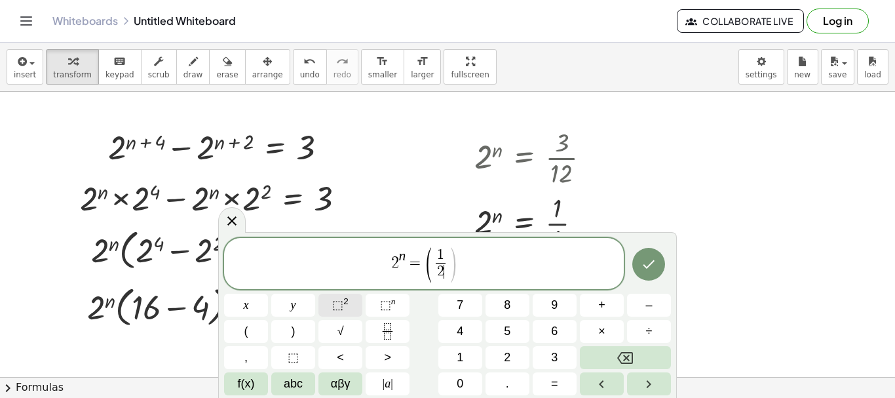
click at [342, 304] on span "⬚" at bounding box center [337, 304] width 11 height 13
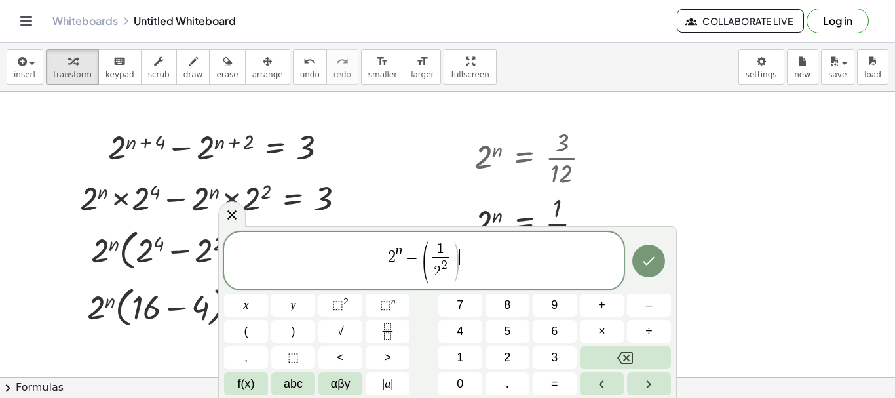
click at [464, 249] on span "2 n = ( 1 2 2 ​ ) ​" at bounding box center [424, 261] width 400 height 43
click at [447, 265] on span "2 ​" at bounding box center [444, 265] width 7 height 12
click at [463, 248] on span "2 n = ( 1 2 ​ ) ​" at bounding box center [424, 261] width 400 height 44
click at [336, 303] on span "⬚" at bounding box center [337, 304] width 11 height 13
click at [501, 260] on span "2 n = ( 1 2 ​ ) 2 ​" at bounding box center [424, 261] width 400 height 44
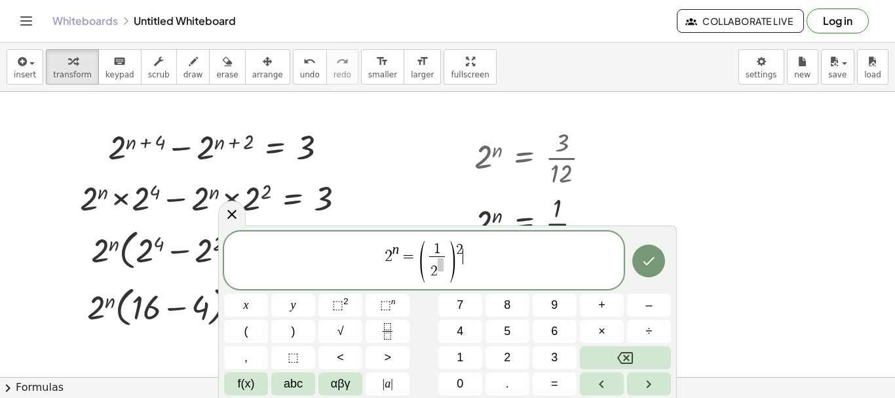
click at [548, 270] on span "2 n = ( 1 2 ​ ) 2 ​" at bounding box center [424, 261] width 400 height 44
click at [646, 261] on icon "Done" at bounding box center [649, 261] width 12 height 9
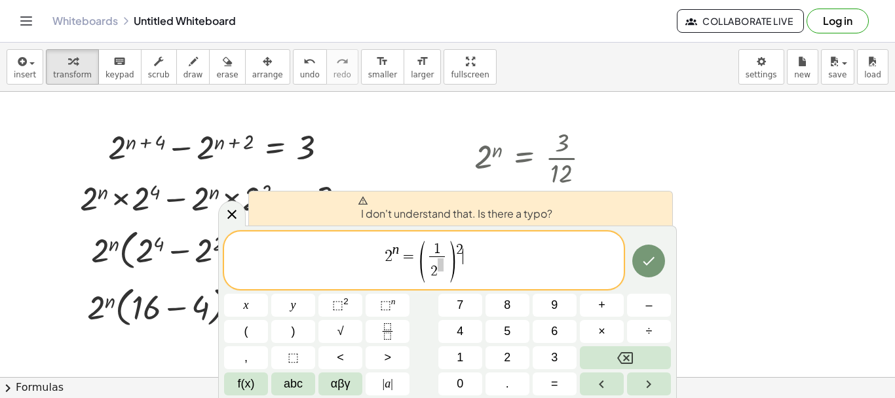
click at [491, 250] on span "2 n = ( 1 2 ​ ) 2 ​" at bounding box center [424, 261] width 400 height 44
click at [445, 268] on span "2 ​" at bounding box center [437, 268] width 16 height 24
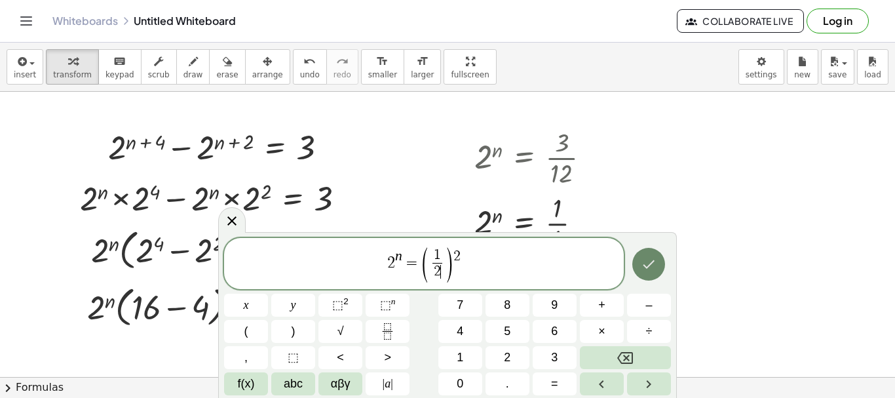
click at [646, 266] on icon "Done" at bounding box center [649, 264] width 16 height 16
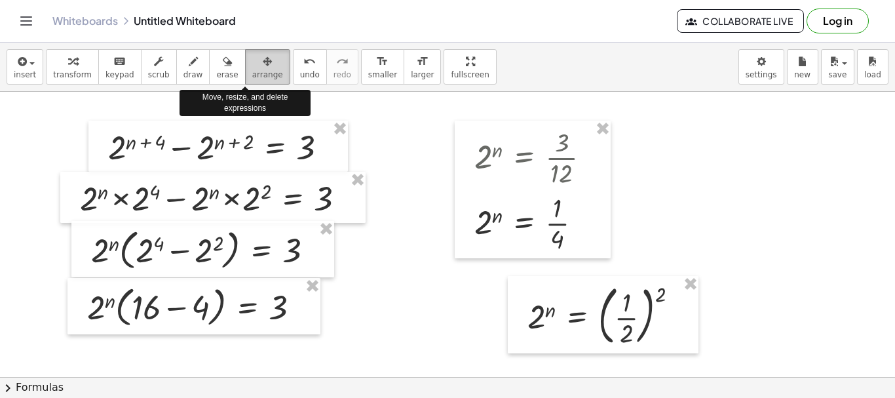
click at [252, 72] on span "arrange" at bounding box center [267, 74] width 31 height 9
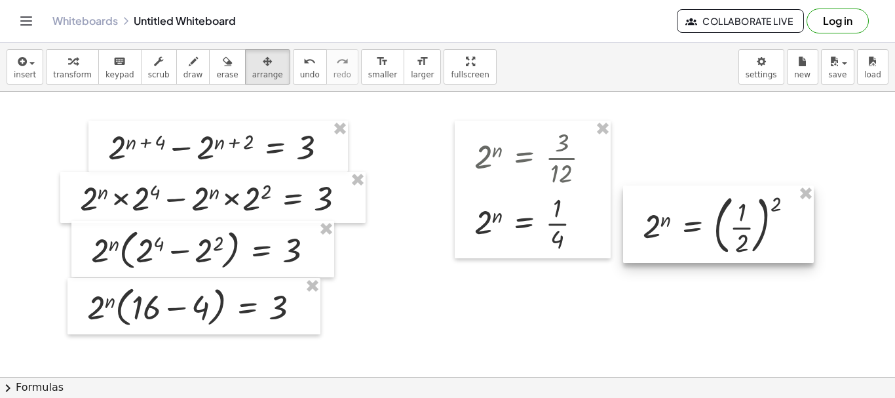
drag, startPoint x: 610, startPoint y: 310, endPoint x: 725, endPoint y: 219, distance: 146.0
click at [646, 219] on div at bounding box center [718, 223] width 191 height 77
click at [646, 317] on div at bounding box center [447, 377] width 895 height 570
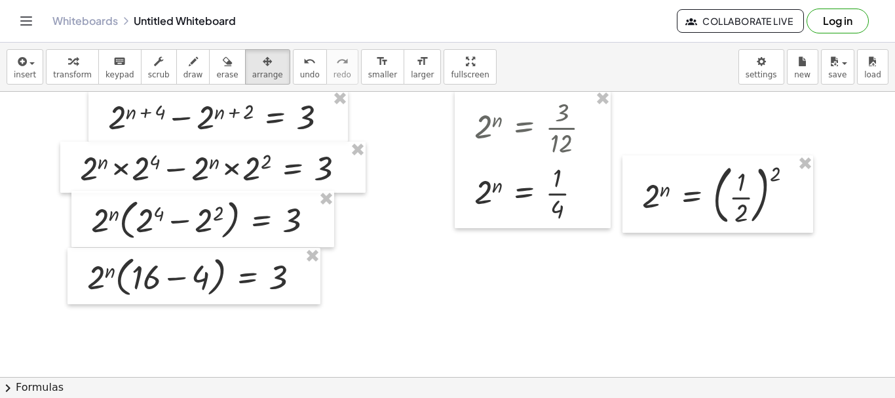
scroll to position [41, 0]
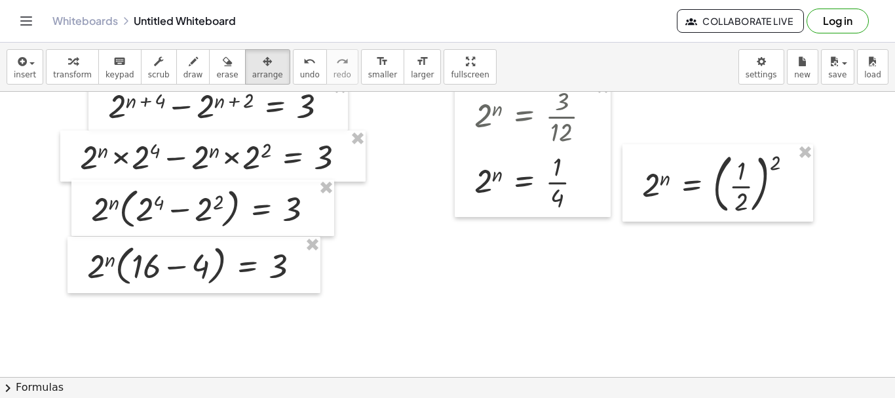
click at [591, 324] on div at bounding box center [447, 335] width 895 height 570
click at [14, 71] on span "insert" at bounding box center [25, 74] width 22 height 9
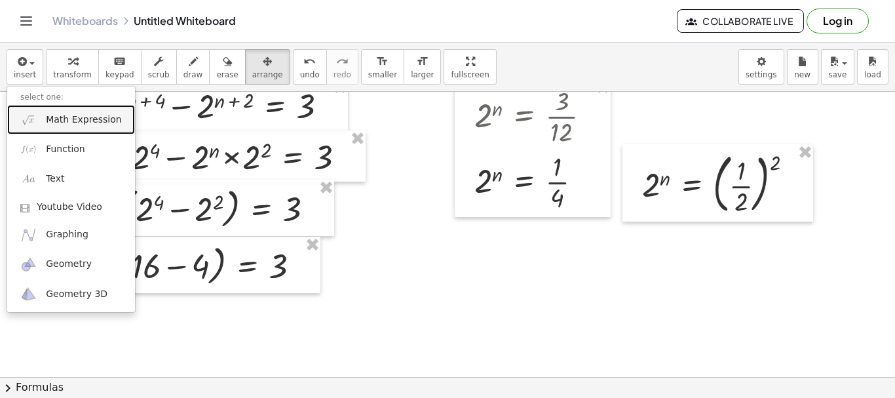
click at [70, 113] on span "Math Expression" at bounding box center [83, 119] width 75 height 13
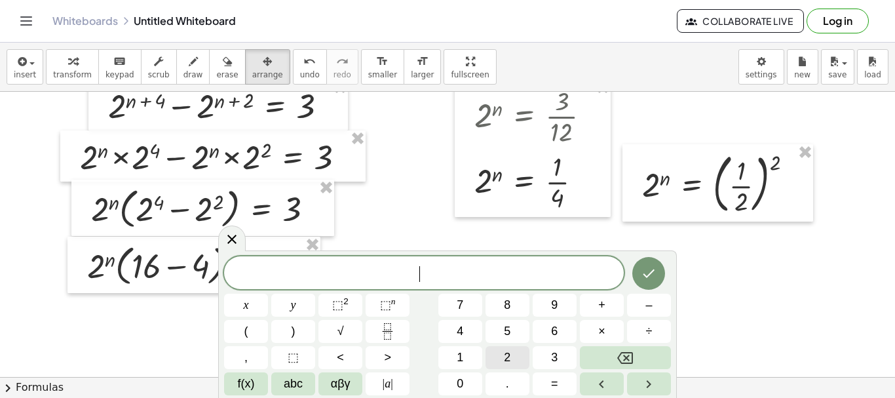
click at [505, 352] on span "2" at bounding box center [507, 357] width 7 height 18
click at [338, 305] on span "⬚" at bounding box center [337, 304] width 11 height 13
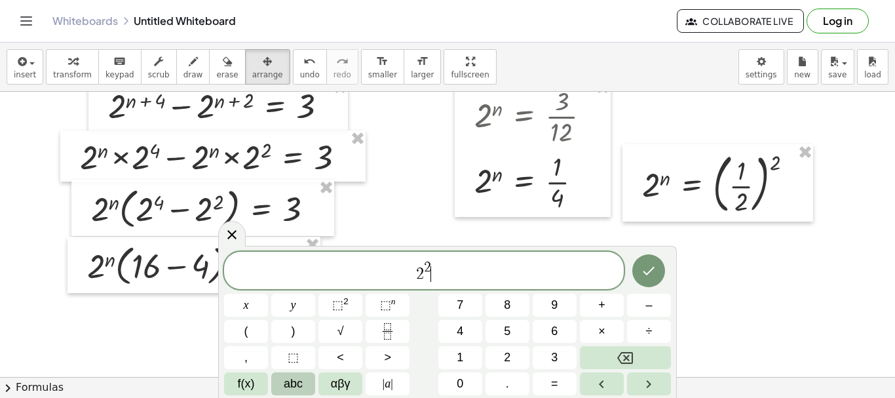
click at [296, 383] on span "abc" at bounding box center [293, 384] width 19 height 18
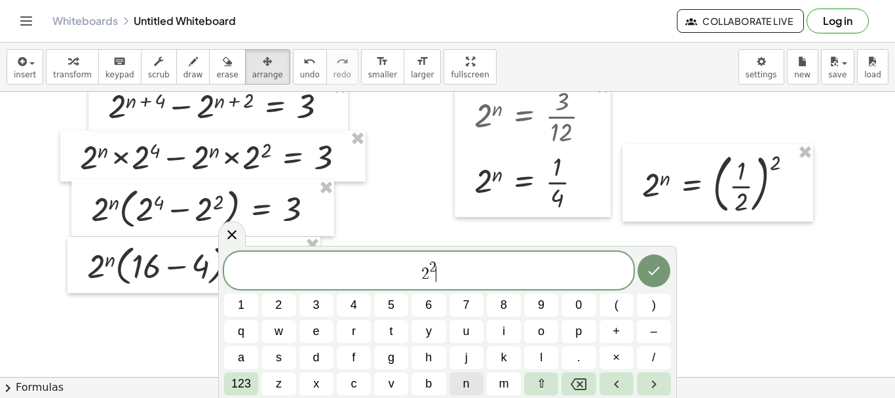
click at [463, 382] on span "n" at bounding box center [466, 384] width 7 height 18
click at [610, 379] on icon "Left arrow" at bounding box center [616, 384] width 16 height 16
click at [227, 382] on button "123" at bounding box center [241, 383] width 34 height 23
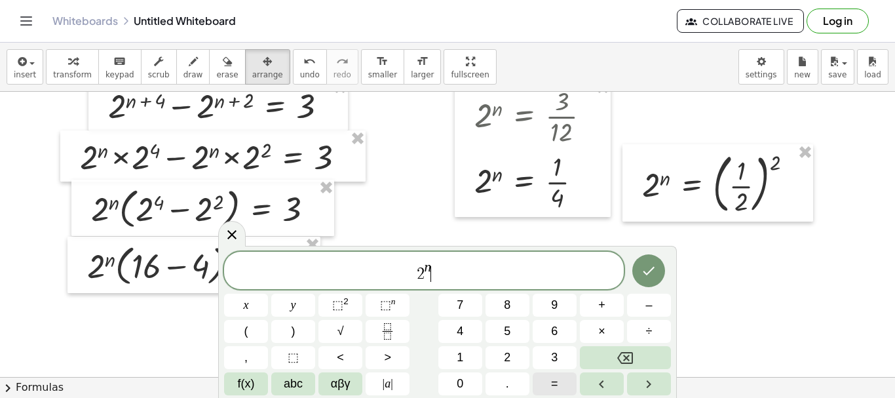
click at [551, 380] on span "=" at bounding box center [554, 384] width 7 height 18
click at [504, 356] on span "2" at bounding box center [507, 357] width 7 height 18
click at [345, 305] on sup "2" at bounding box center [345, 301] width 5 height 10
click at [646, 269] on icon "Done" at bounding box center [649, 271] width 16 height 16
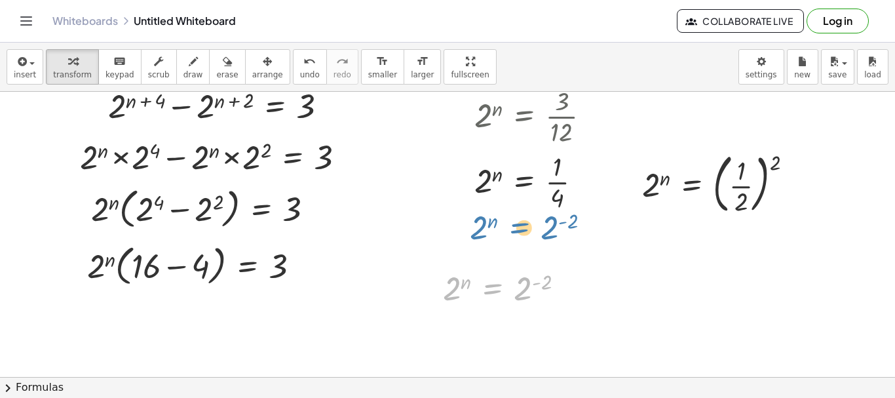
drag, startPoint x: 500, startPoint y: 297, endPoint x: 526, endPoint y: 237, distance: 65.7
click at [526, 237] on div "+ 2 ( + n + 4 ) − 2 ( + n + 2 ) = 3 + × 2 n × 2 4 − × 2 n × 2 2 = 3 × 2 n × ( +…" at bounding box center [447, 335] width 895 height 570
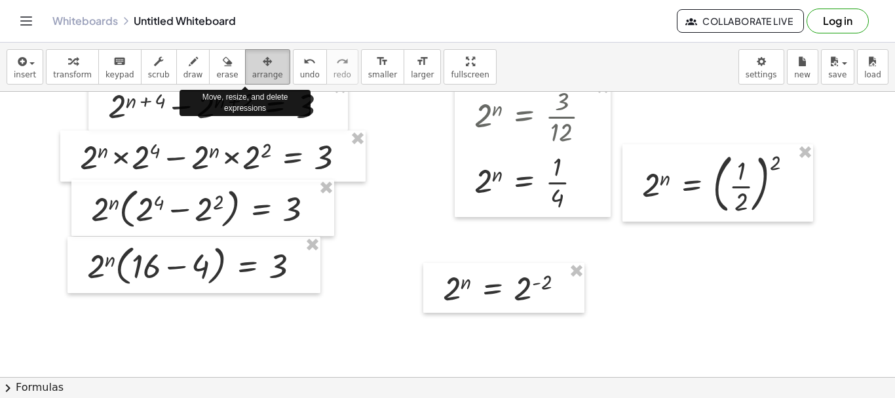
click at [263, 67] on icon "button" at bounding box center [267, 62] width 9 height 16
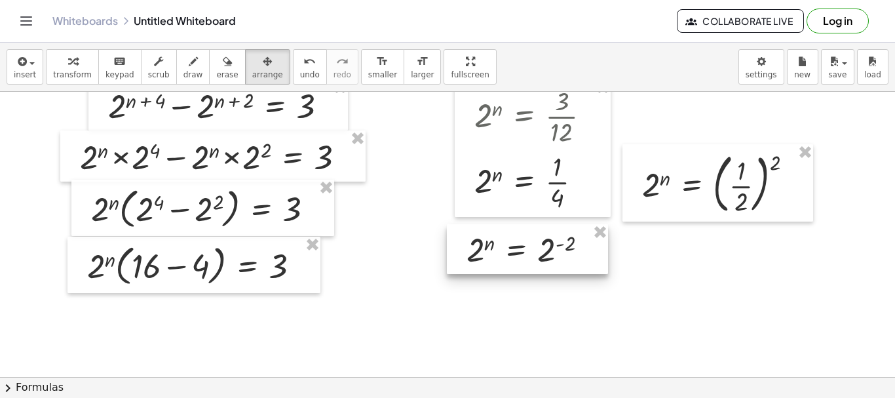
drag, startPoint x: 505, startPoint y: 289, endPoint x: 515, endPoint y: 325, distance: 36.7
click at [529, 251] on div at bounding box center [527, 249] width 161 height 50
click at [515, 325] on div at bounding box center [447, 335] width 895 height 570
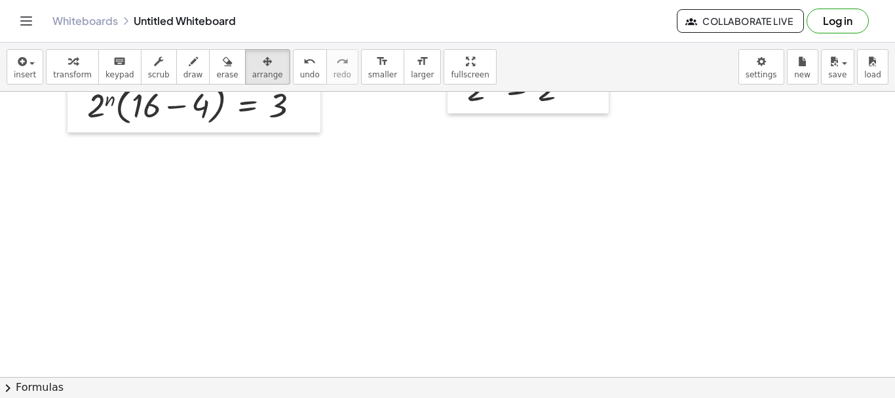
scroll to position [205, 0]
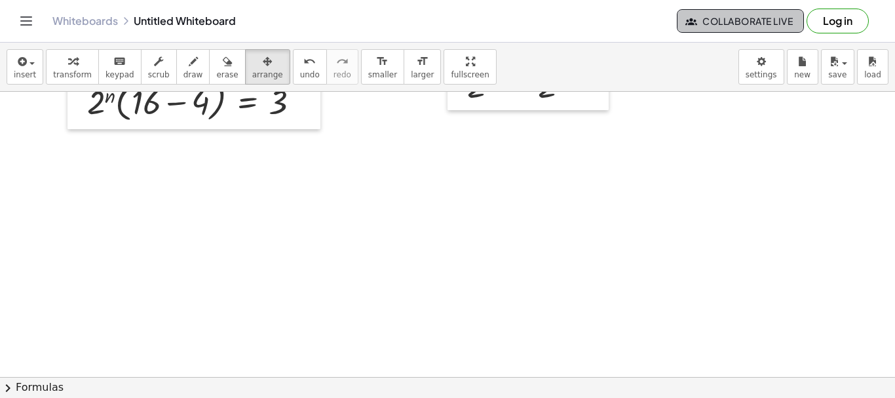
click at [646, 22] on span "Collaborate Live" at bounding box center [740, 21] width 105 height 12
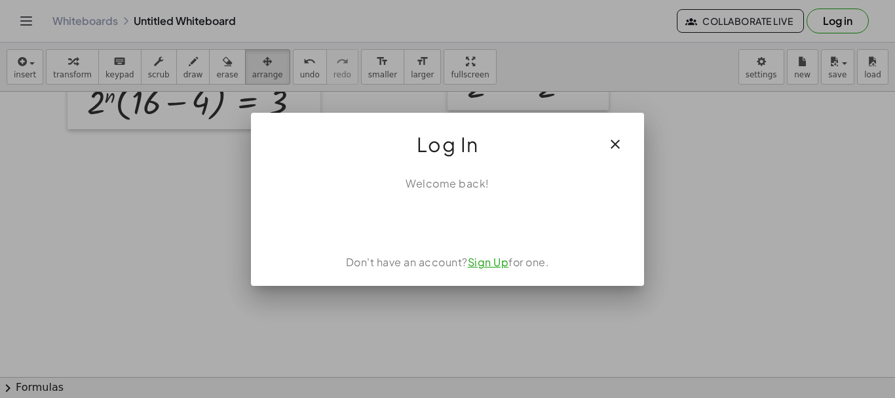
click at [646, 170] on div at bounding box center [447, 199] width 895 height 398
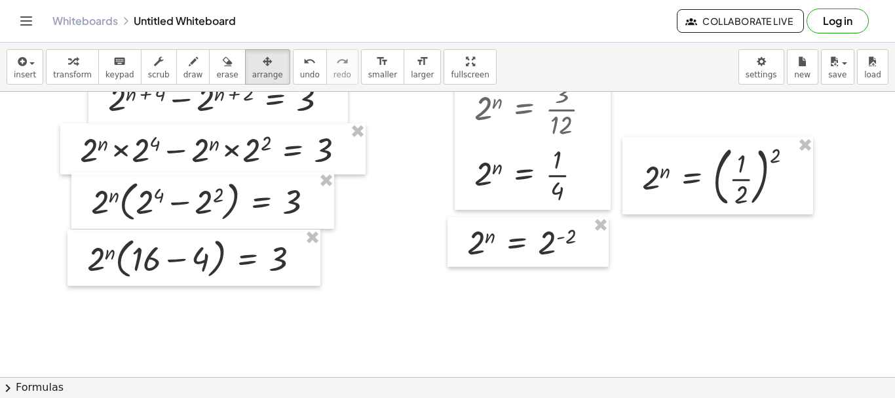
scroll to position [13, 0]
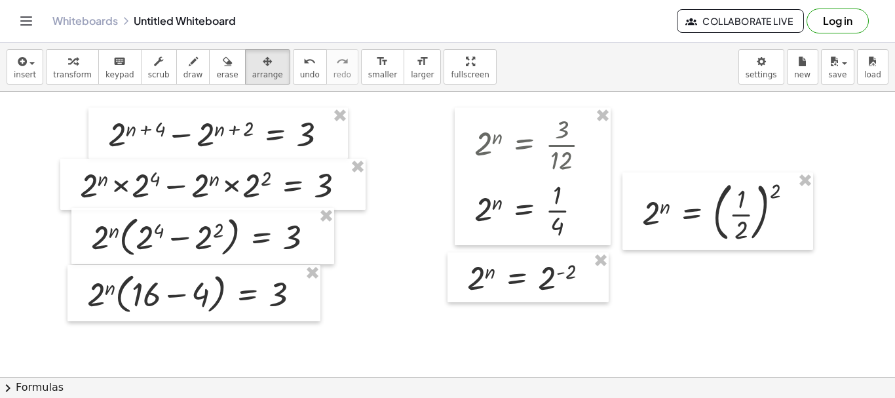
click at [646, 310] on div at bounding box center [447, 364] width 895 height 570
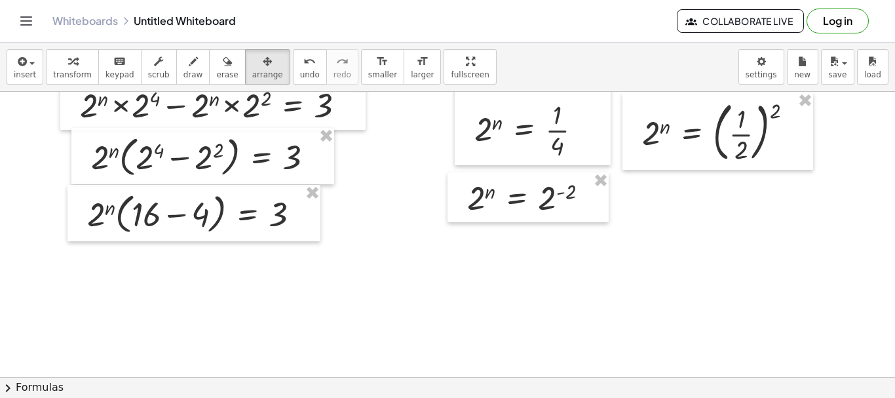
scroll to position [92, 0]
click at [382, 325] on div at bounding box center [447, 285] width 895 height 570
click at [299, 263] on div at bounding box center [447, 285] width 895 height 570
click at [12, 73] on button "insert" at bounding box center [25, 66] width 37 height 35
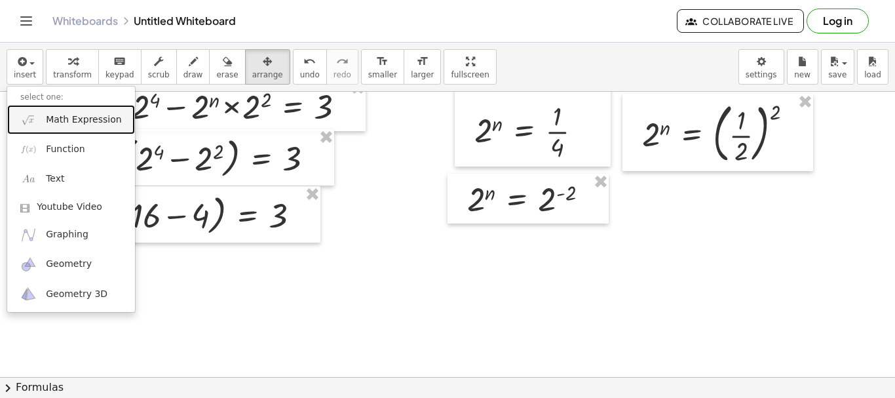
click at [41, 119] on link "Math Expression" at bounding box center [71, 119] width 128 height 29
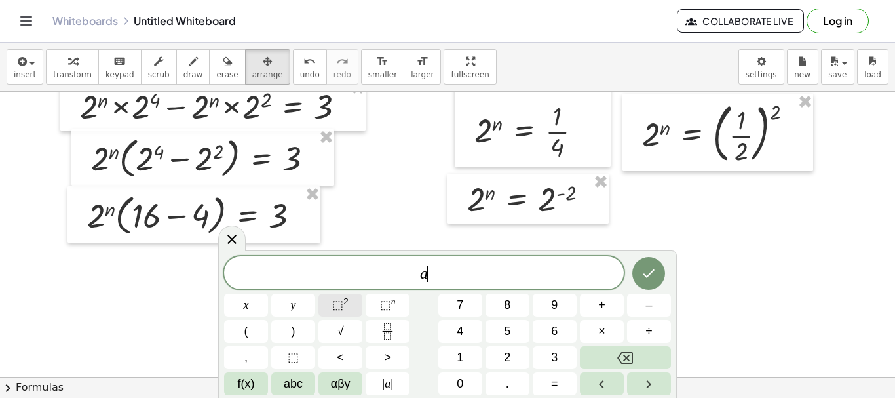
click at [343, 308] on span "⬚ 2" at bounding box center [340, 305] width 16 height 18
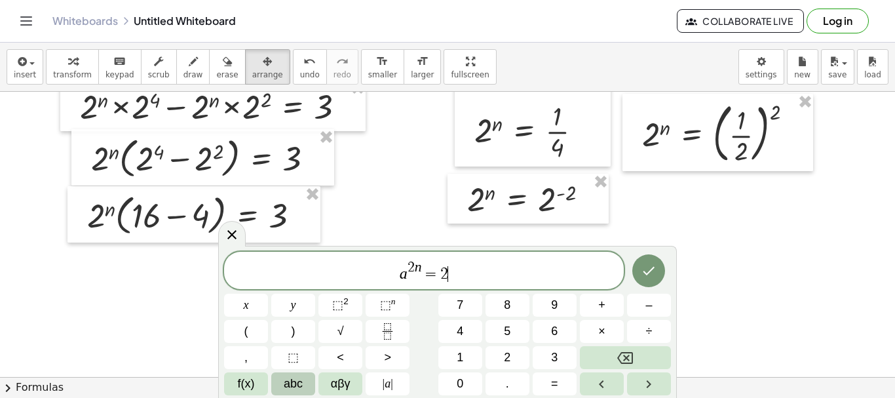
click at [291, 379] on span "abc" at bounding box center [293, 384] width 19 height 18
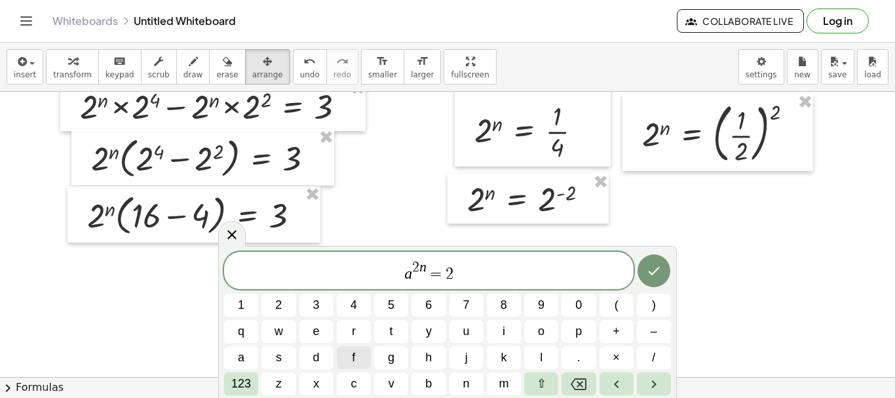
click at [357, 358] on button "f" at bounding box center [354, 357] width 34 height 23
click at [350, 361] on button "f" at bounding box center [354, 357] width 34 height 23
click at [646, 271] on icon "Done" at bounding box center [654, 271] width 16 height 16
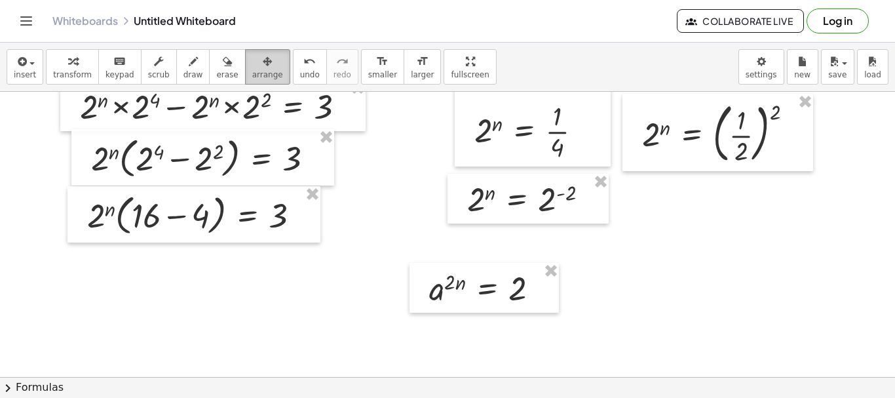
click at [263, 68] on icon "button" at bounding box center [267, 62] width 9 height 16
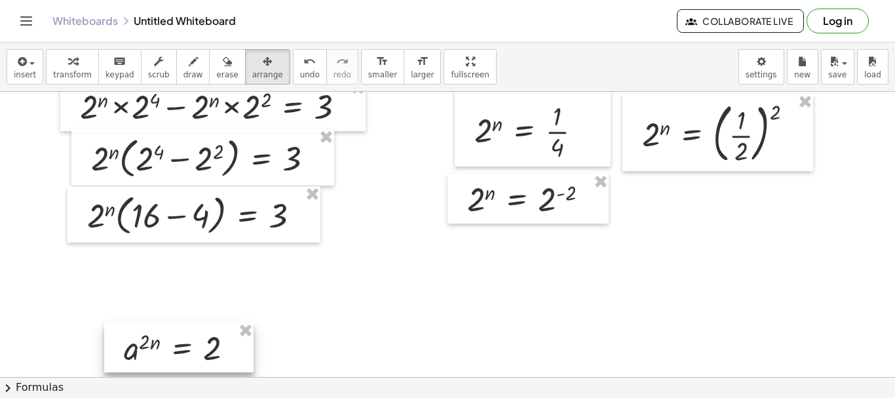
drag, startPoint x: 445, startPoint y: 285, endPoint x: 139, endPoint y: 344, distance: 311.6
click at [139, 344] on div at bounding box center [178, 347] width 149 height 50
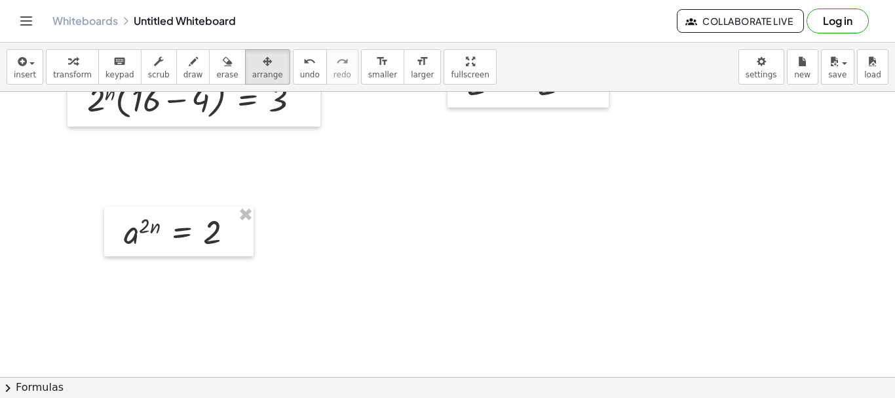
scroll to position [248, 0]
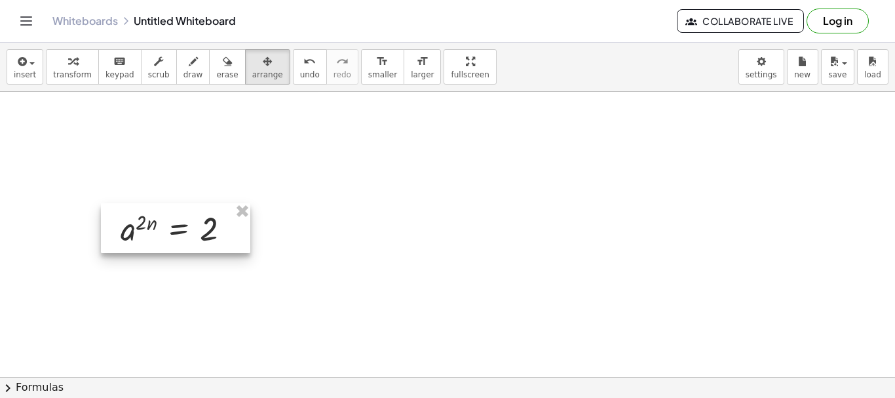
drag, startPoint x: 172, startPoint y: 191, endPoint x: 168, endPoint y: 219, distance: 27.8
click at [168, 219] on div at bounding box center [175, 228] width 149 height 50
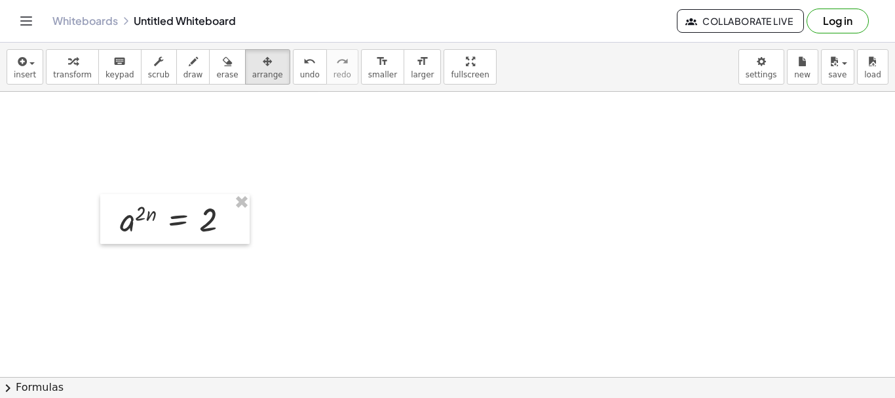
click at [318, 222] on div at bounding box center [447, 129] width 895 height 570
click at [105, 77] on span "keypad" at bounding box center [119, 74] width 29 height 9
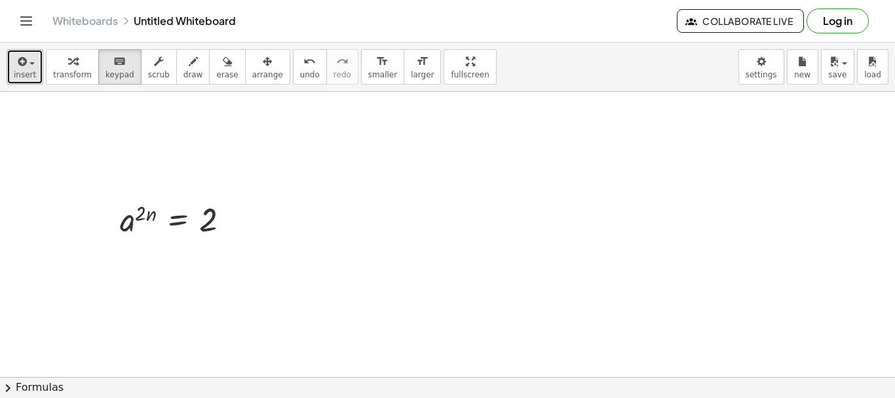
click at [23, 73] on span "insert" at bounding box center [25, 74] width 22 height 9
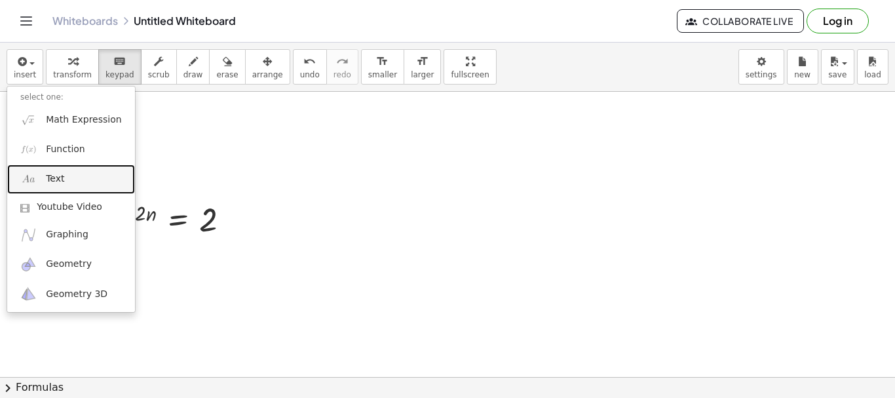
click at [51, 174] on span "Text" at bounding box center [55, 178] width 18 height 13
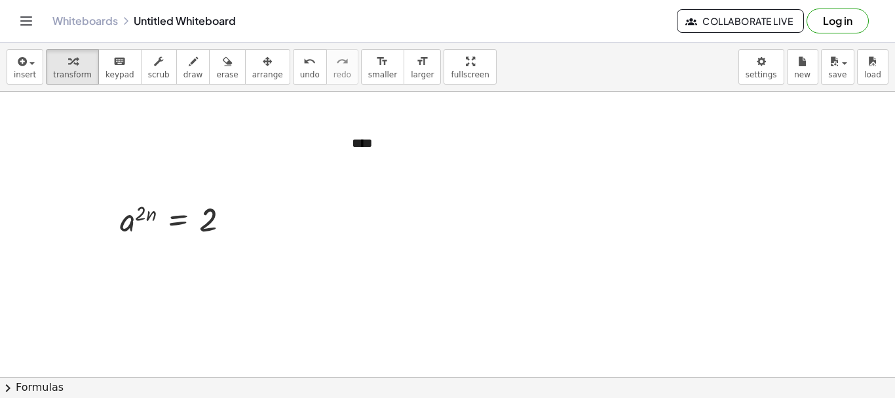
click at [365, 284] on div at bounding box center [447, 129] width 895 height 570
click at [369, 145] on div "****" at bounding box center [437, 143] width 196 height 45
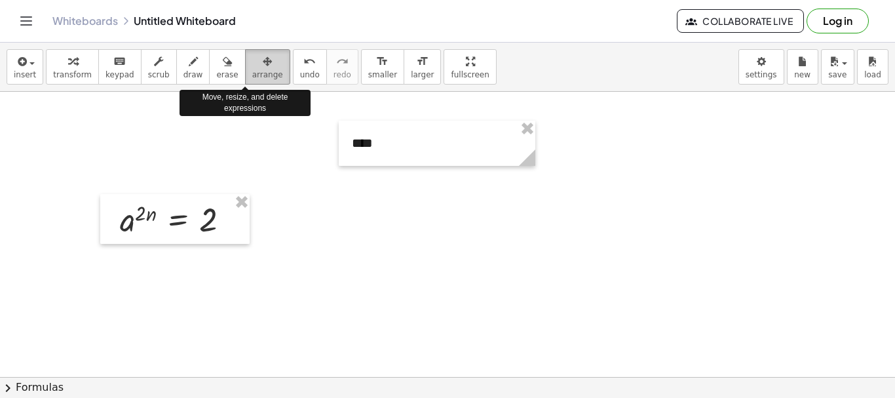
click at [252, 77] on span "arrange" at bounding box center [267, 74] width 31 height 9
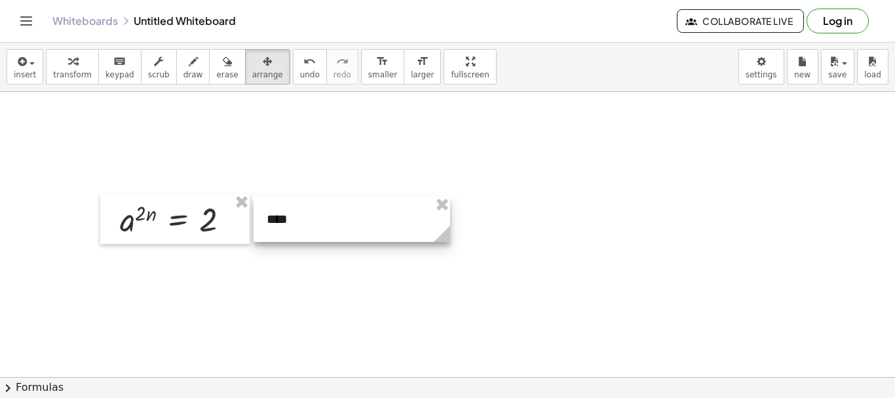
drag, startPoint x: 424, startPoint y: 144, endPoint x: 339, endPoint y: 219, distance: 113.7
click at [339, 219] on div at bounding box center [351, 218] width 196 height 45
click at [487, 215] on div at bounding box center [447, 129] width 895 height 570
click at [517, 172] on div at bounding box center [447, 129] width 895 height 570
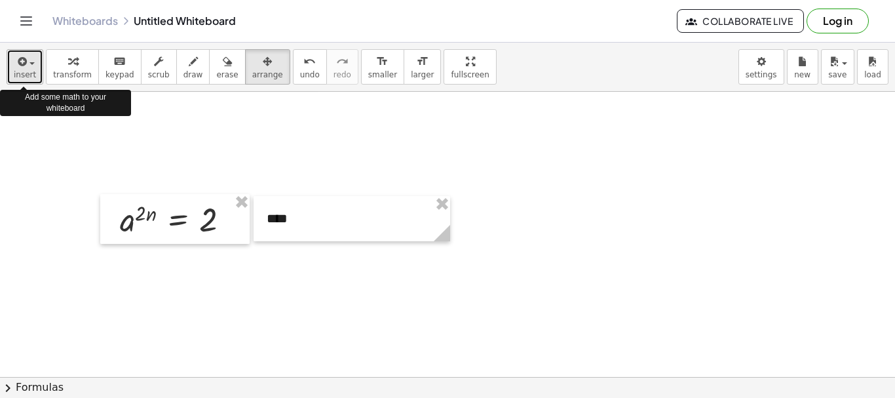
click at [28, 67] on div "button" at bounding box center [25, 61] width 22 height 16
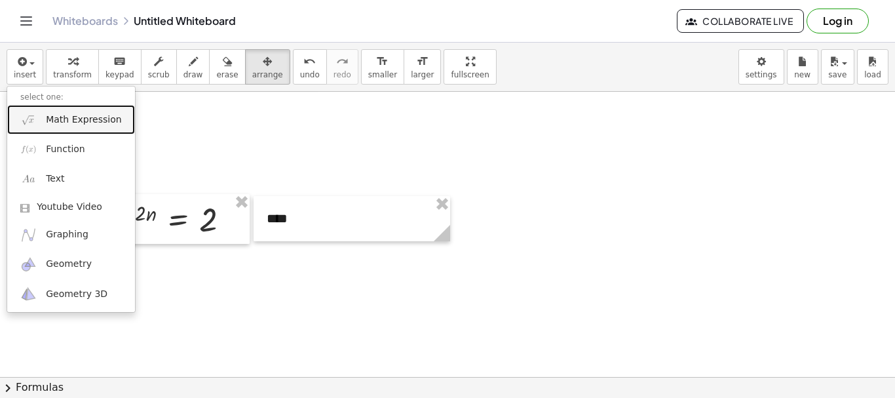
click at [59, 122] on span "Math Expression" at bounding box center [83, 119] width 75 height 13
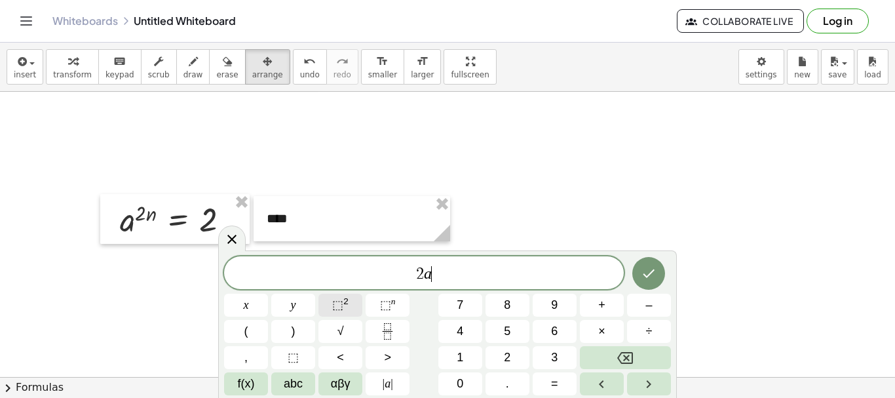
click at [340, 301] on span "⬚" at bounding box center [337, 304] width 11 height 13
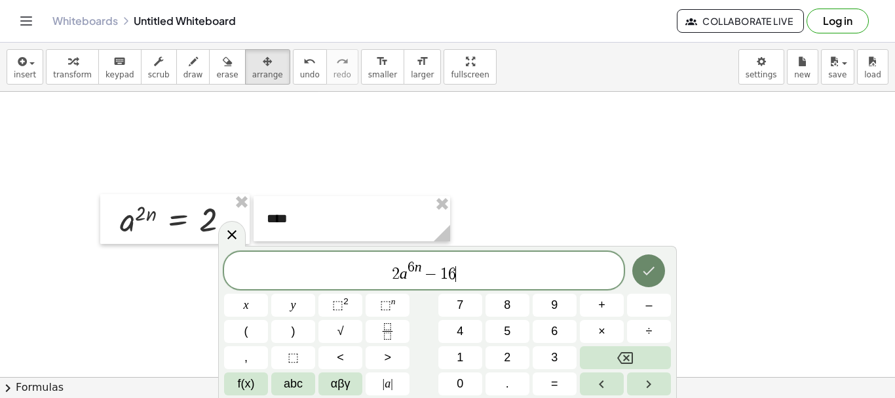
click at [642, 271] on icon "Done" at bounding box center [649, 271] width 16 height 16
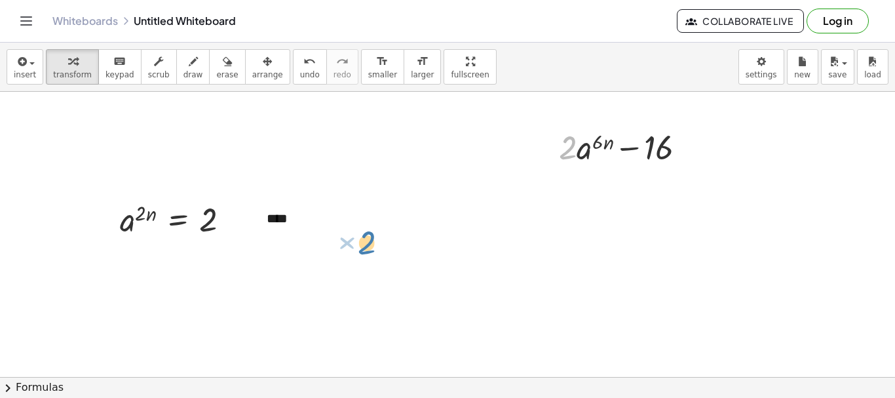
drag, startPoint x: 569, startPoint y: 154, endPoint x: 369, endPoint y: 245, distance: 219.5
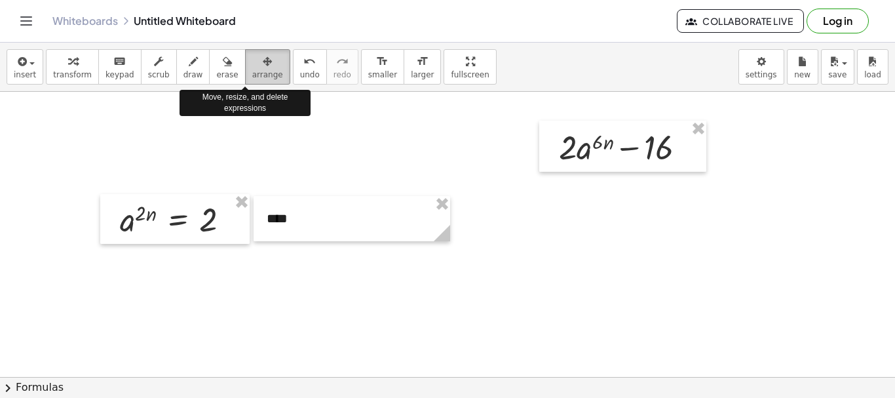
click at [252, 71] on span "arrange" at bounding box center [267, 74] width 31 height 9
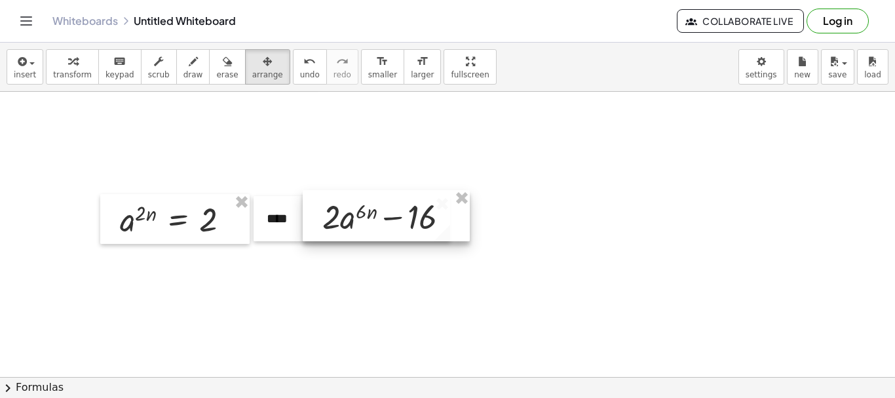
drag, startPoint x: 608, startPoint y: 147, endPoint x: 371, endPoint y: 217, distance: 247.2
click at [371, 217] on div at bounding box center [386, 215] width 167 height 51
click at [406, 280] on div at bounding box center [447, 129] width 895 height 570
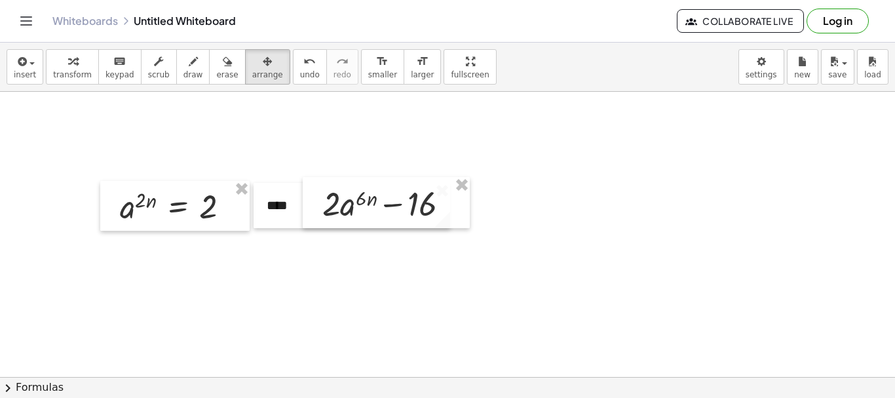
scroll to position [282, 0]
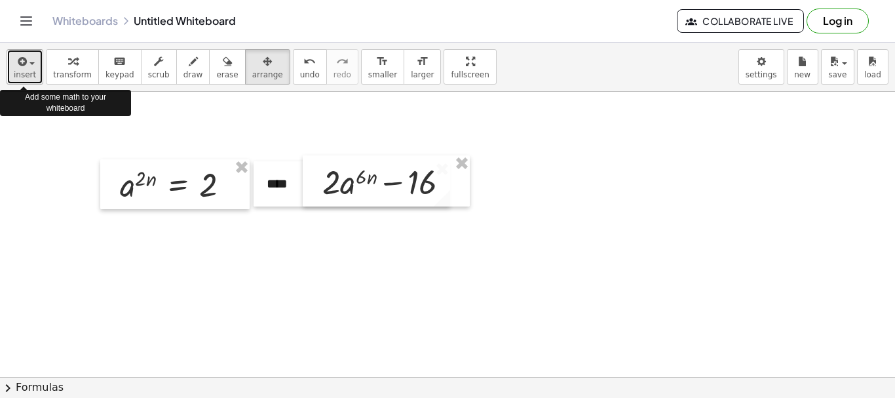
click at [15, 73] on span "insert" at bounding box center [25, 74] width 22 height 9
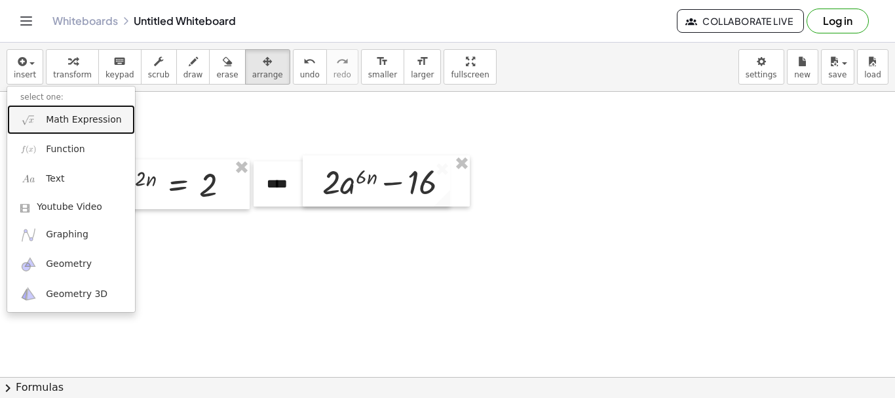
click at [41, 125] on link "Math Expression" at bounding box center [71, 119] width 128 height 29
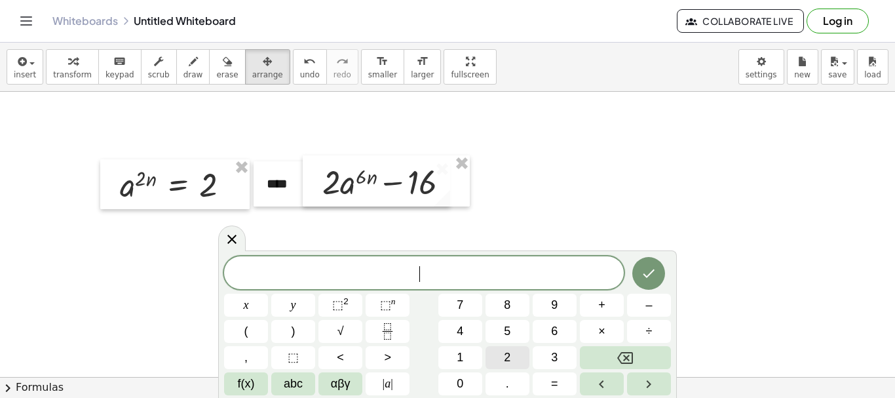
click at [508, 358] on span "2" at bounding box center [507, 357] width 7 height 18
click at [646, 186] on div at bounding box center [447, 236] width 895 height 855
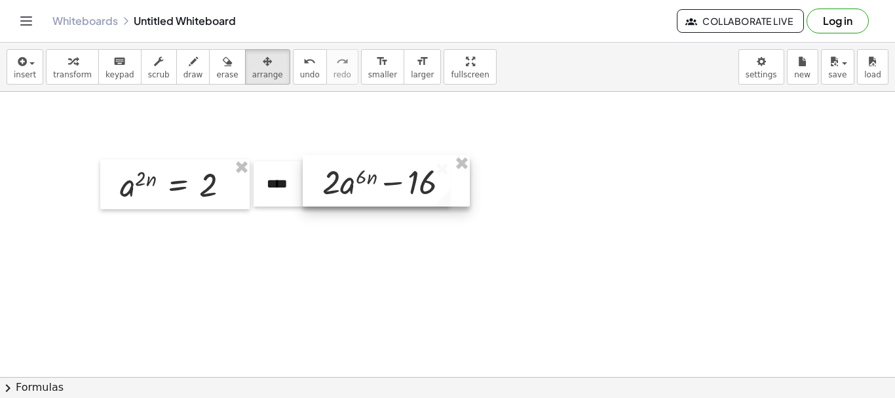
click at [380, 203] on div at bounding box center [386, 180] width 167 height 51
click at [413, 185] on div at bounding box center [386, 180] width 167 height 51
click at [384, 331] on div at bounding box center [447, 236] width 895 height 855
click at [404, 289] on div at bounding box center [447, 236] width 895 height 855
click at [16, 75] on span "insert" at bounding box center [25, 74] width 22 height 9
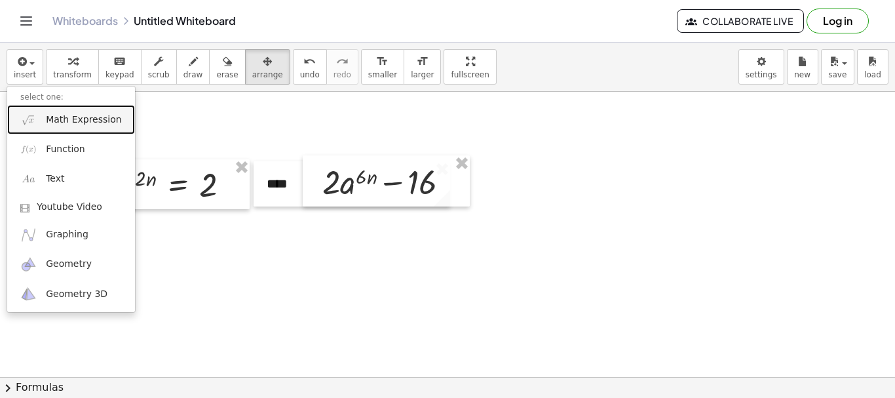
click at [50, 120] on span "Math Expression" at bounding box center [83, 119] width 75 height 13
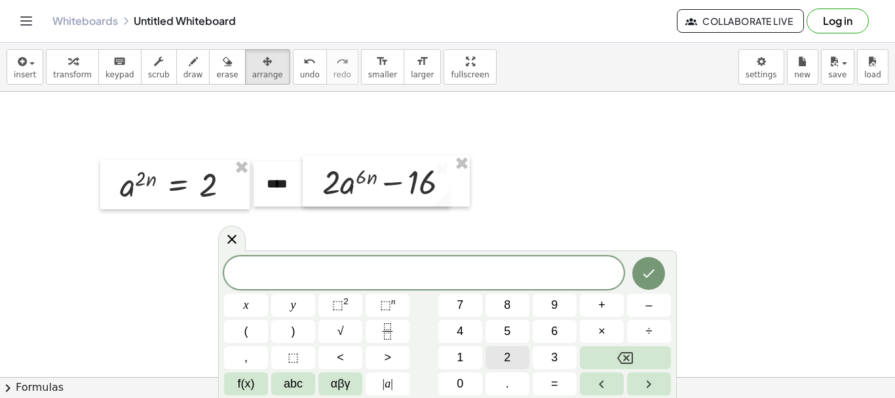
click at [498, 360] on button "2" at bounding box center [507, 357] width 44 height 23
click at [334, 303] on span "⬚" at bounding box center [337, 304] width 11 height 13
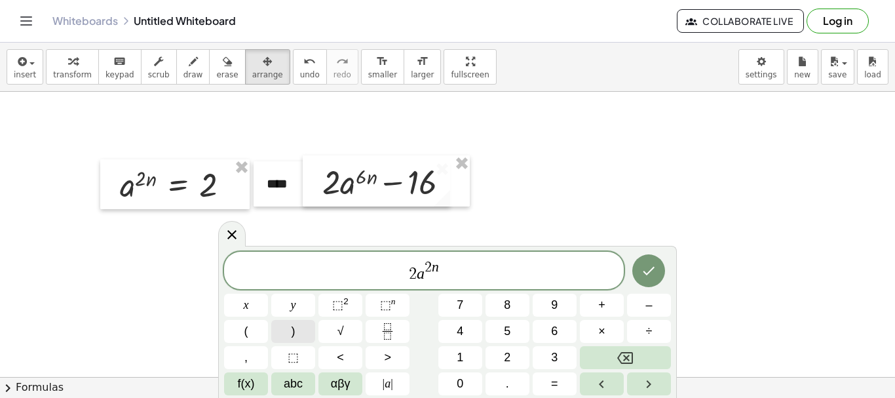
click at [297, 332] on button ")" at bounding box center [293, 331] width 44 height 23
click at [620, 360] on icon "Backspace" at bounding box center [625, 358] width 16 height 12
click at [419, 274] on var "a" at bounding box center [421, 273] width 8 height 17
click at [249, 335] on button "(" at bounding box center [246, 331] width 44 height 23
click at [453, 259] on span "2 ( a 2 n ) ​" at bounding box center [424, 269] width 400 height 27
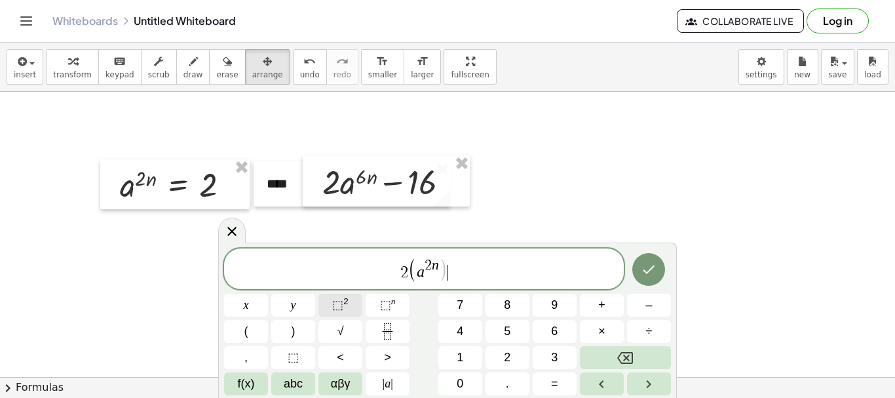
click at [344, 305] on sup "2" at bounding box center [345, 301] width 5 height 10
click at [646, 267] on icon "Done" at bounding box center [649, 269] width 16 height 16
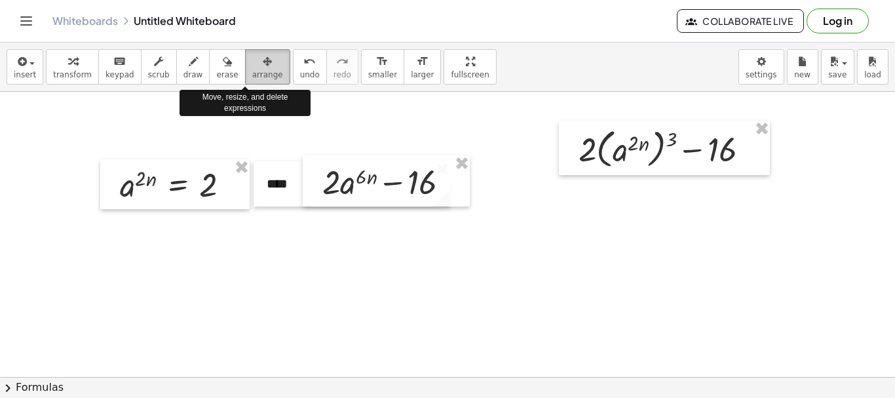
click at [252, 75] on span "arrange" at bounding box center [267, 74] width 31 height 9
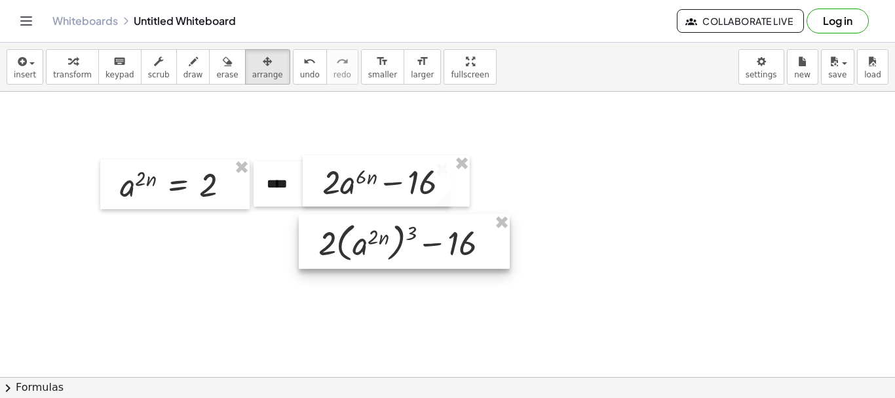
drag, startPoint x: 608, startPoint y: 147, endPoint x: 348, endPoint y: 241, distance: 276.4
click at [348, 241] on div at bounding box center [404, 241] width 211 height 54
click at [428, 307] on div at bounding box center [447, 236] width 895 height 855
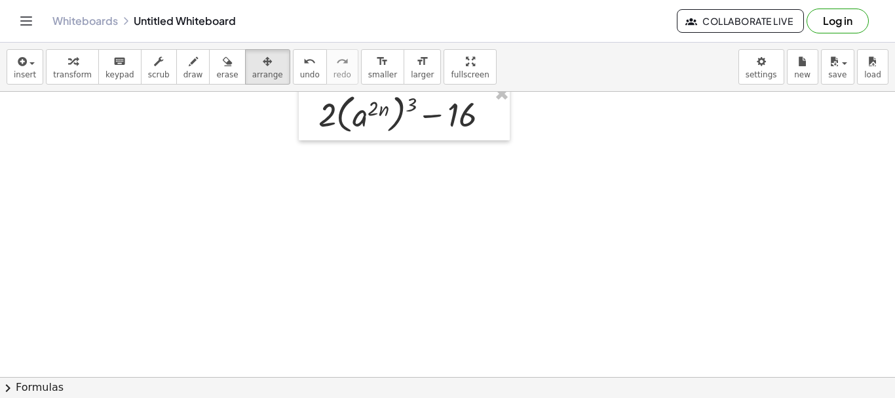
scroll to position [430, 0]
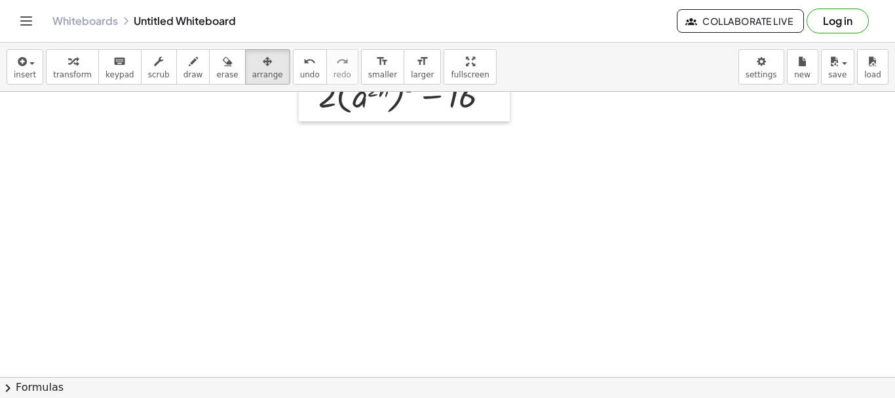
click at [167, 207] on div at bounding box center [447, 89] width 895 height 855
click at [22, 83] on button "insert" at bounding box center [25, 66] width 37 height 35
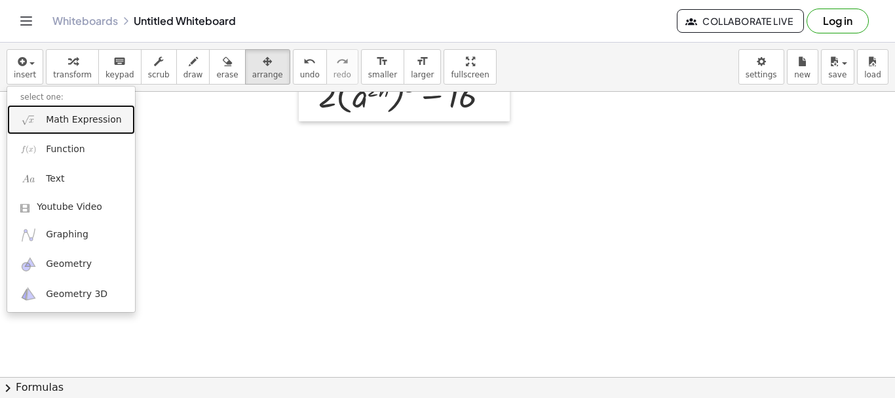
click at [75, 117] on span "Math Expression" at bounding box center [83, 119] width 75 height 13
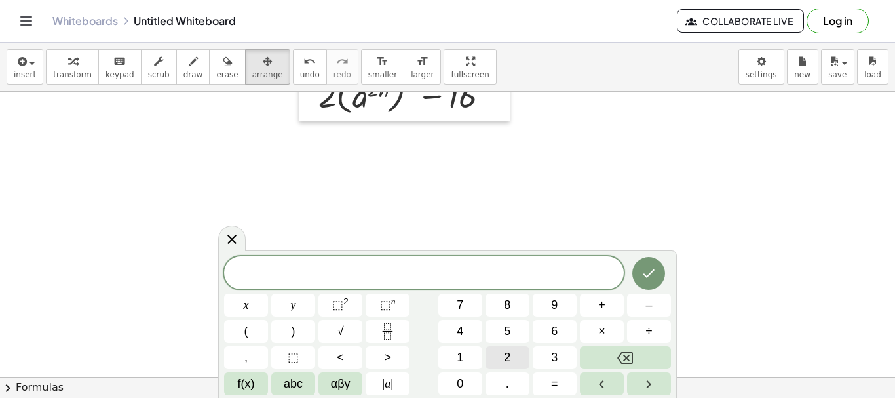
click at [508, 359] on span "2" at bounding box center [507, 357] width 7 height 18
click at [346, 307] on span "⬚ 2" at bounding box center [340, 305] width 16 height 18
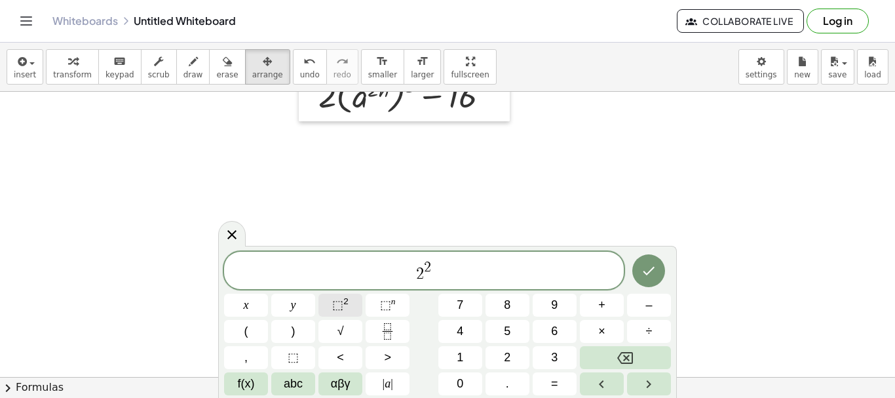
click at [346, 307] on span "⬚ 2" at bounding box center [340, 305] width 16 height 18
click at [612, 329] on button "×" at bounding box center [602, 331] width 44 height 23
click at [604, 335] on span "×" at bounding box center [601, 331] width 7 height 18
click at [550, 362] on button "3" at bounding box center [554, 357] width 44 height 23
click at [346, 305] on sup "2" at bounding box center [345, 301] width 5 height 10
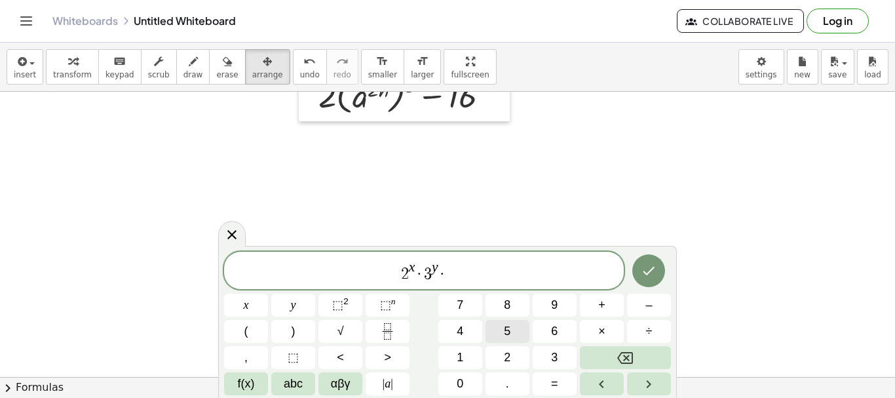
click at [501, 336] on button "5" at bounding box center [507, 331] width 44 height 23
click at [339, 305] on span "⬚" at bounding box center [337, 304] width 11 height 13
click at [343, 309] on span "⬚" at bounding box center [337, 304] width 11 height 13
click at [557, 382] on span "=" at bounding box center [554, 384] width 7 height 18
click at [646, 271] on icon "Done" at bounding box center [649, 271] width 16 height 16
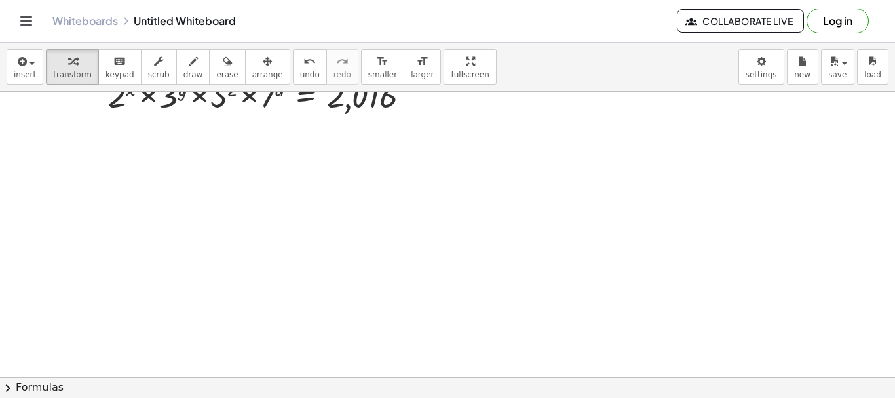
scroll to position [532, 0]
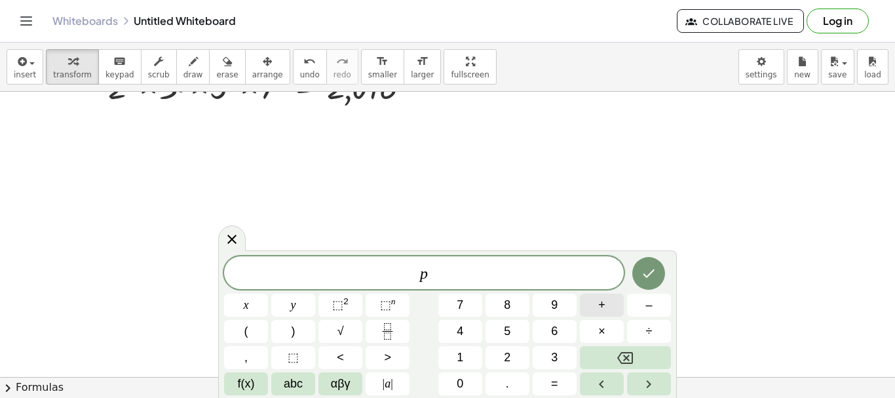
click at [600, 300] on span "+" at bounding box center [601, 305] width 7 height 18
click at [385, 333] on icon "Fraction" at bounding box center [387, 335] width 7 height 7
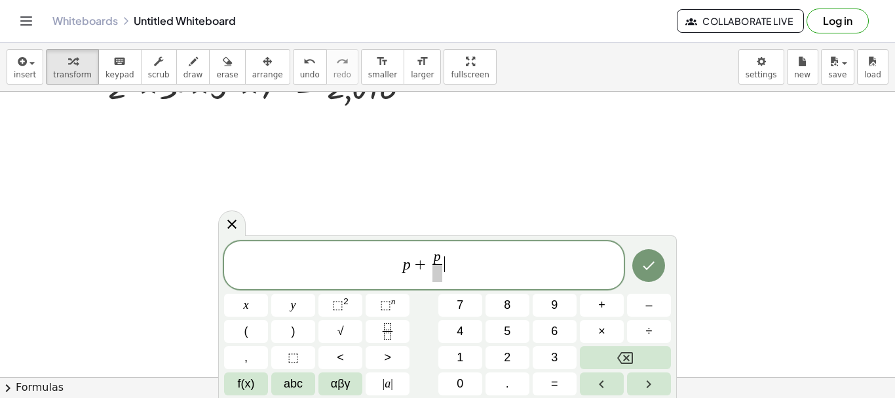
click at [456, 269] on span "p + p ​ ​" at bounding box center [424, 266] width 400 height 35
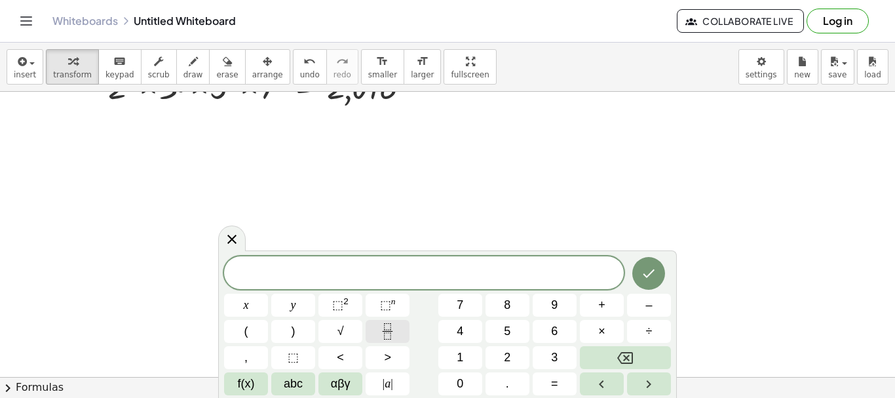
click at [388, 333] on icon "Fraction" at bounding box center [387, 335] width 7 height 7
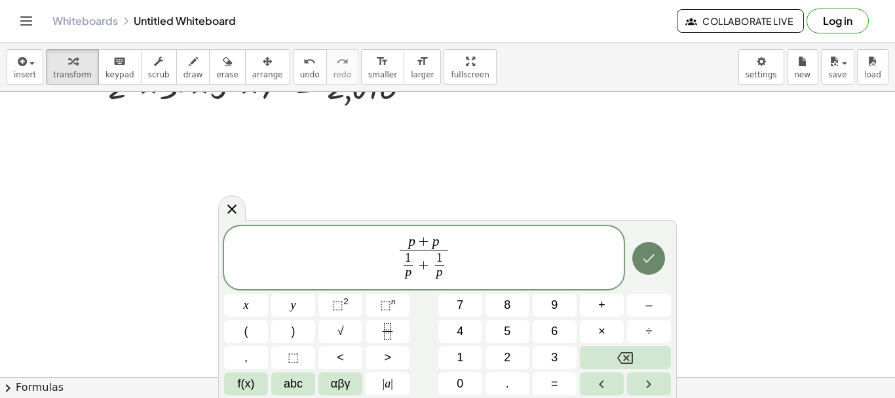
click at [646, 266] on icon "Done" at bounding box center [649, 258] width 16 height 16
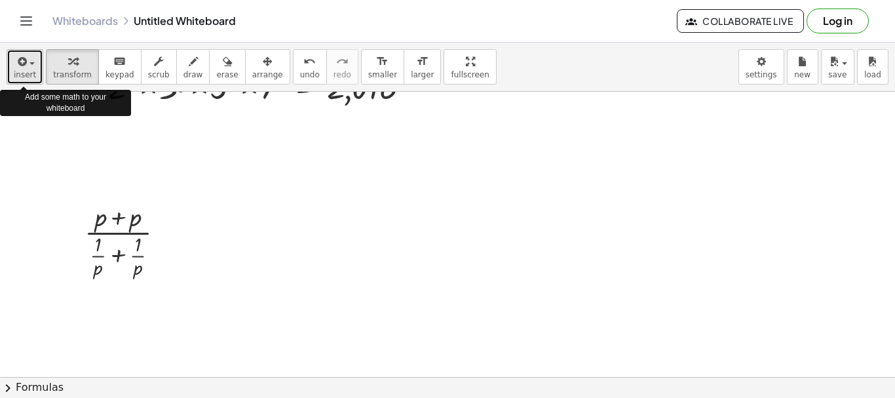
click at [22, 75] on span "insert" at bounding box center [25, 74] width 22 height 9
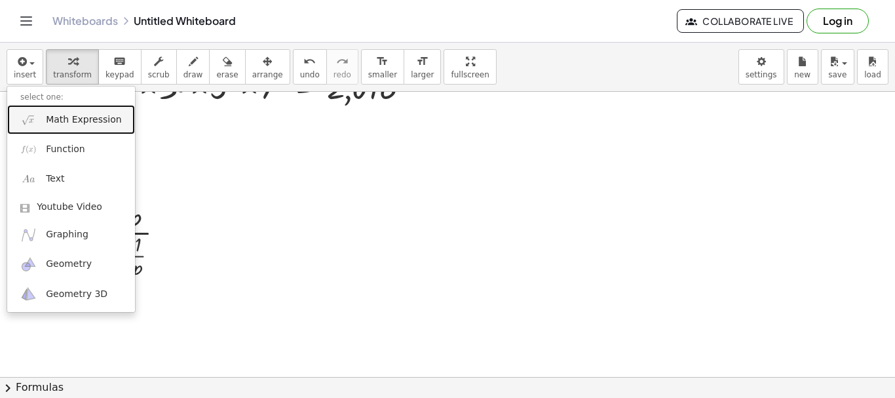
click at [62, 126] on span "Math Expression" at bounding box center [83, 119] width 75 height 13
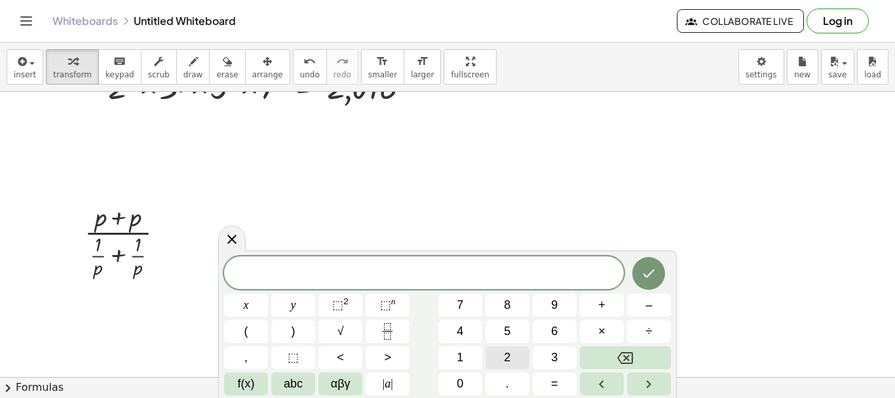
click at [505, 355] on span "2" at bounding box center [507, 357] width 7 height 18
click at [391, 335] on icon "Fraction" at bounding box center [387, 331] width 16 height 16
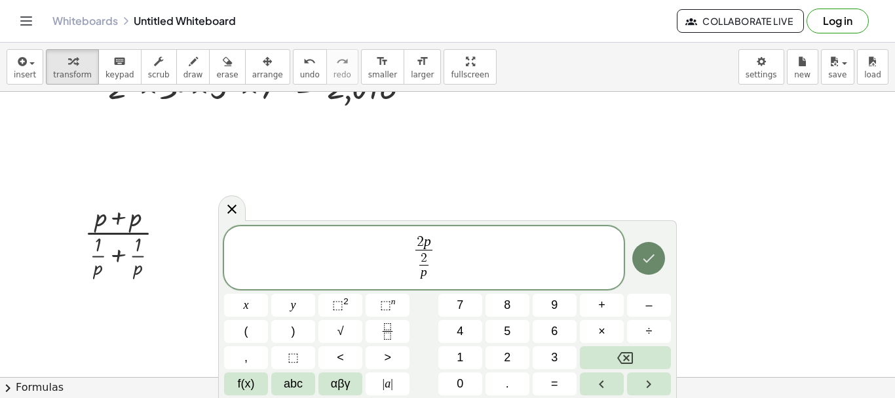
click at [642, 261] on icon "Done" at bounding box center [649, 258] width 16 height 16
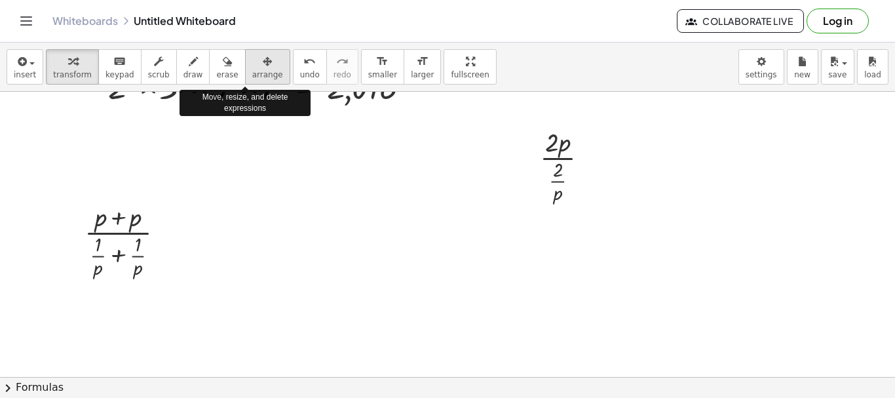
click at [252, 70] on span "arrange" at bounding box center [267, 74] width 31 height 9
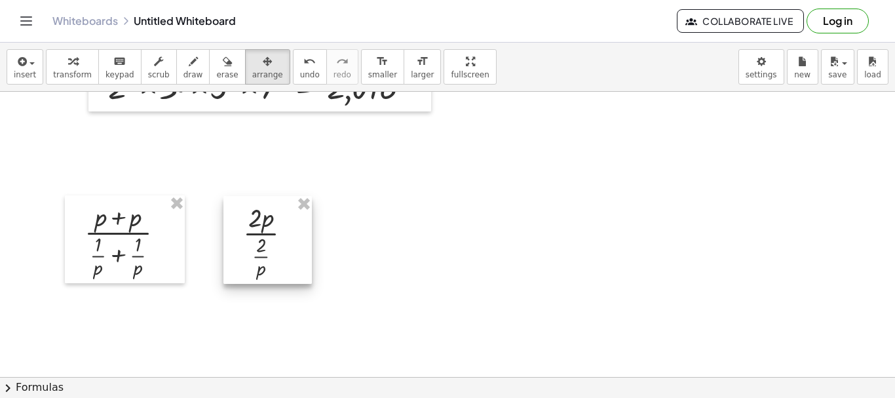
drag, startPoint x: 555, startPoint y: 164, endPoint x: 259, endPoint y: 239, distance: 306.1
click at [259, 239] on div at bounding box center [267, 240] width 88 height 88
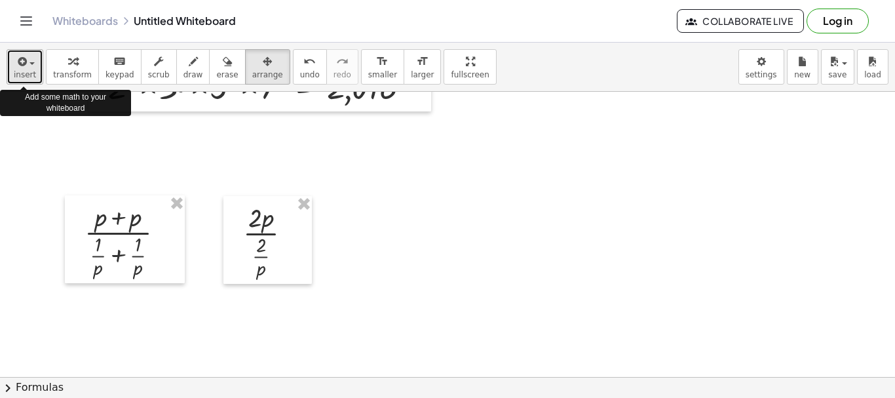
click at [16, 71] on span "insert" at bounding box center [25, 74] width 22 height 9
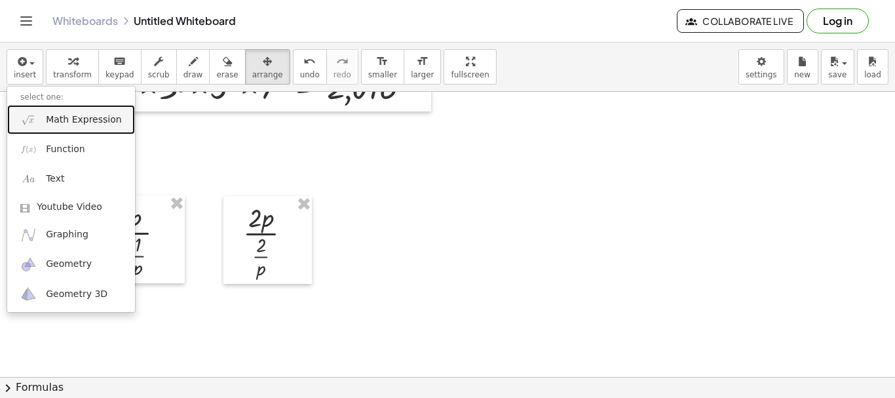
click at [58, 113] on span "Math Expression" at bounding box center [83, 119] width 75 height 13
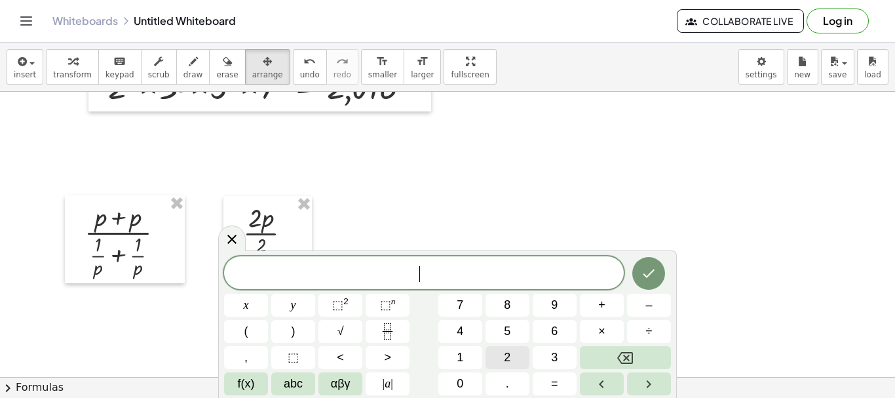
click at [500, 358] on button "2" at bounding box center [507, 357] width 44 height 23
click at [389, 333] on icon "Fraction" at bounding box center [387, 331] width 16 height 16
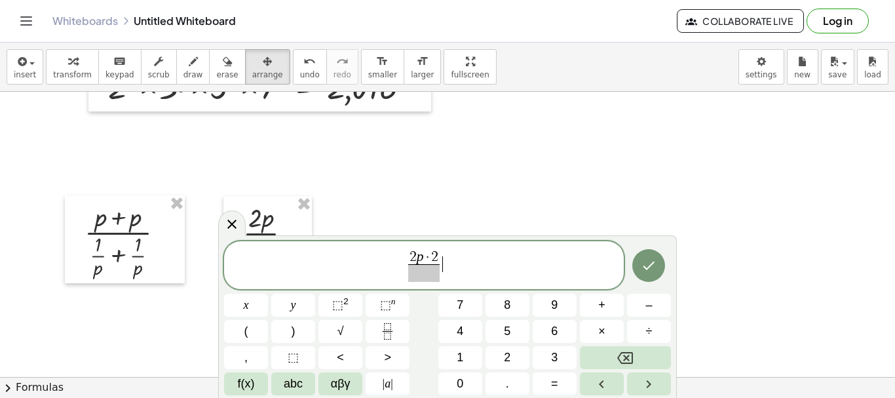
click at [443, 259] on span "2 p · 2 ​ ​" at bounding box center [424, 266] width 400 height 35
click at [417, 275] on span "​" at bounding box center [424, 273] width 32 height 18
click at [646, 267] on icon "Done" at bounding box center [649, 265] width 16 height 16
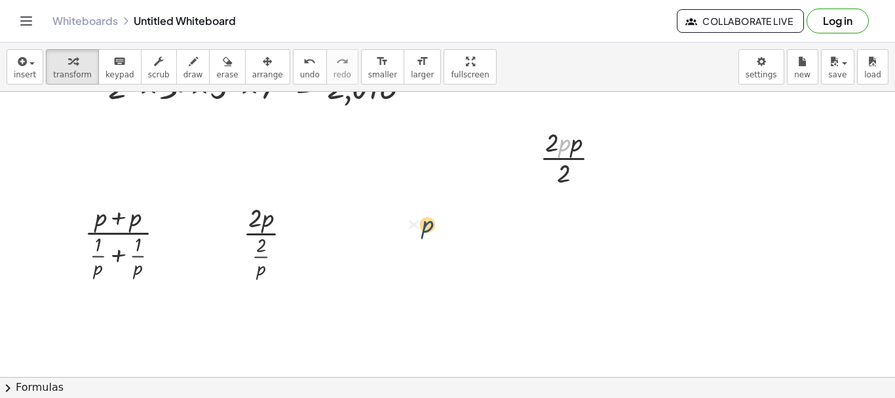
drag, startPoint x: 561, startPoint y: 143, endPoint x: 421, endPoint y: 225, distance: 161.7
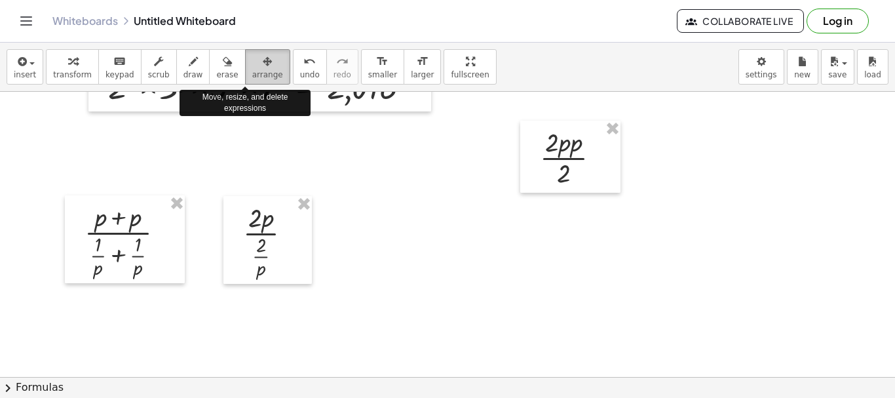
click at [263, 68] on icon "button" at bounding box center [267, 62] width 9 height 16
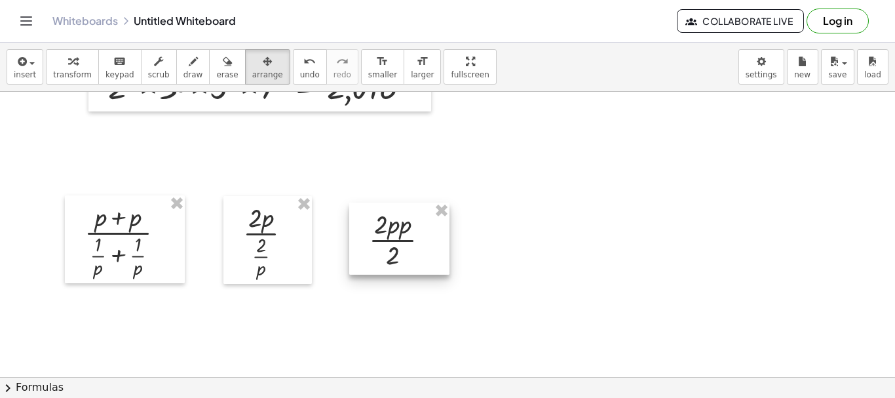
drag, startPoint x: 549, startPoint y: 155, endPoint x: 378, endPoint y: 237, distance: 189.5
click at [378, 237] on div at bounding box center [399, 238] width 100 height 72
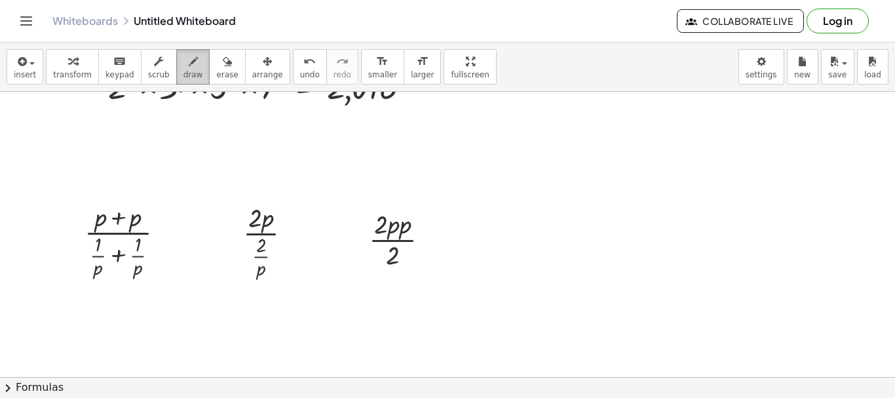
click at [187, 74] on button "draw" at bounding box center [193, 66] width 34 height 35
drag, startPoint x: 409, startPoint y: 245, endPoint x: 379, endPoint y: 268, distance: 38.4
drag, startPoint x: 389, startPoint y: 209, endPoint x: 367, endPoint y: 228, distance: 29.3
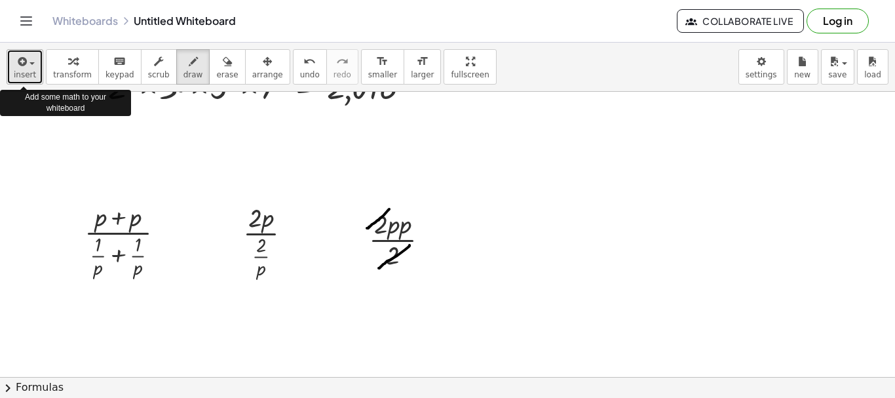
click at [24, 76] on span "insert" at bounding box center [25, 74] width 22 height 9
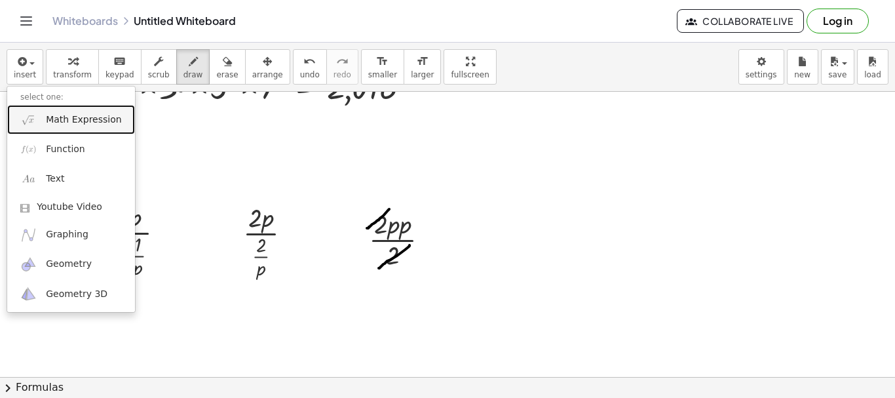
click at [57, 123] on span "Math Expression" at bounding box center [83, 119] width 75 height 13
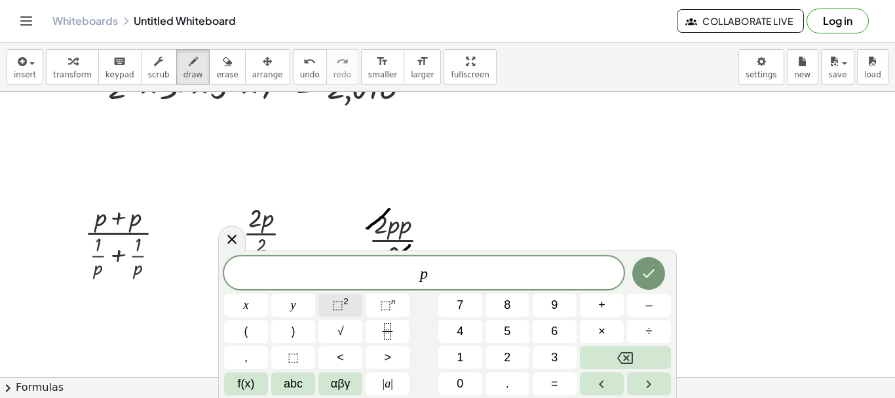
click at [342, 302] on span "⬚" at bounding box center [337, 304] width 11 height 13
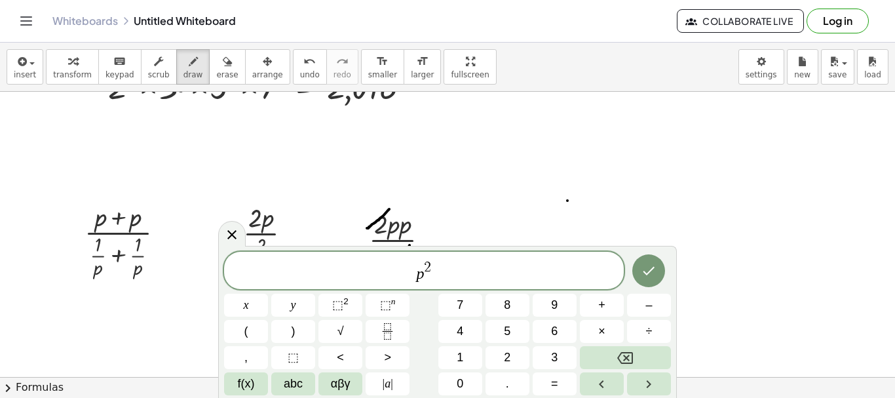
click at [646, 278] on icon "Done" at bounding box center [649, 271] width 16 height 16
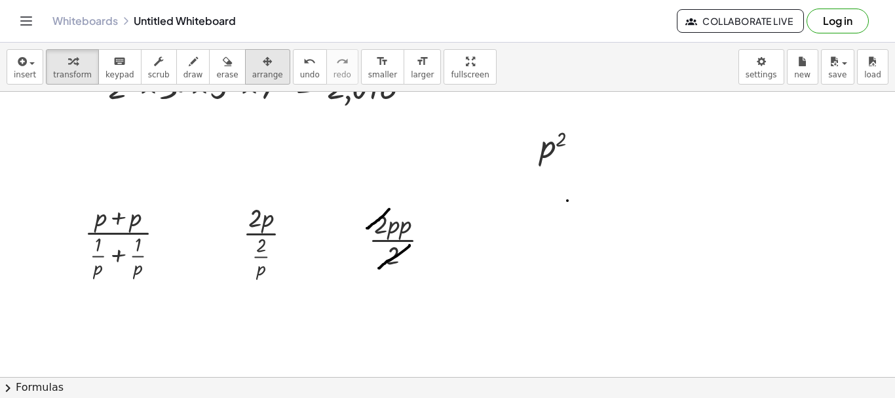
click at [252, 70] on span "arrange" at bounding box center [267, 74] width 31 height 9
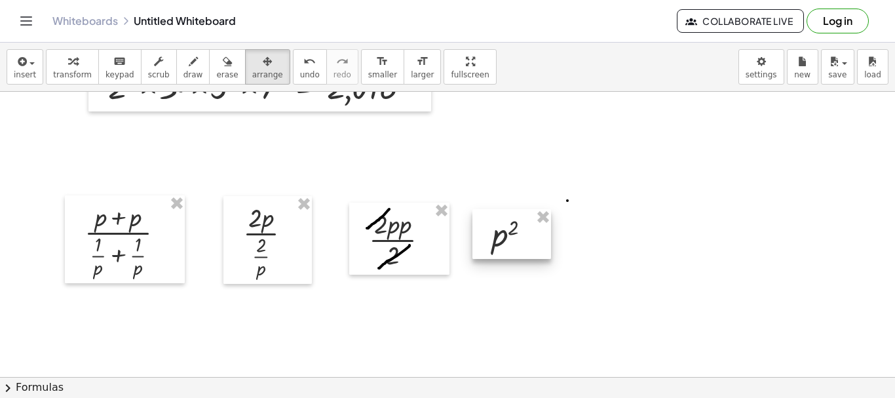
drag, startPoint x: 550, startPoint y: 140, endPoint x: 502, endPoint y: 229, distance: 101.4
click at [502, 229] on div at bounding box center [511, 234] width 79 height 50
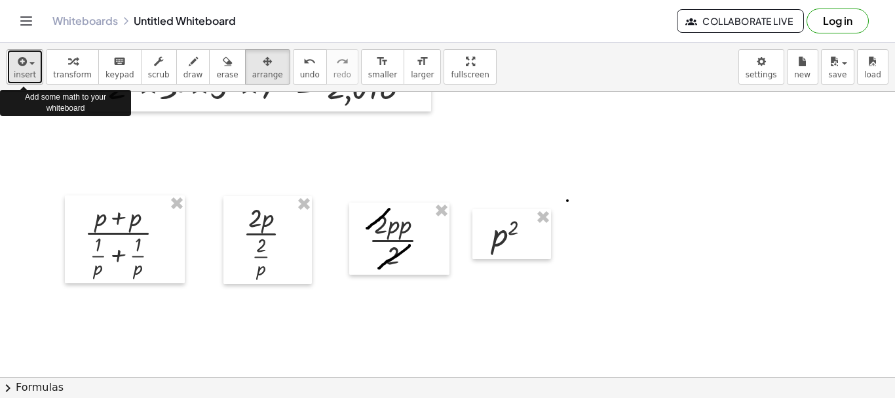
click at [28, 79] on span "insert" at bounding box center [25, 74] width 22 height 9
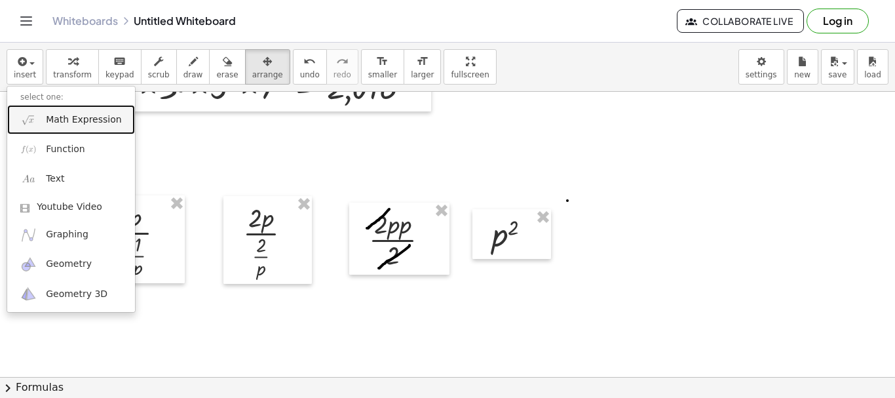
click at [72, 123] on span "Math Expression" at bounding box center [83, 119] width 75 height 13
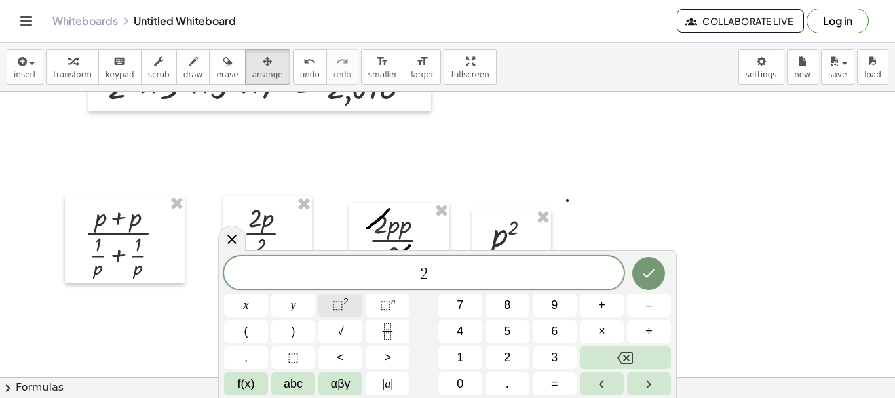
click at [340, 299] on span "⬚" at bounding box center [337, 304] width 11 height 13
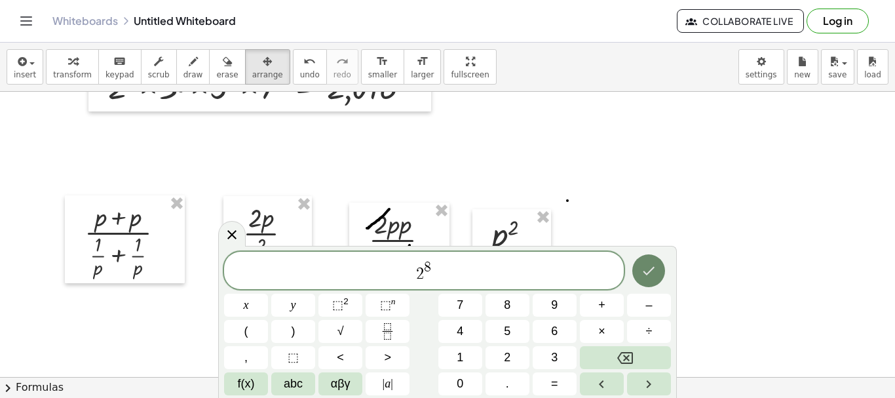
click at [644, 274] on icon "Done" at bounding box center [649, 271] width 16 height 16
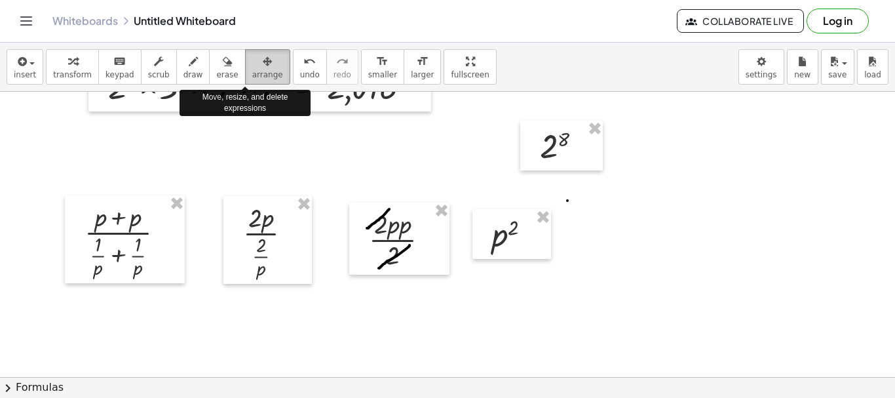
click at [252, 79] on span "arrange" at bounding box center [267, 74] width 31 height 9
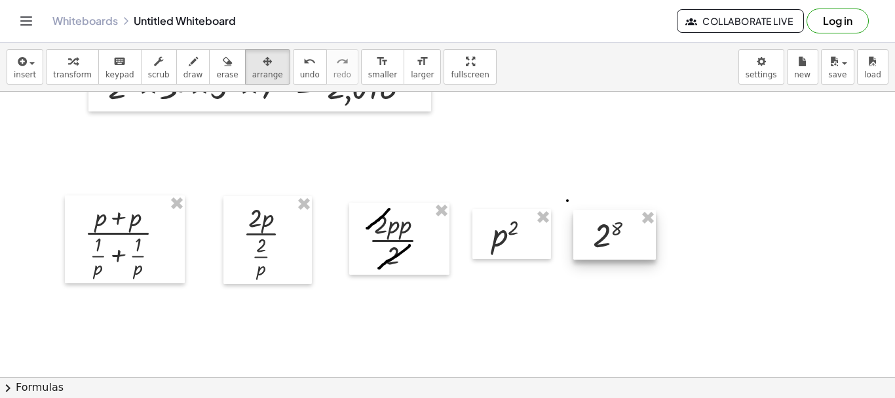
drag, startPoint x: 562, startPoint y: 151, endPoint x: 614, endPoint y: 239, distance: 102.8
click at [614, 239] on div at bounding box center [614, 235] width 83 height 50
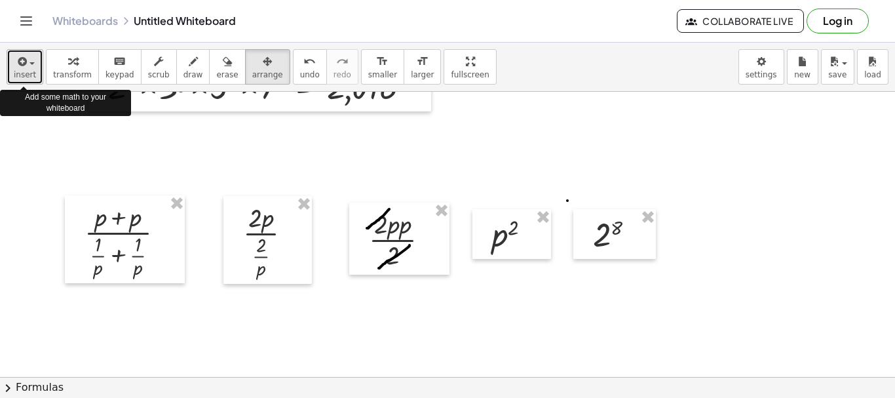
click at [23, 73] on span "insert" at bounding box center [25, 74] width 22 height 9
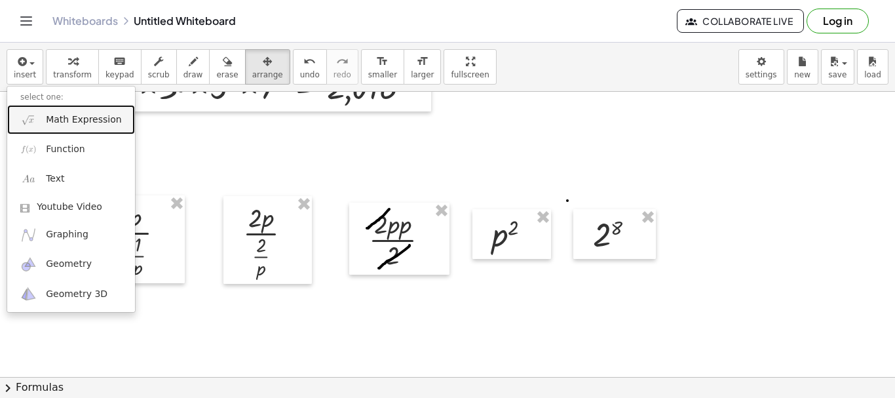
click at [64, 117] on span "Math Expression" at bounding box center [83, 119] width 75 height 13
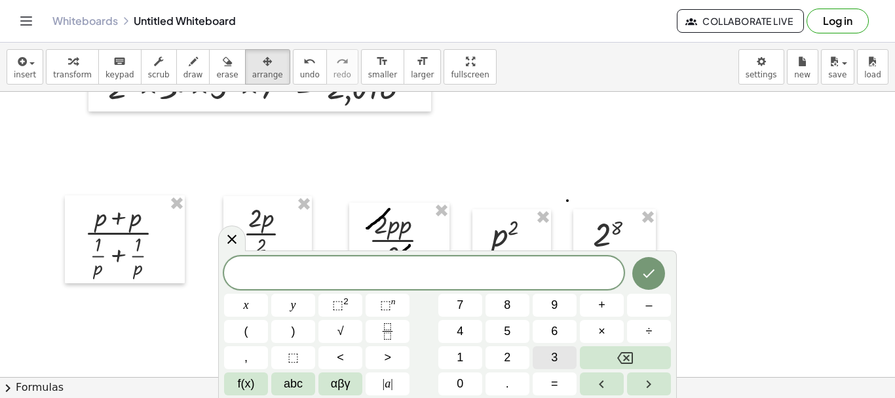
click at [551, 362] on span "3" at bounding box center [554, 357] width 7 height 18
click at [343, 303] on sup "2" at bounding box center [345, 301] width 5 height 10
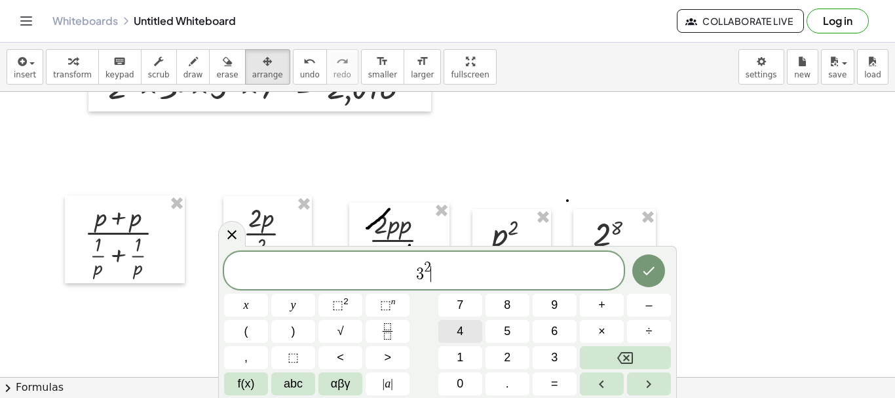
click at [461, 336] on span "4" at bounding box center [459, 331] width 7 height 18
click at [644, 276] on icon "Done" at bounding box center [649, 271] width 16 height 16
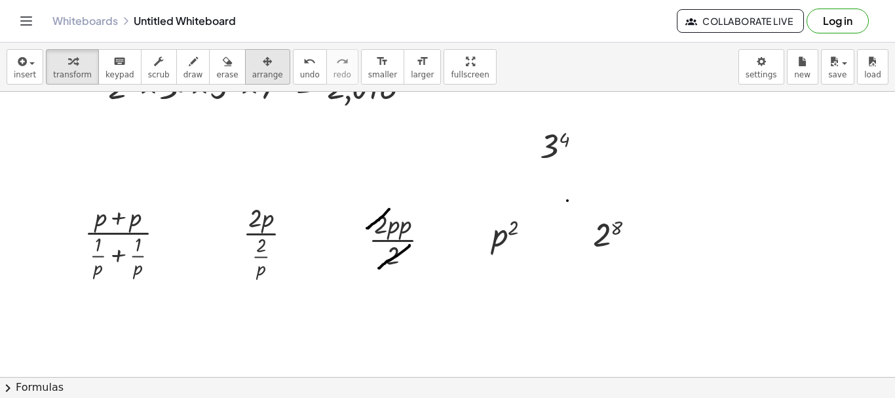
click at [252, 70] on span "arrange" at bounding box center [267, 74] width 31 height 9
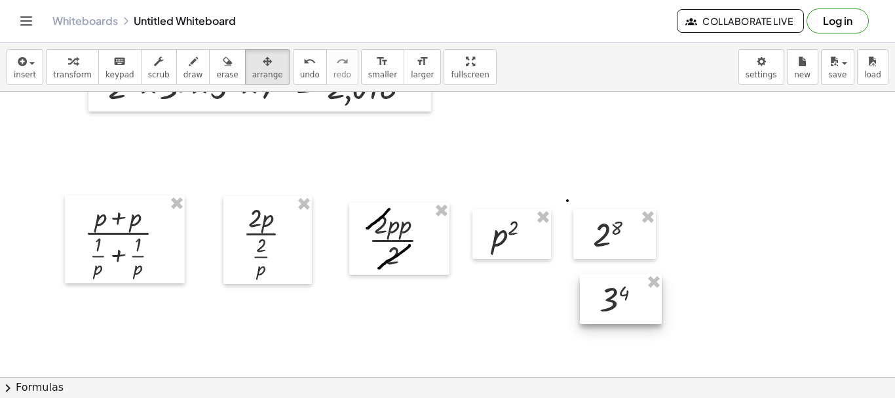
drag, startPoint x: 533, startPoint y: 139, endPoint x: 593, endPoint y: 293, distance: 165.0
click at [593, 293] on div at bounding box center [621, 299] width 82 height 50
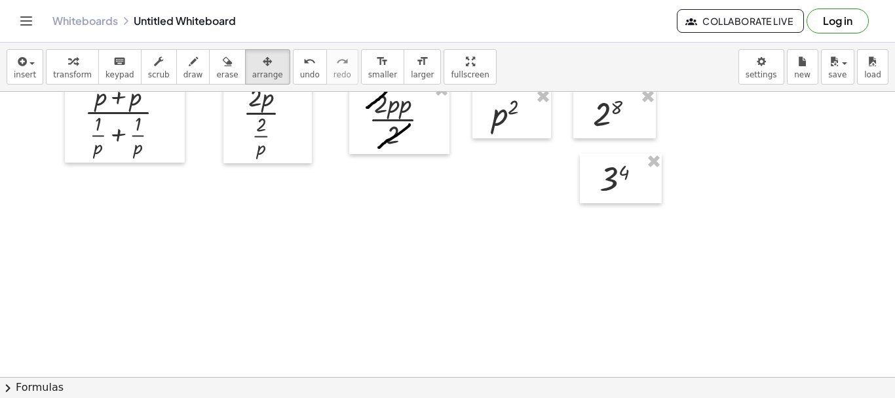
scroll to position [641, 0]
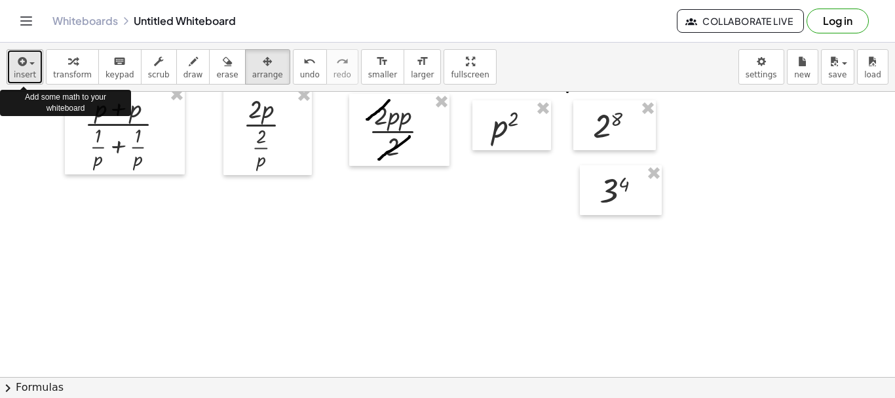
click at [22, 75] on span "insert" at bounding box center [25, 74] width 22 height 9
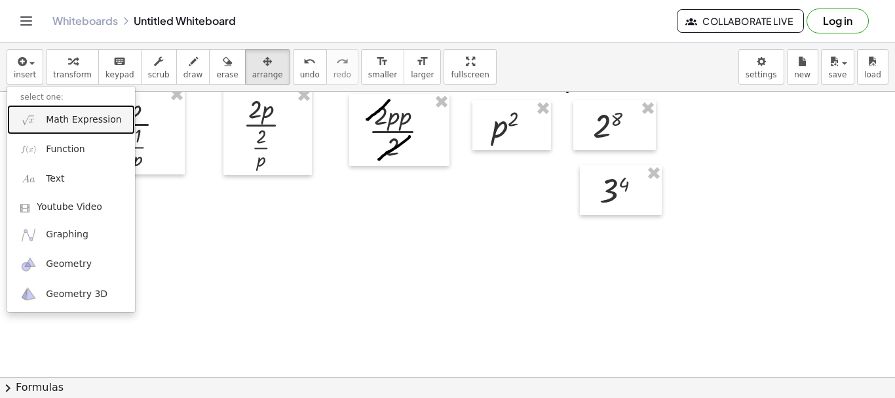
click at [78, 126] on span "Math Expression" at bounding box center [83, 119] width 75 height 13
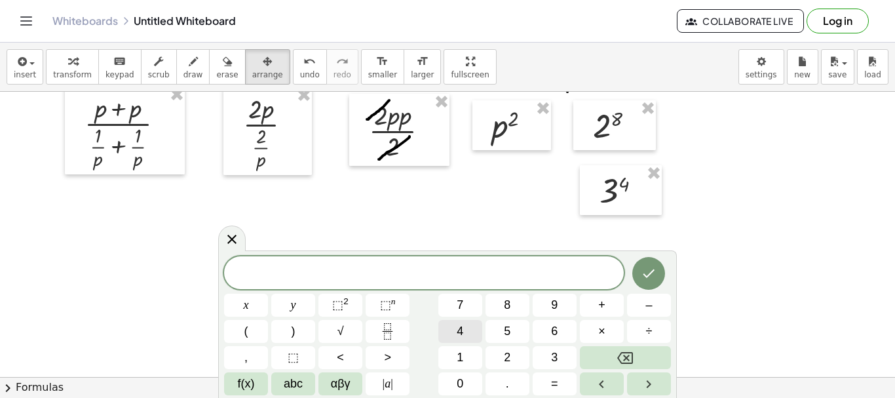
click at [460, 329] on span "4" at bounding box center [459, 331] width 7 height 18
click at [378, 301] on button "⬚ n" at bounding box center [387, 304] width 44 height 23
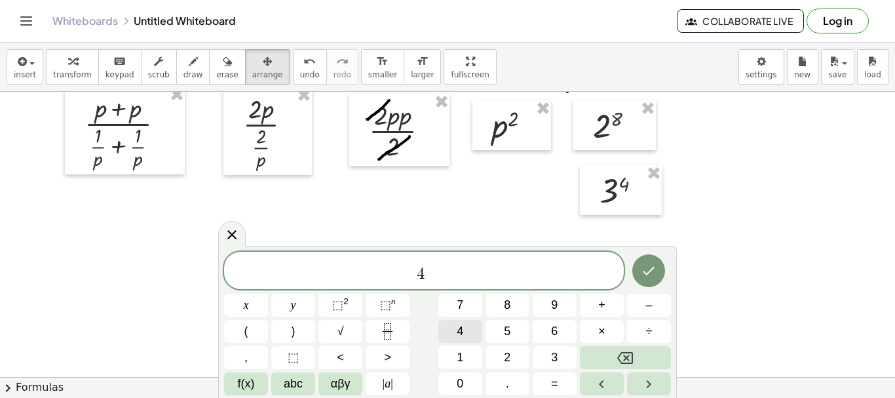
click at [452, 333] on button "4" at bounding box center [460, 331] width 44 height 23
click at [646, 274] on icon "Done" at bounding box center [649, 271] width 16 height 16
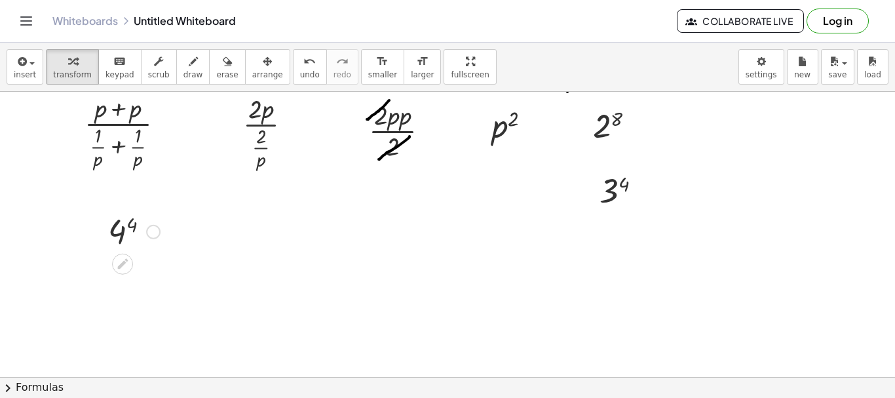
click at [111, 229] on div at bounding box center [134, 230] width 65 height 43
click at [293, 69] on button "undo undo" at bounding box center [310, 66] width 34 height 35
click at [155, 235] on div at bounding box center [153, 232] width 14 height 14
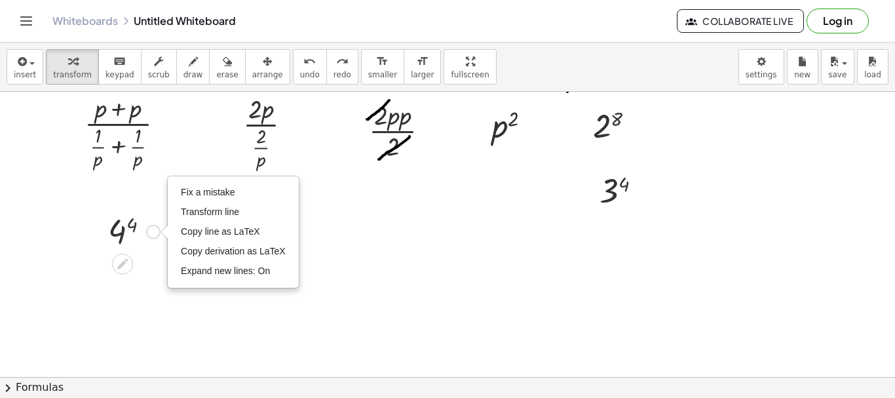
click at [119, 227] on div at bounding box center [134, 230] width 65 height 43
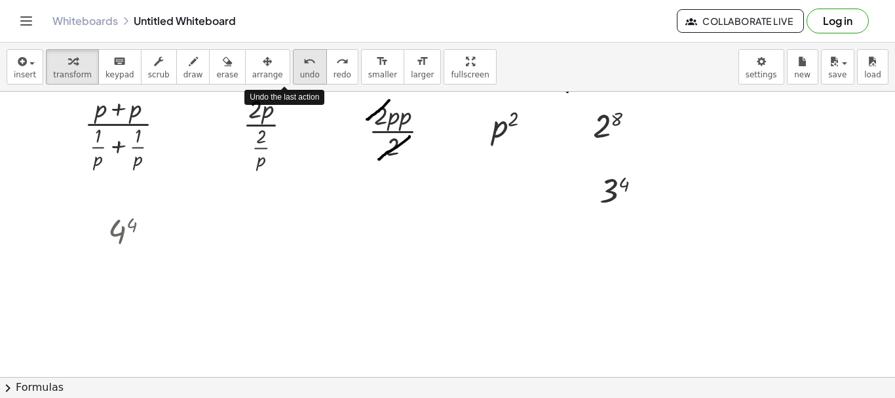
click at [303, 67] on icon "undo" at bounding box center [309, 62] width 12 height 16
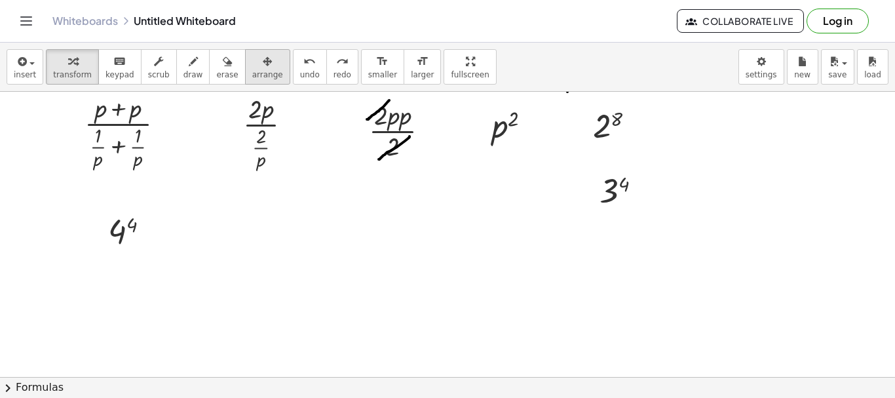
click at [252, 65] on div "button" at bounding box center [267, 61] width 31 height 16
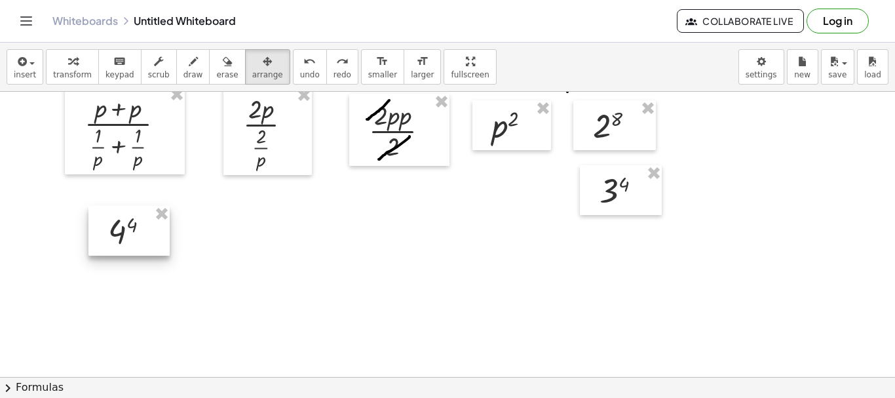
drag, startPoint x: 125, startPoint y: 236, endPoint x: 621, endPoint y: 261, distance: 496.4
click at [170, 255] on div at bounding box center [128, 231] width 81 height 50
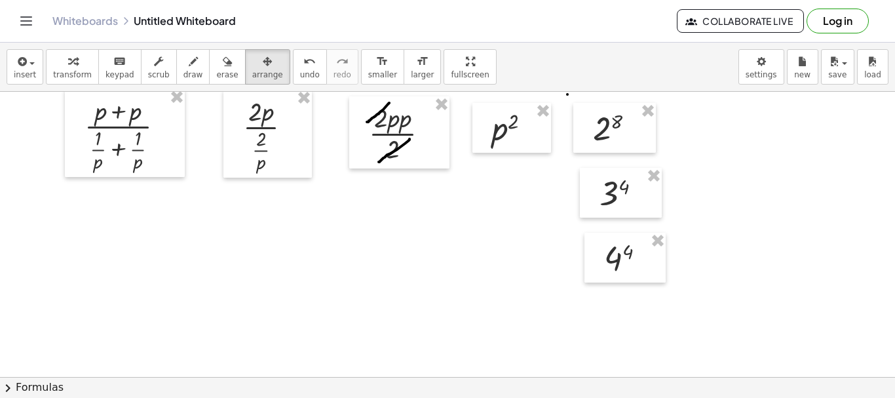
scroll to position [650, 0]
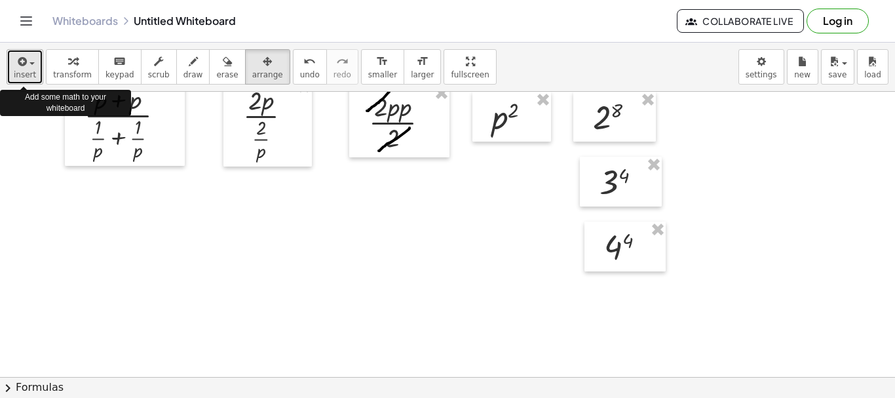
click at [25, 77] on span "insert" at bounding box center [25, 74] width 22 height 9
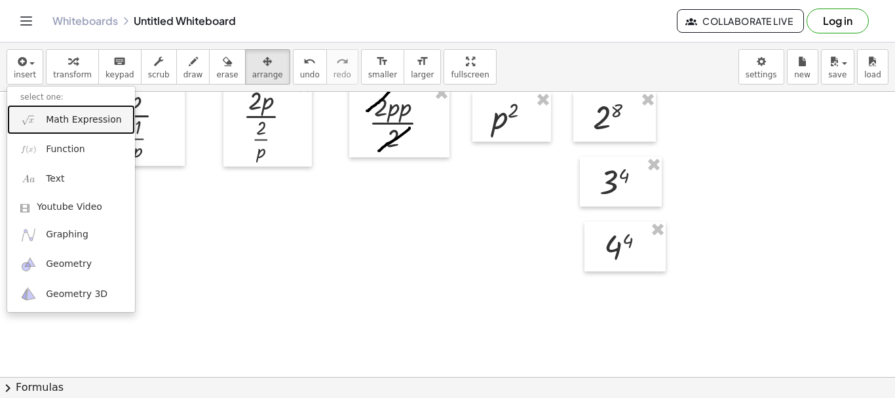
click at [46, 128] on link "Math Expression" at bounding box center [71, 119] width 128 height 29
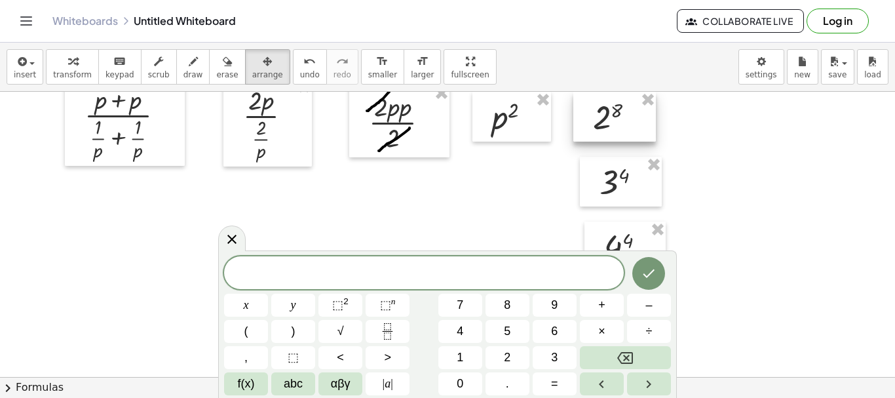
click at [599, 130] on div at bounding box center [614, 117] width 83 height 50
click at [392, 275] on span "​" at bounding box center [424, 274] width 400 height 18
click at [597, 124] on div at bounding box center [614, 117] width 83 height 50
click at [513, 360] on button "2" at bounding box center [507, 357] width 44 height 23
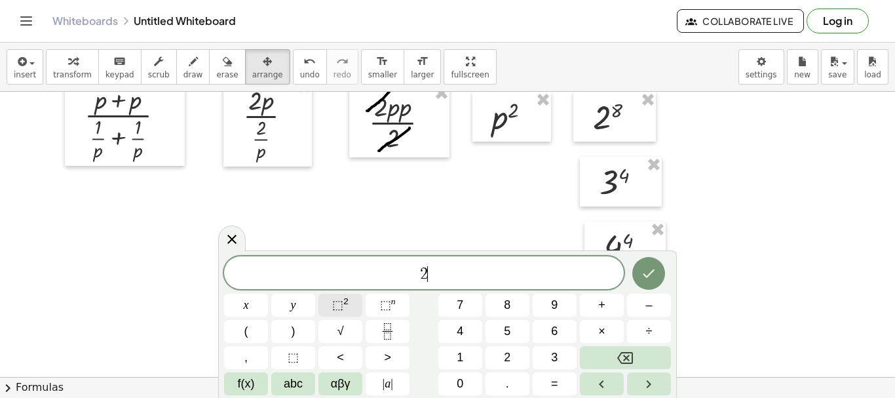
click at [341, 309] on span "⬚" at bounding box center [337, 304] width 11 height 13
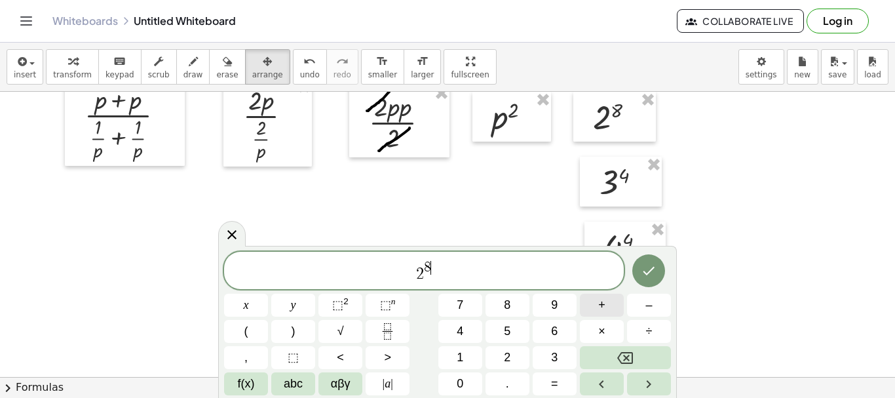
click at [606, 312] on button "+" at bounding box center [602, 304] width 44 height 23
click at [464, 331] on button "4" at bounding box center [460, 331] width 44 height 23
click at [466, 335] on button "4" at bounding box center [460, 331] width 44 height 23
click at [344, 304] on sup "2" at bounding box center [345, 301] width 5 height 10
click at [385, 334] on icon "Fraction" at bounding box center [387, 331] width 16 height 16
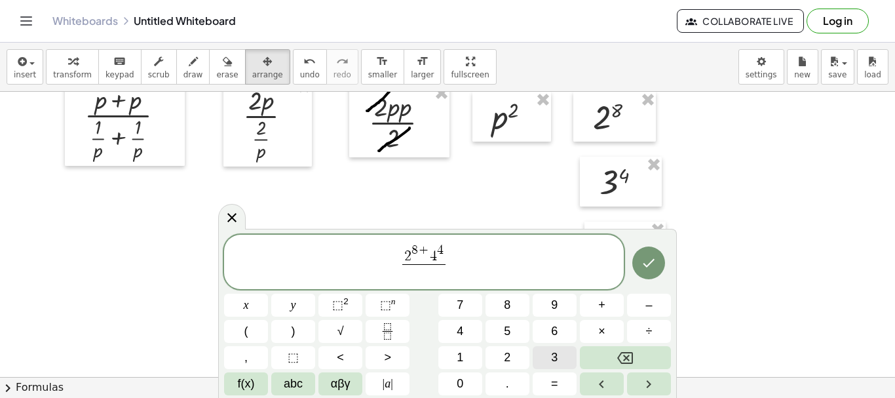
click at [548, 355] on button "3" at bounding box center [554, 357] width 44 height 23
click at [339, 305] on span "⬚" at bounding box center [337, 304] width 11 height 13
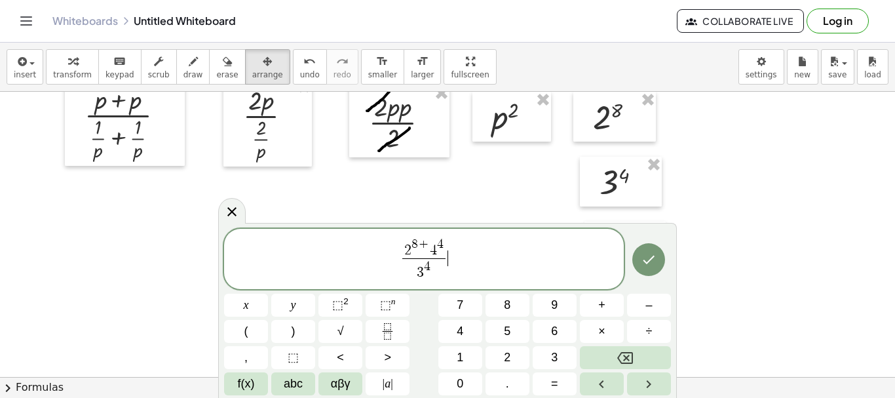
click at [453, 265] on span "2 8 + 4 4 3 4 ​ ​" at bounding box center [424, 259] width 400 height 46
click at [644, 268] on button "Done" at bounding box center [648, 259] width 33 height 33
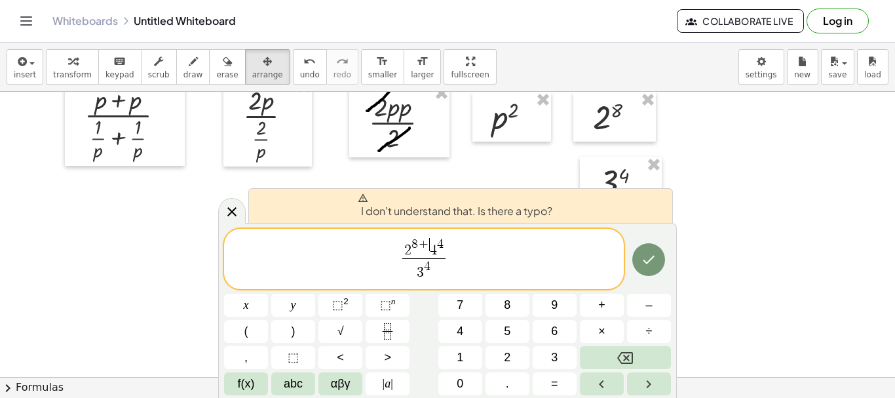
click at [424, 243] on span "+" at bounding box center [424, 244] width 12 height 12
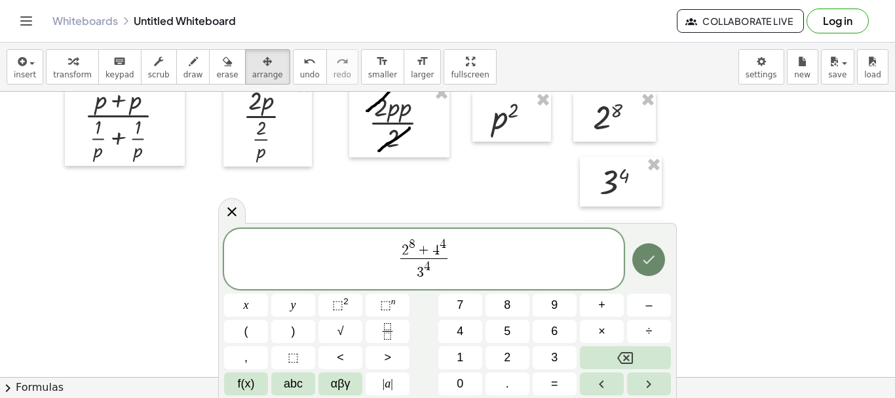
click at [646, 261] on icon "Done" at bounding box center [649, 259] width 16 height 16
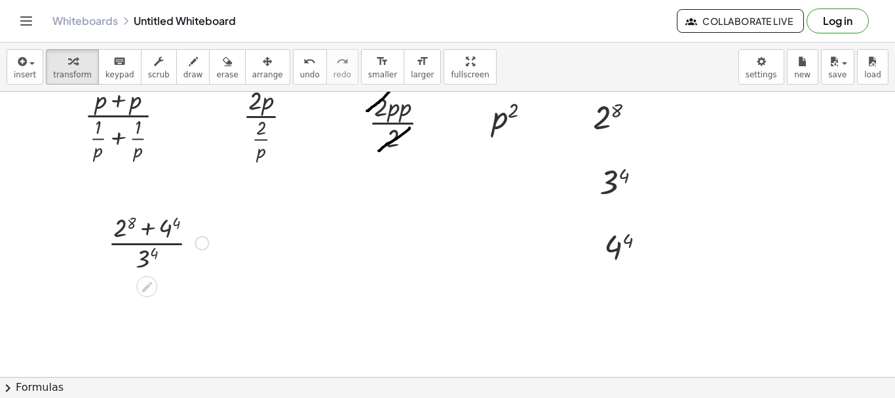
click at [141, 237] on div at bounding box center [158, 241] width 113 height 65
click at [147, 231] on div at bounding box center [158, 241] width 113 height 65
click at [197, 277] on div "× ( + 2 8 + 4 4 ) × 3 4" at bounding box center [153, 242] width 130 height 72
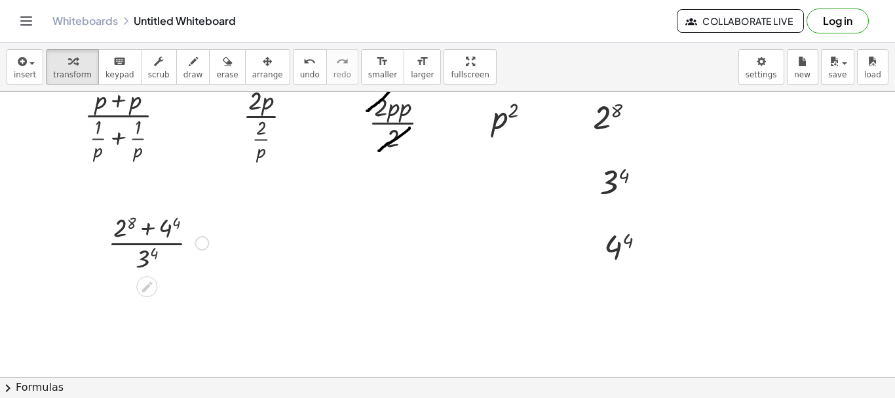
drag, startPoint x: 177, startPoint y: 288, endPoint x: 141, endPoint y: 233, distance: 66.1
click at [141, 233] on div "+ 2 ( + n + 4 ) − 2 ( + n + 2 ) = 3 + × 2 n × 2 4 − × 2 n × 2 2 = 3 × 2 n × ( +…" at bounding box center [447, 12] width 895 height 1140
drag, startPoint x: 141, startPoint y: 233, endPoint x: 227, endPoint y: 262, distance: 91.1
click at [227, 262] on div "+ 2 ( + n + 4 ) − 2 ( + n + 2 ) = 3 + × 2 n × 2 4 − × 2 n × 2 2 = 3 × 2 n × ( +…" at bounding box center [447, 12] width 895 height 1140
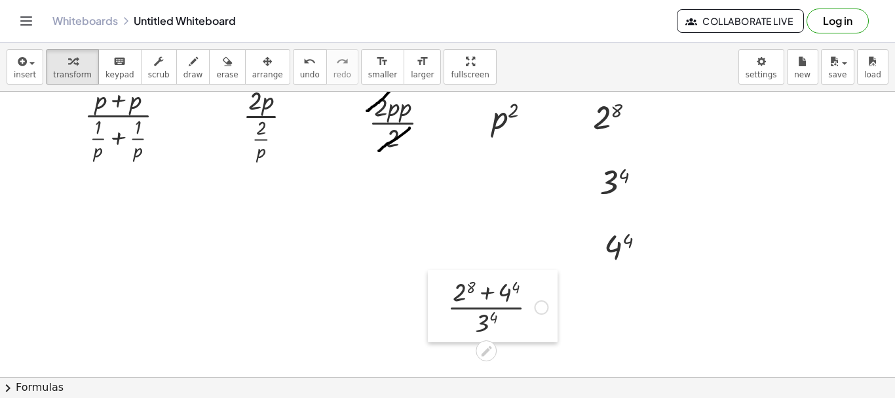
drag, startPoint x: 103, startPoint y: 219, endPoint x: 443, endPoint y: 283, distance: 345.3
click at [443, 283] on div at bounding box center [438, 306] width 20 height 72
click at [477, 295] on div at bounding box center [497, 305] width 113 height 65
click at [490, 322] on div at bounding box center [497, 305] width 113 height 65
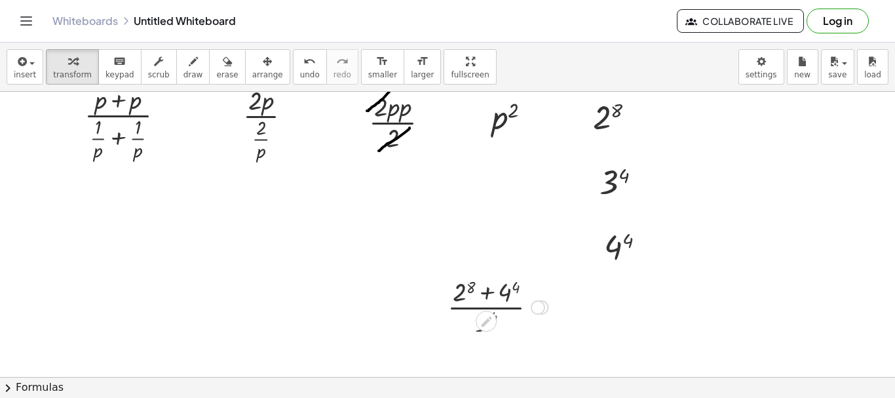
click at [490, 322] on icon at bounding box center [486, 321] width 14 height 14
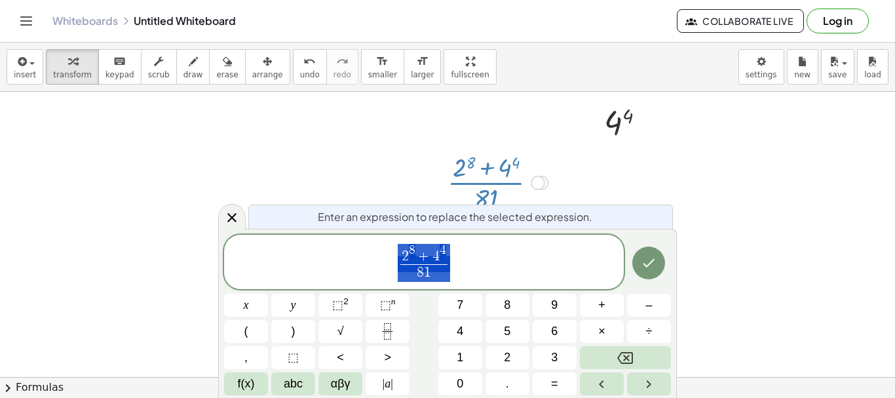
scroll to position [774, 0]
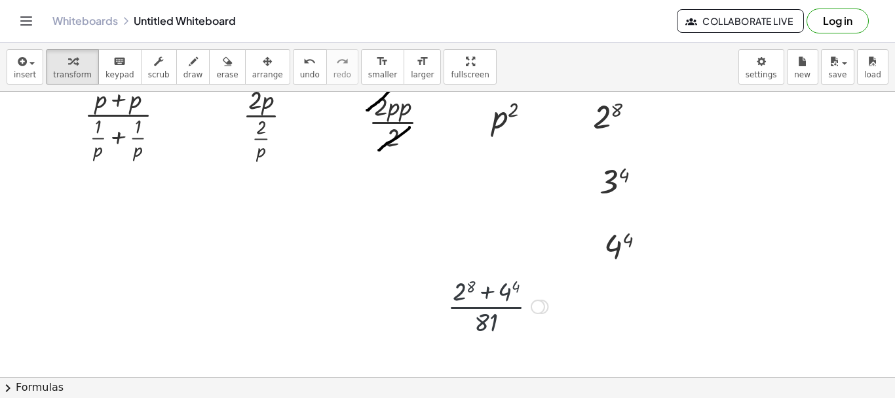
scroll to position [650, 0]
click at [543, 307] on div at bounding box center [537, 307] width 14 height 14
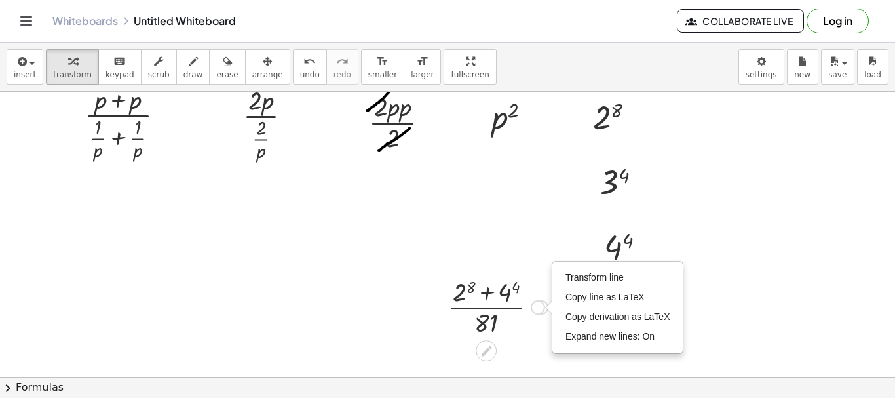
click at [537, 306] on div "Transform line Copy line as LaTeX Copy derivation as LaTeX Expand new lines: On" at bounding box center [537, 307] width 14 height 14
click at [465, 296] on div at bounding box center [497, 305] width 113 height 65
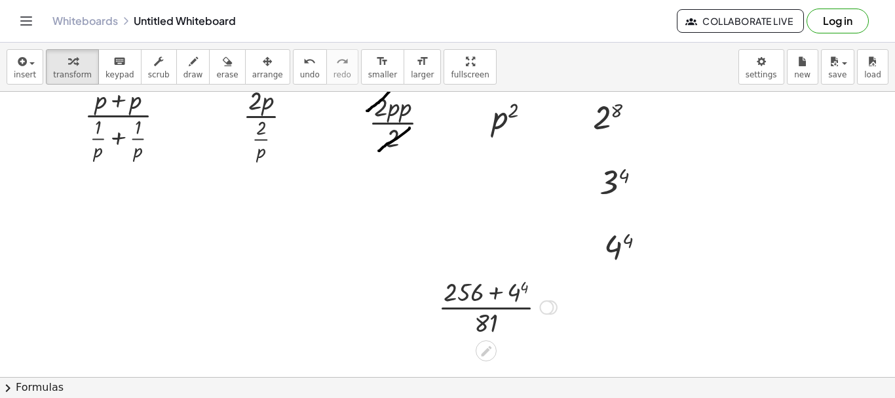
click at [519, 297] on div at bounding box center [498, 305] width 132 height 65
click at [519, 297] on div at bounding box center [497, 305] width 150 height 65
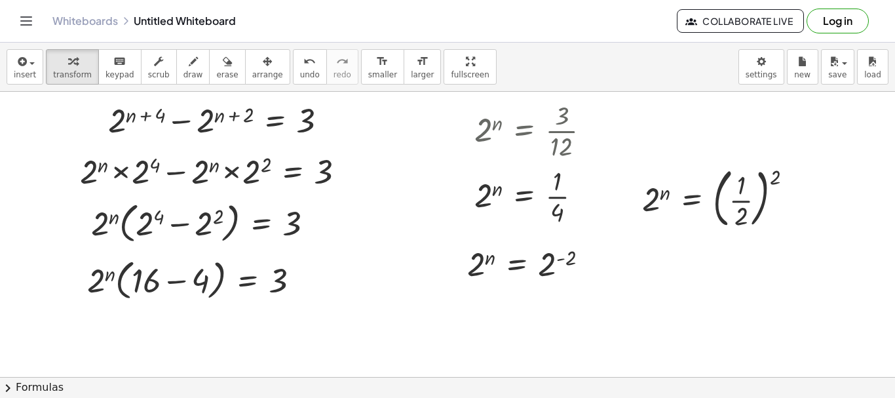
scroll to position [0, 0]
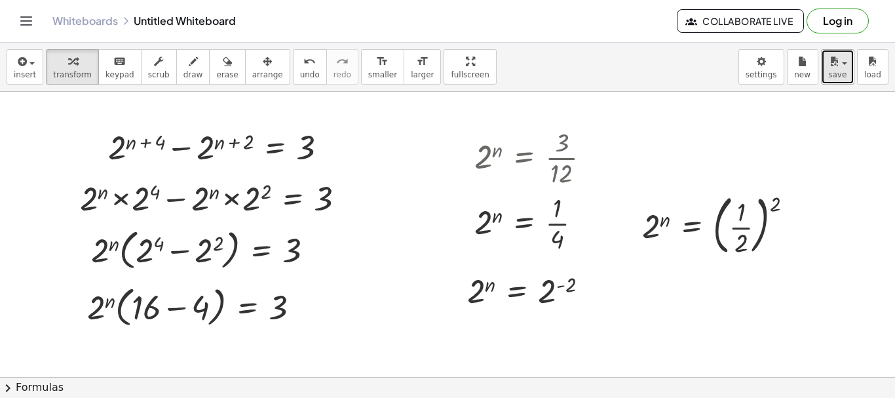
click at [646, 75] on span "save" at bounding box center [837, 74] width 18 height 9
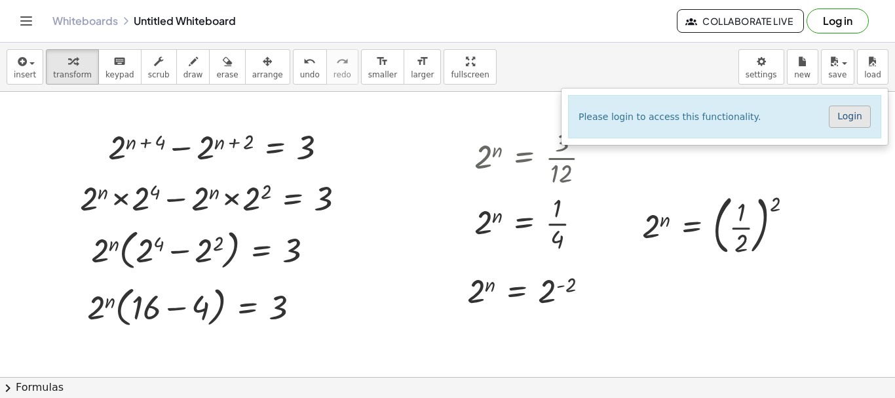
click at [646, 117] on link "Login" at bounding box center [849, 116] width 42 height 22
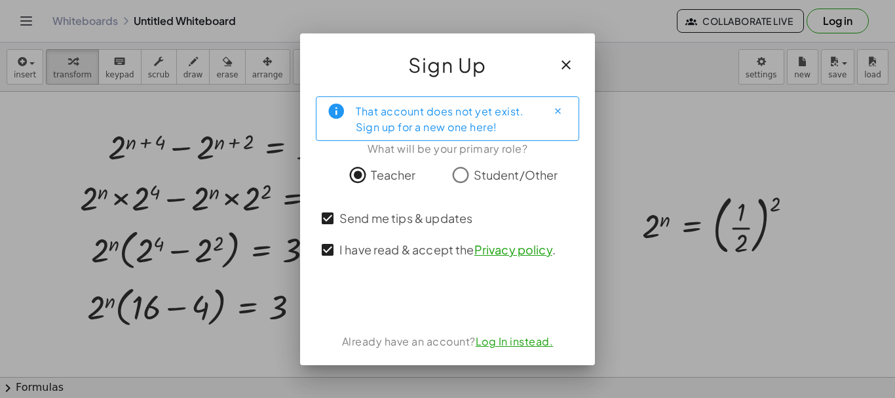
click at [646, 337] on div at bounding box center [447, 199] width 895 height 398
click at [522, 341] on link "Log In instead." at bounding box center [514, 341] width 78 height 14
click at [528, 340] on link "Log In instead." at bounding box center [514, 341] width 78 height 14
click at [374, 181] on span "Teacher" at bounding box center [393, 175] width 45 height 18
click at [354, 215] on span "Send me tips & updates" at bounding box center [405, 218] width 133 height 18
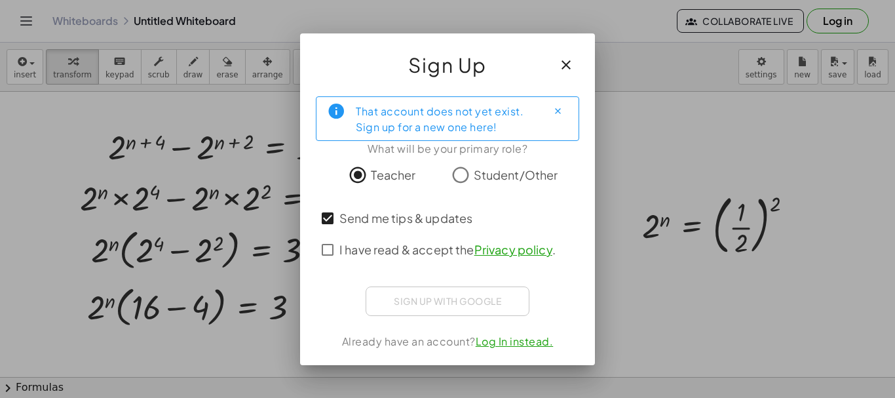
click at [340, 250] on span "I have read & accept the Privacy policy ." at bounding box center [447, 249] width 216 height 18
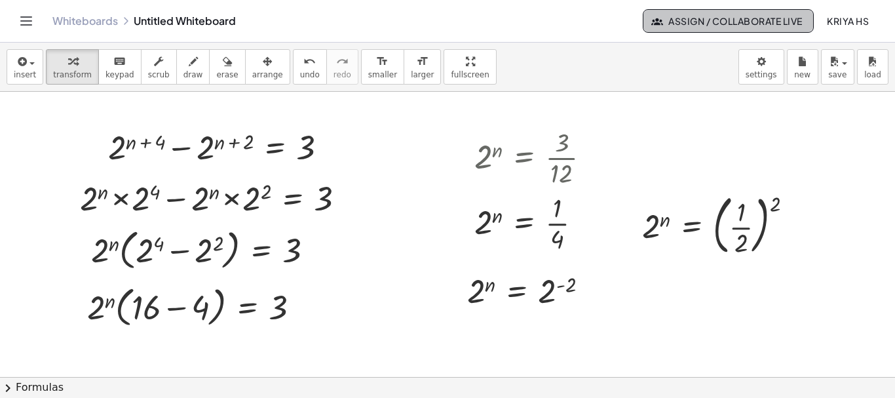
click at [646, 16] on span "Assign / Collaborate Live" at bounding box center [728, 21] width 149 height 12
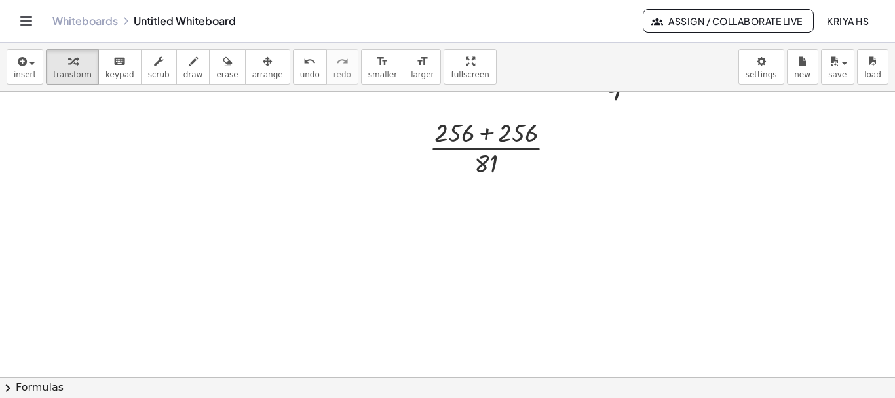
scroll to position [812, 0]
click at [646, 78] on button "save" at bounding box center [837, 66] width 33 height 35
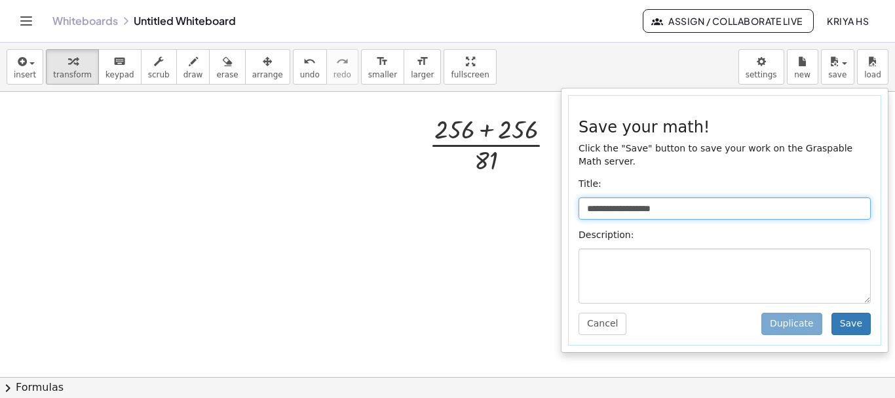
click at [646, 197] on input "**********" at bounding box center [724, 208] width 292 height 22
drag, startPoint x: 712, startPoint y: 193, endPoint x: 553, endPoint y: 215, distance: 160.0
click at [553, 215] on div "**********" at bounding box center [447, 220] width 895 height 355
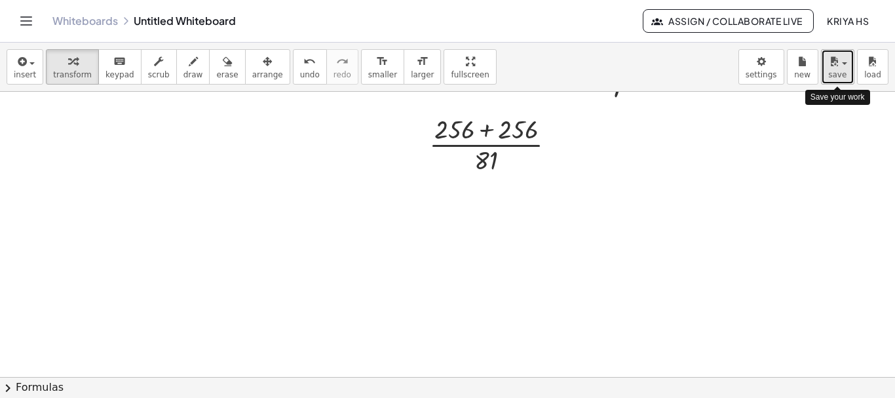
click at [646, 76] on span "save" at bounding box center [837, 74] width 18 height 9
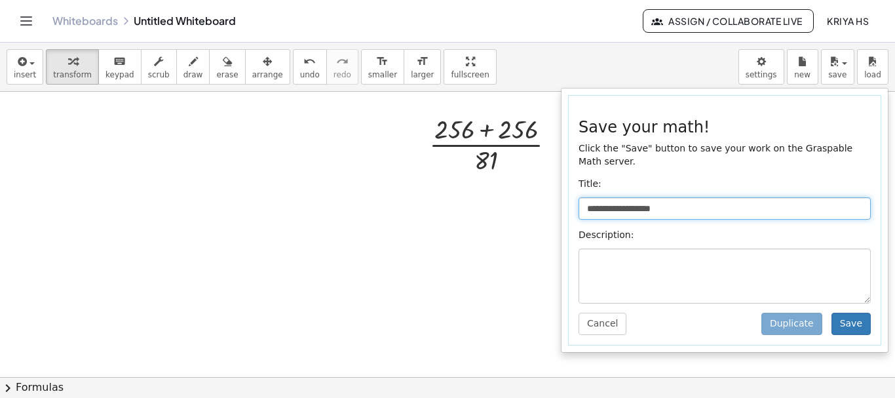
click at [646, 197] on input "**********" at bounding box center [724, 208] width 292 height 22
type input "*"
type input "**********"
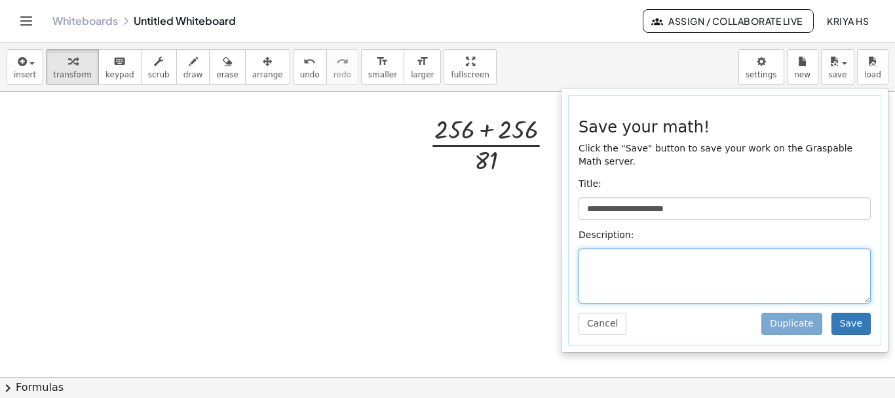
click at [635, 252] on textarea at bounding box center [724, 275] width 292 height 55
type textarea "*********"
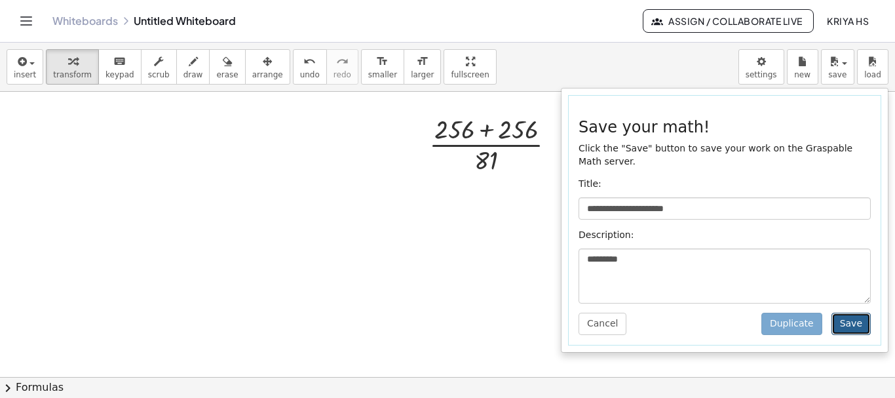
click at [646, 312] on button "Save" at bounding box center [850, 323] width 39 height 22
